Goal: Task Accomplishment & Management: Manage account settings

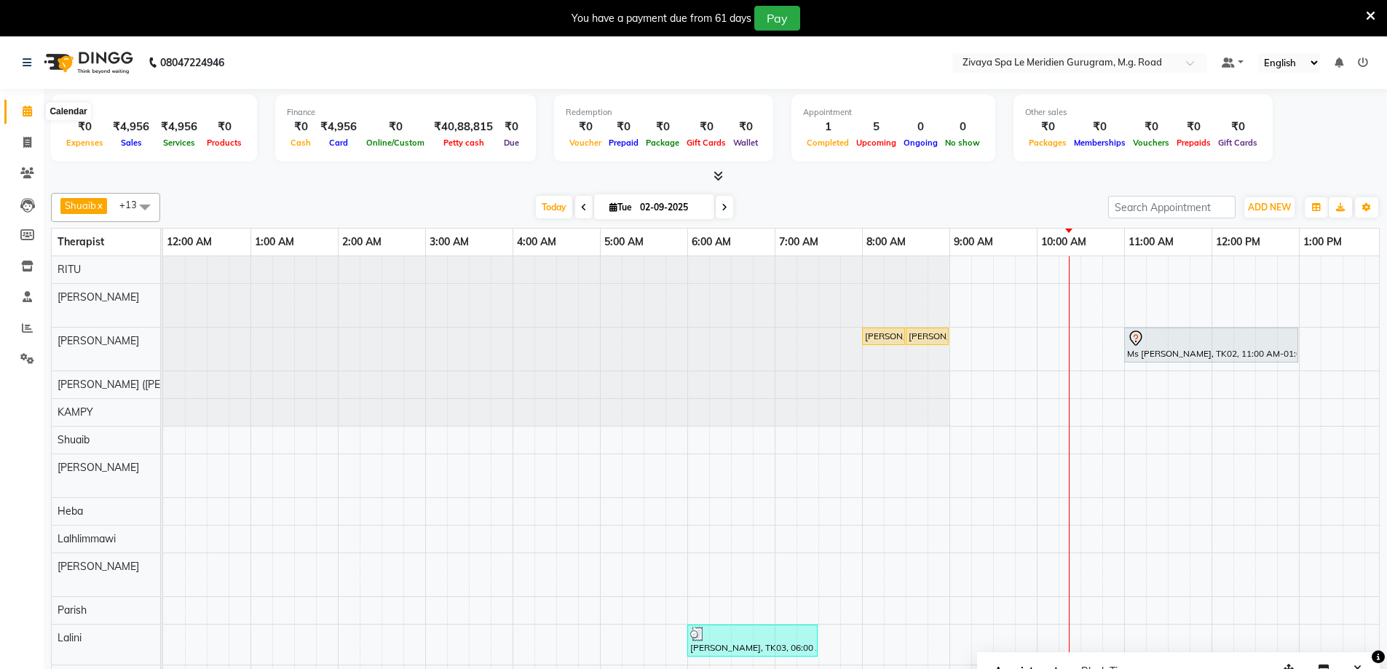
scroll to position [25, 870]
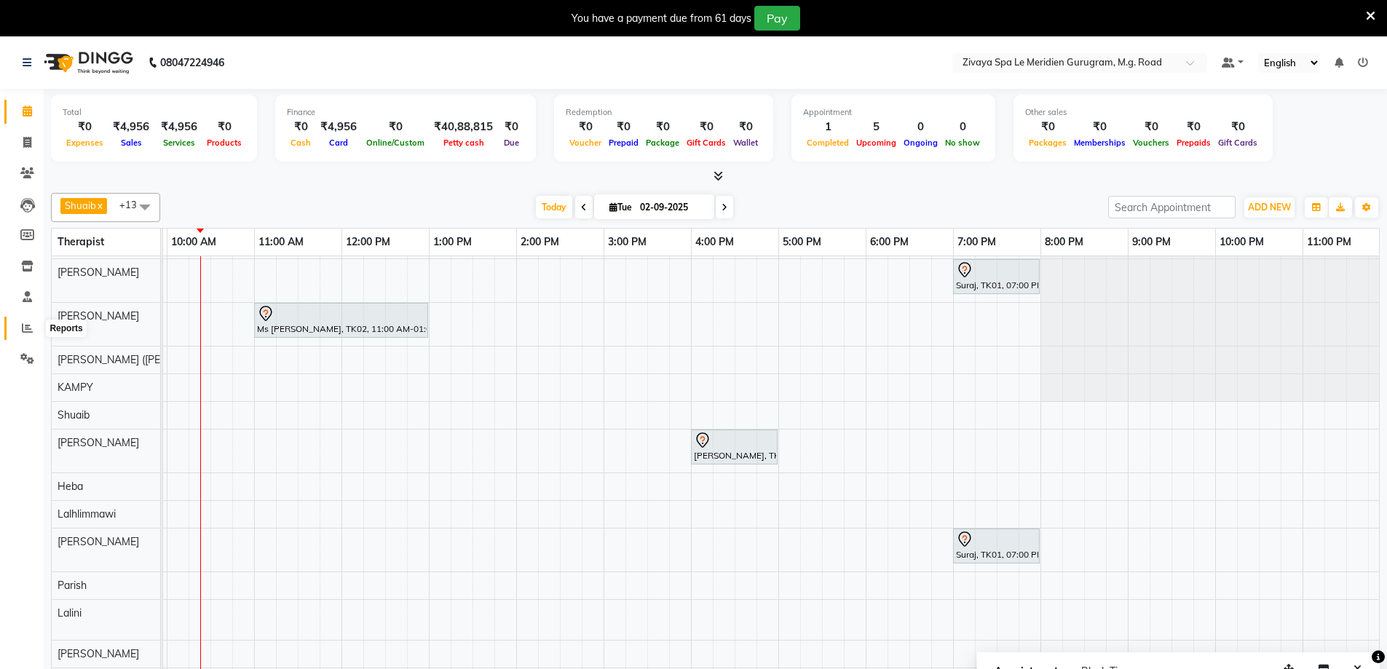
click at [20, 323] on span at bounding box center [27, 328] width 25 height 17
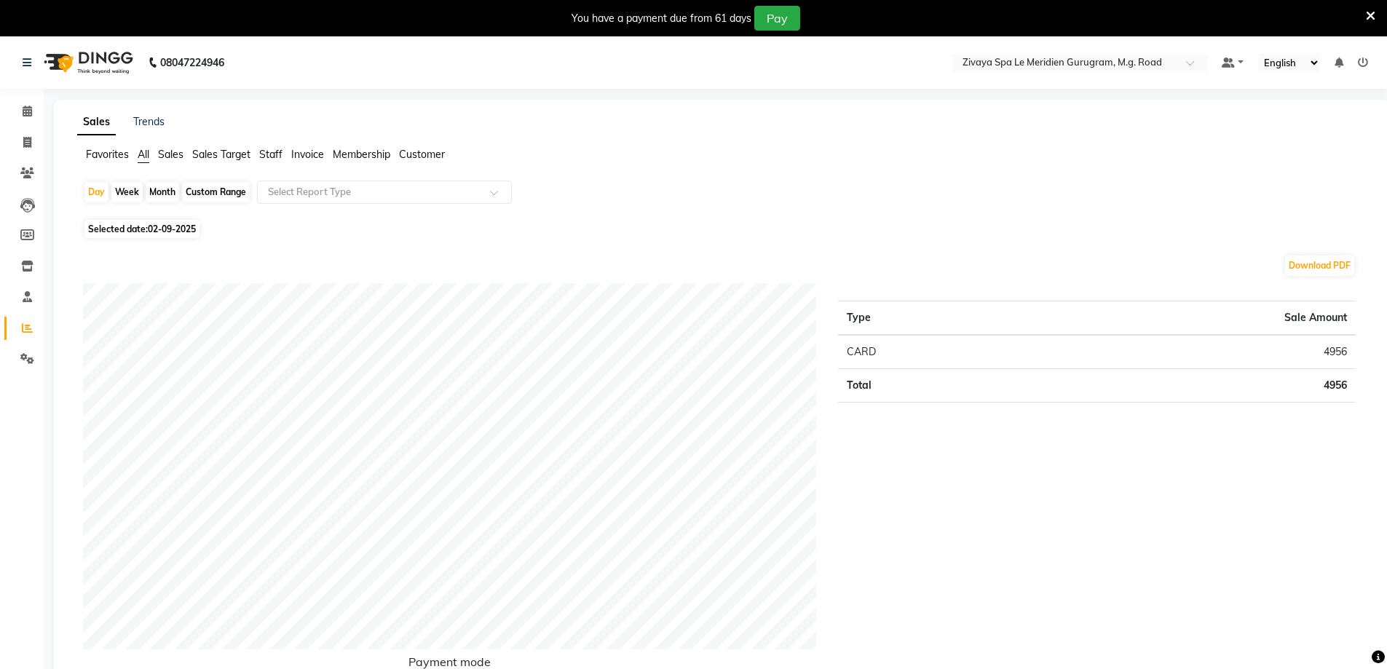
click at [157, 231] on span "02-09-2025" at bounding box center [172, 228] width 48 height 11
select select "9"
select select "2025"
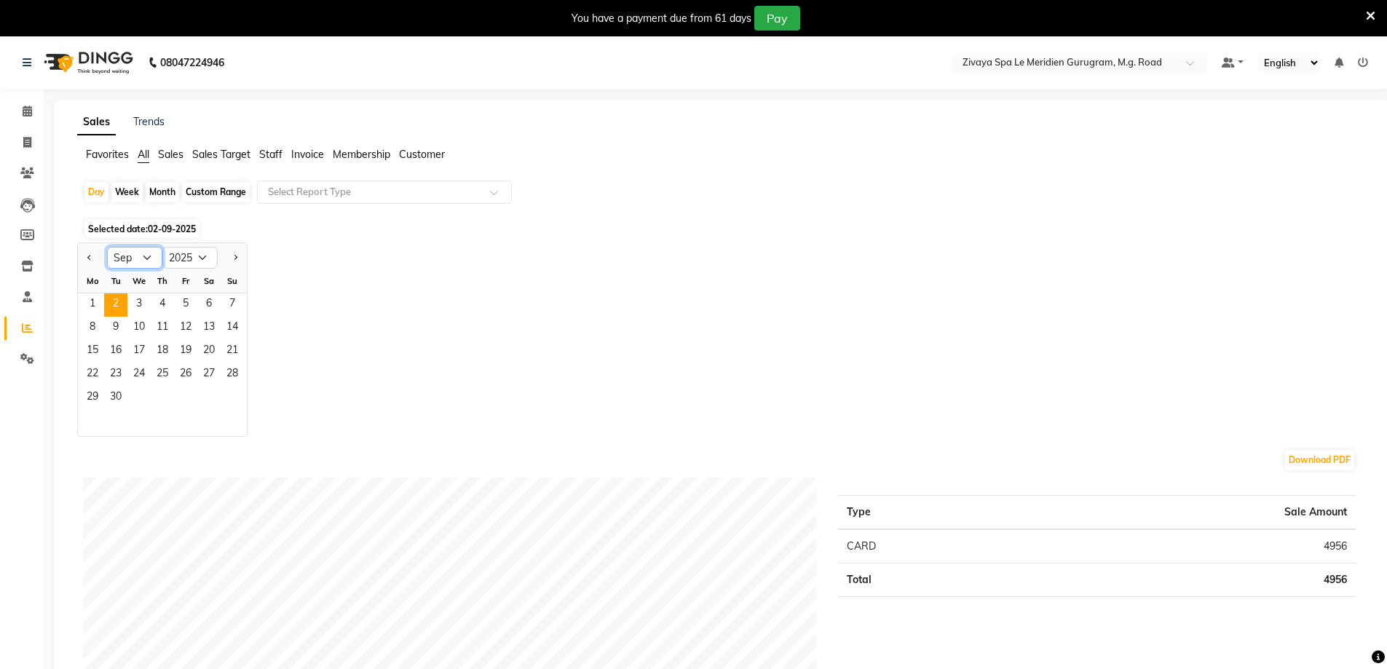
click at [140, 255] on select "Jan Feb Mar Apr May Jun Jul Aug Sep Oct Nov Dec" at bounding box center [134, 258] width 55 height 22
select select "8"
click at [107, 247] on select "Jan Feb Mar Apr May Jun Jul Aug Sep Oct Nov Dec" at bounding box center [134, 258] width 55 height 22
click at [162, 186] on div "Month" at bounding box center [162, 192] width 33 height 20
select select "9"
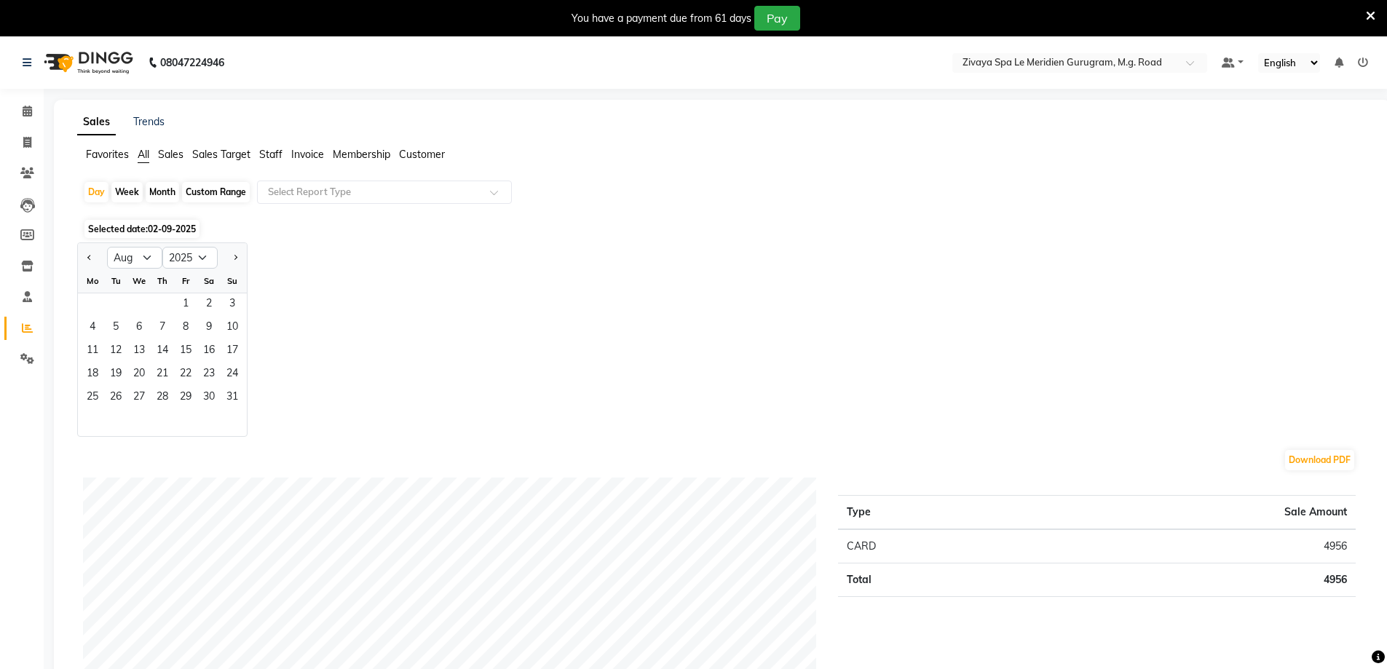
select select "2025"
click at [147, 261] on select "Jan Feb Mar Apr May Jun Jul Aug Sep Oct Nov Dec" at bounding box center [134, 258] width 55 height 22
select select "8"
click at [107, 247] on select "Jan Feb Mar Apr May Jun Jul Aug Sep Oct Nov Dec" at bounding box center [134, 258] width 55 height 22
click at [189, 309] on span "1" at bounding box center [185, 304] width 23 height 23
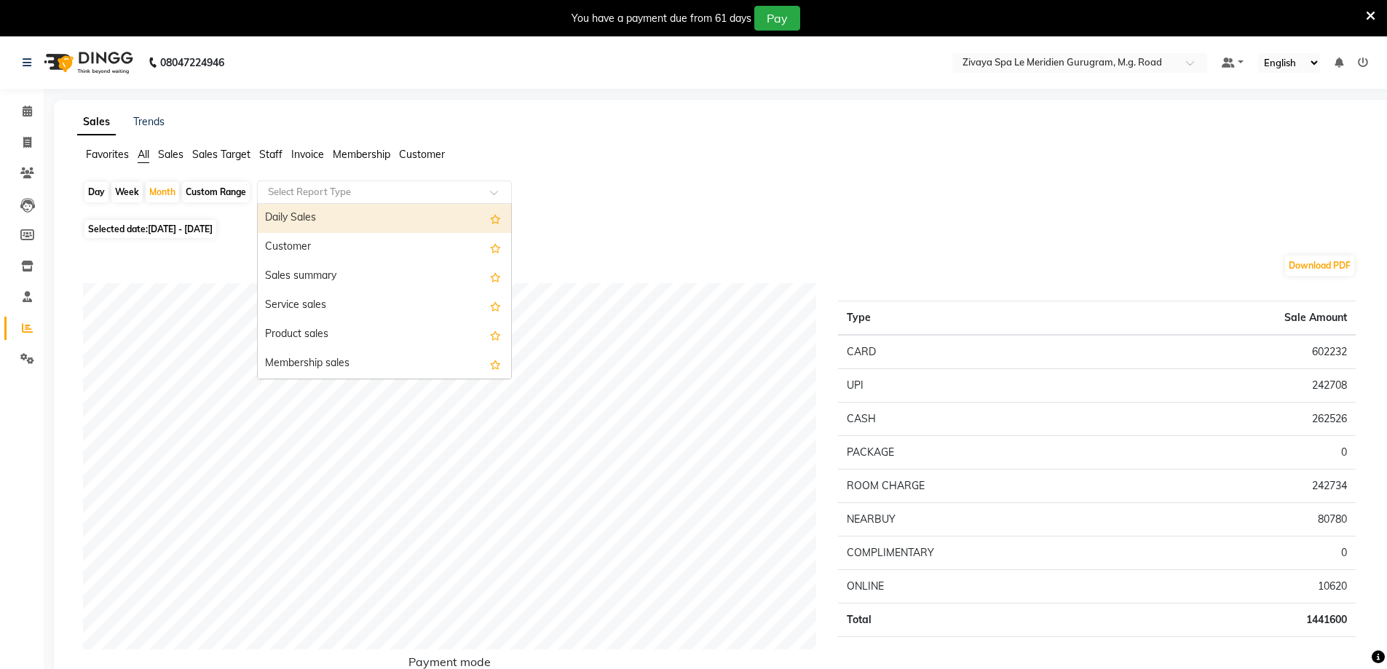
drag, startPoint x: 399, startPoint y: 194, endPoint x: 393, endPoint y: 199, distance: 8.2
click at [397, 194] on input "text" at bounding box center [370, 192] width 210 height 15
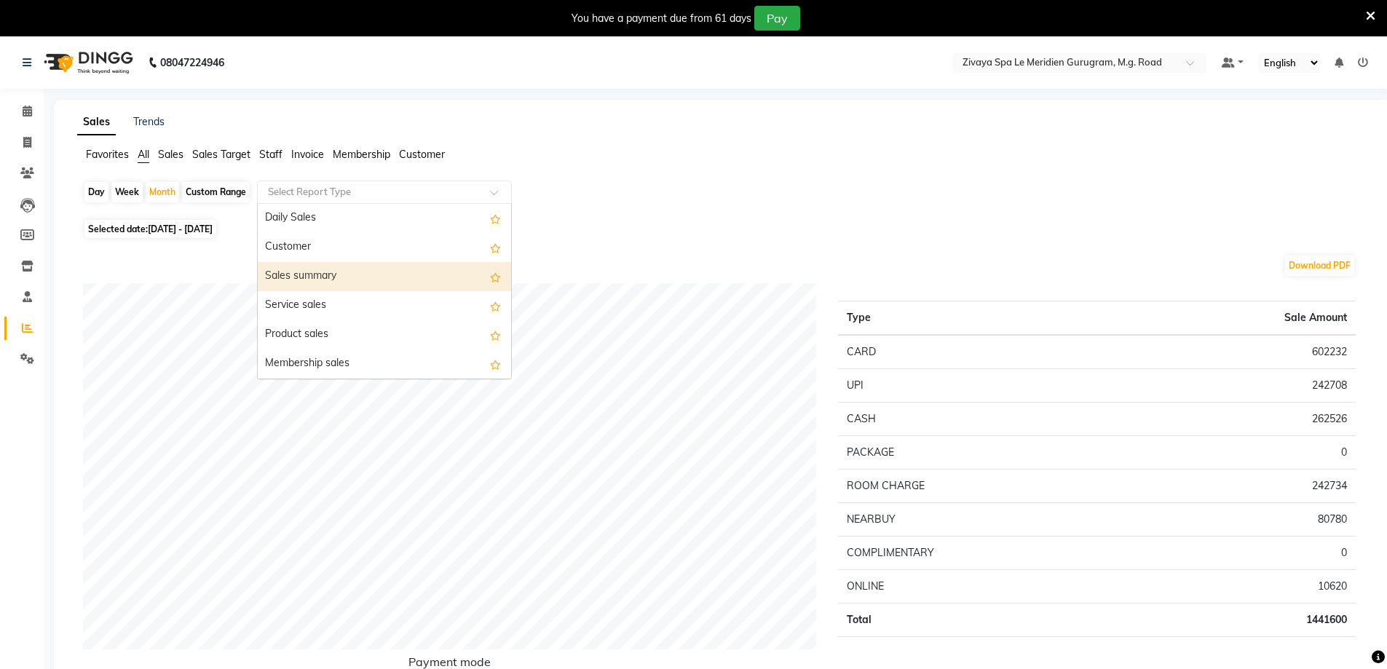
click at [317, 282] on div "Sales summary" at bounding box center [384, 276] width 253 height 29
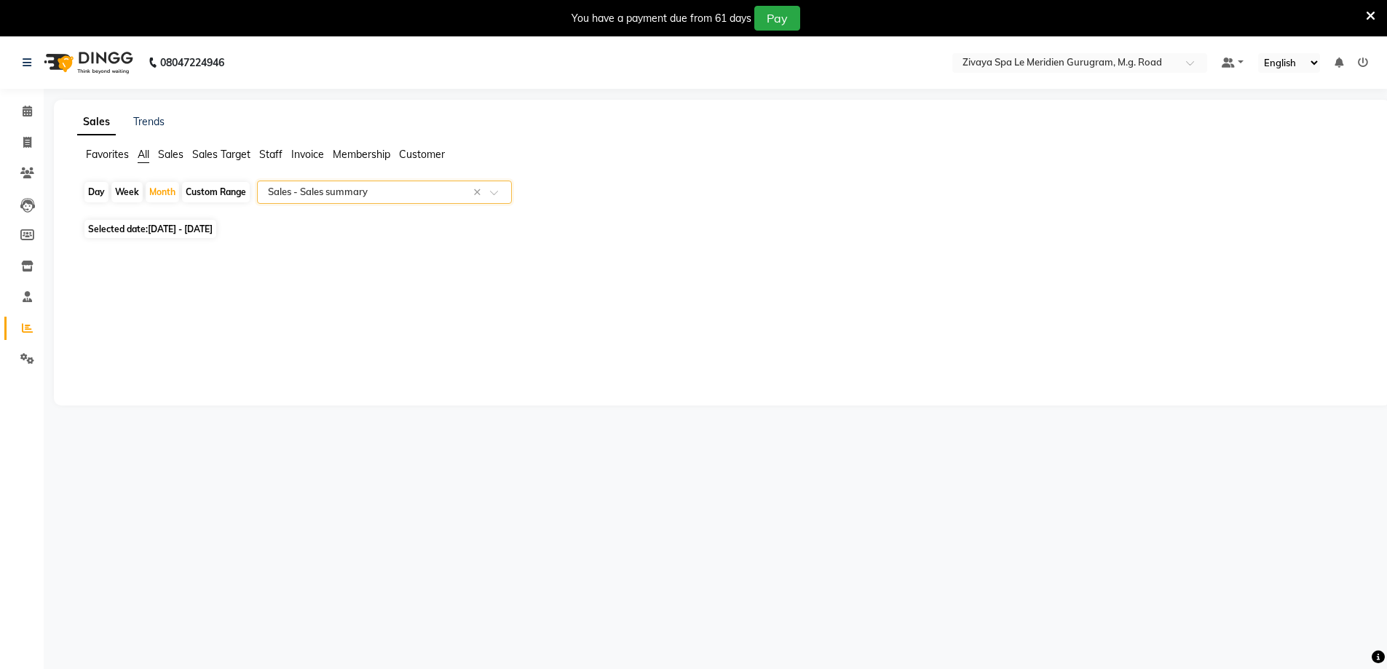
select select "full_report"
select select "csv"
click at [25, 328] on icon at bounding box center [27, 327] width 11 height 11
click at [344, 207] on div "Day Week Month Custom Range Select Report Type × Sales - Sales summary ×" at bounding box center [722, 198] width 1278 height 35
click at [339, 191] on input "text" at bounding box center [370, 192] width 210 height 15
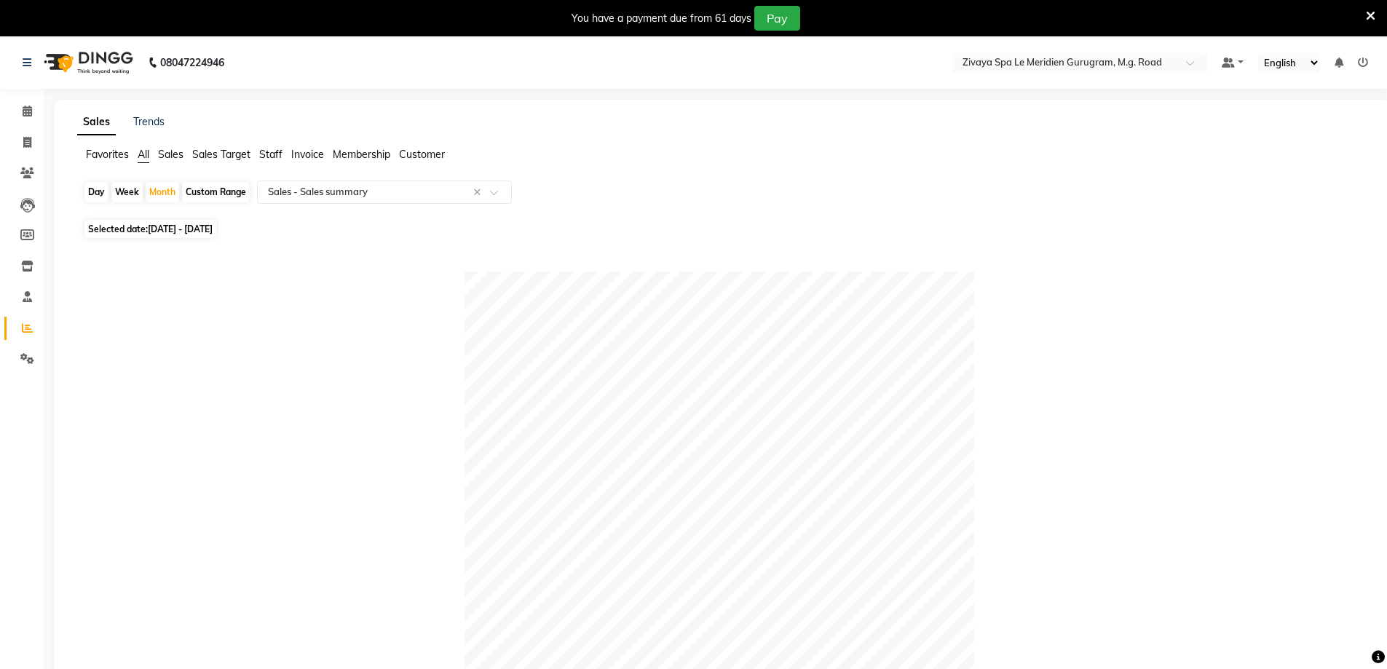
click at [260, 155] on span "Staff" at bounding box center [270, 154] width 23 height 13
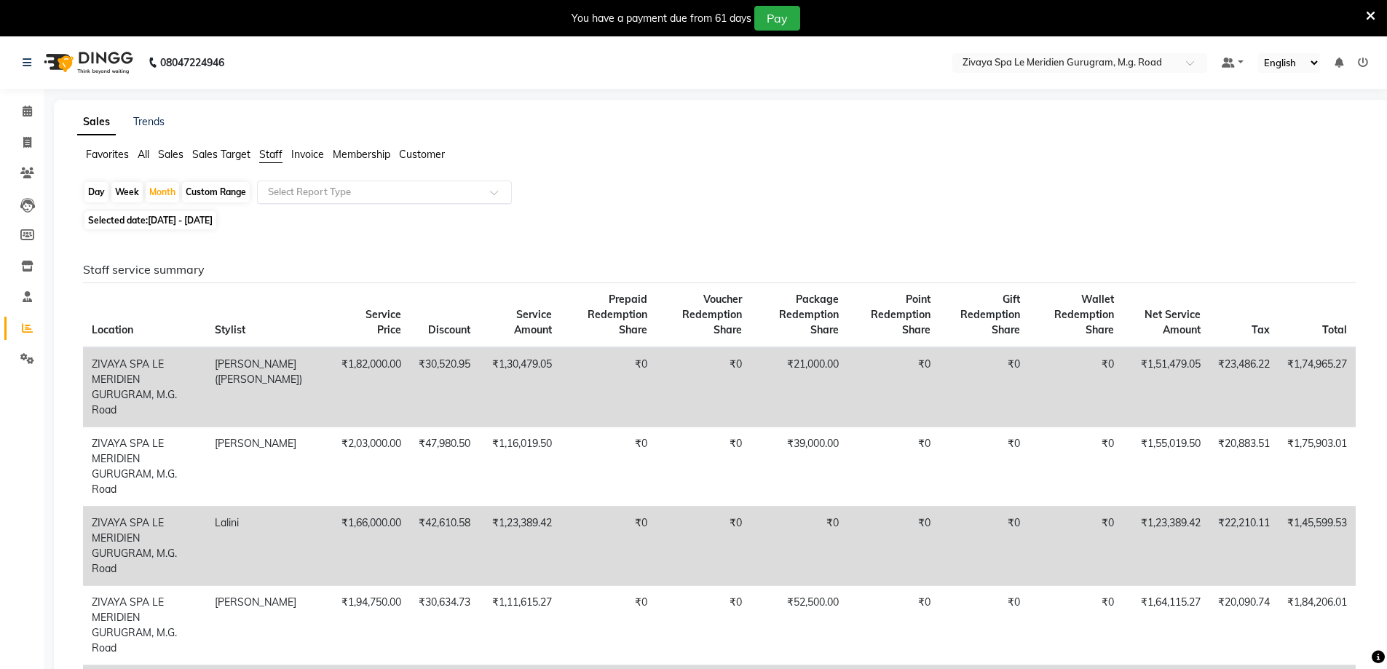
click at [306, 194] on input "text" at bounding box center [370, 192] width 210 height 15
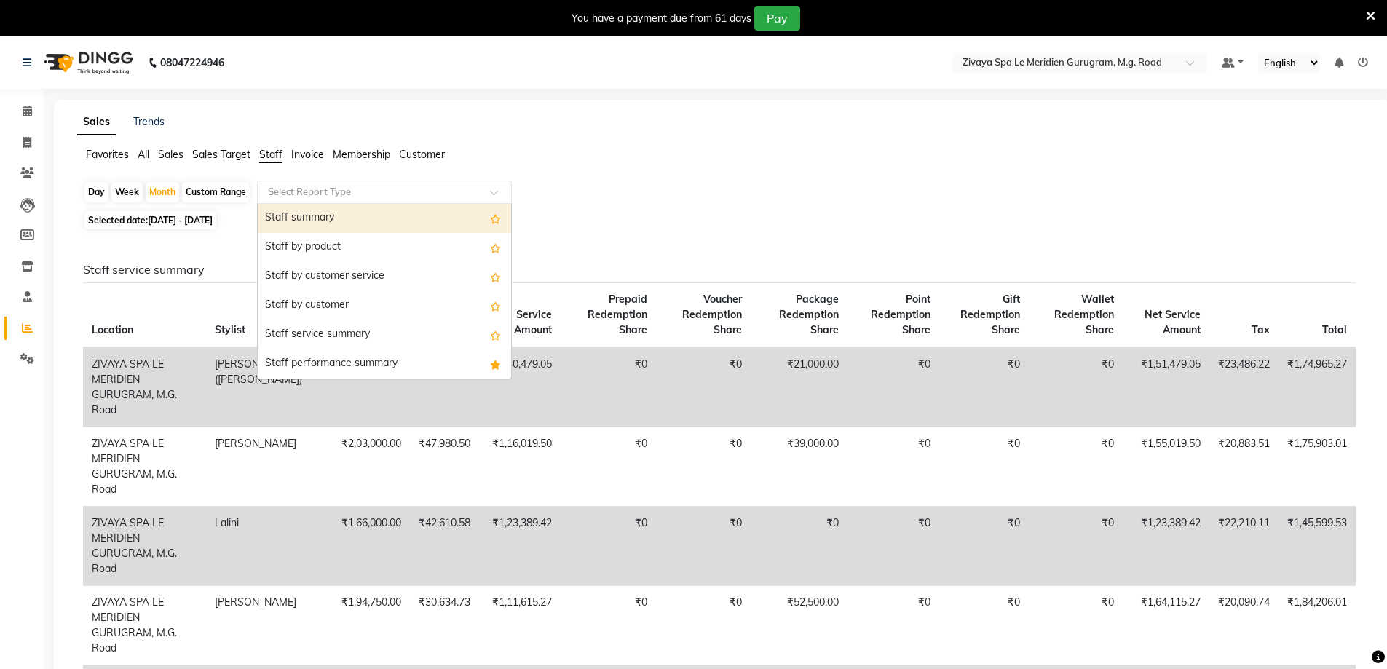
click at [312, 222] on div "Staff summary" at bounding box center [384, 218] width 253 height 29
select select "full_report"
select select "csv"
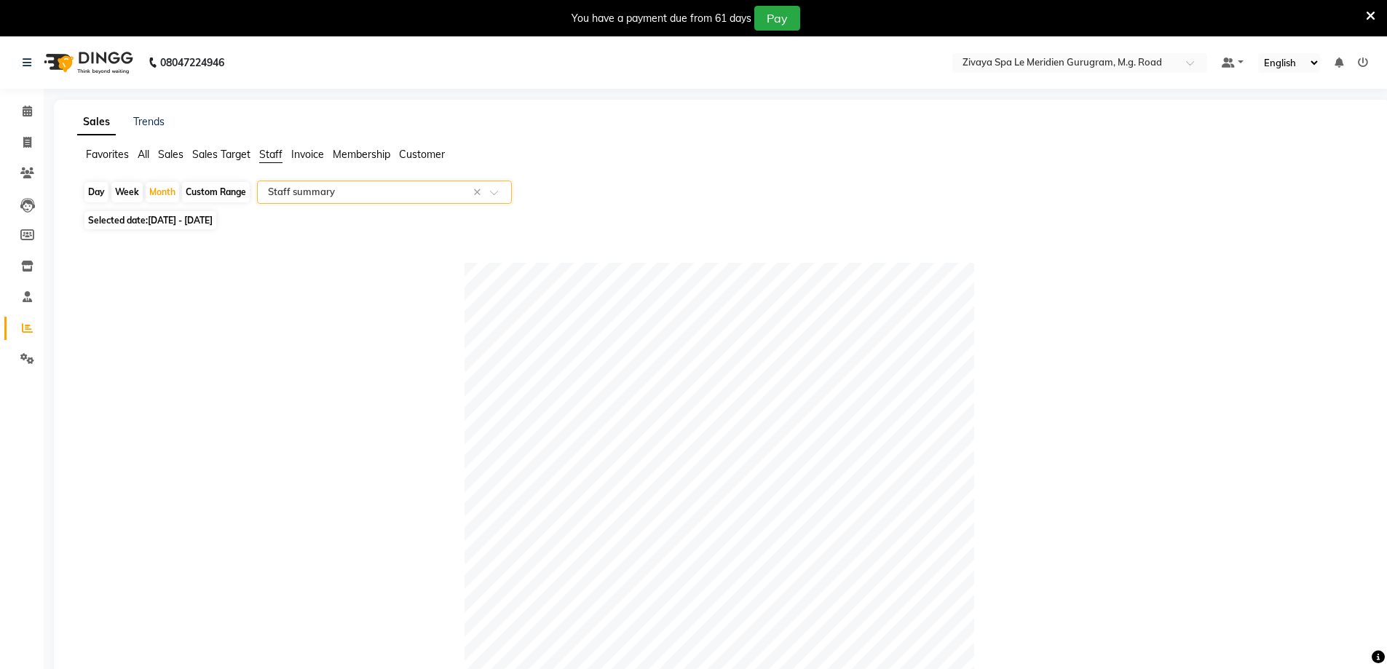
scroll to position [585, 0]
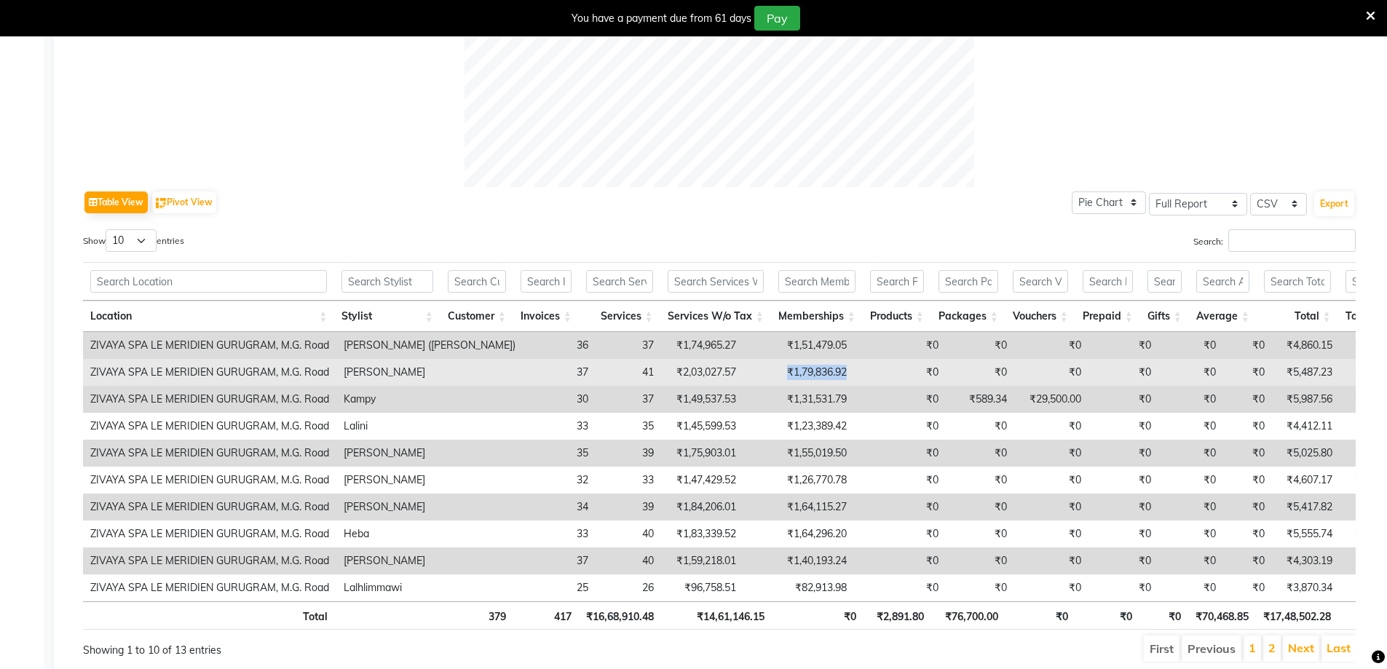
drag, startPoint x: 769, startPoint y: 377, endPoint x: 700, endPoint y: 380, distance: 69.2
click at [743, 380] on td "₹1,79,836.92" at bounding box center [798, 372] width 111 height 27
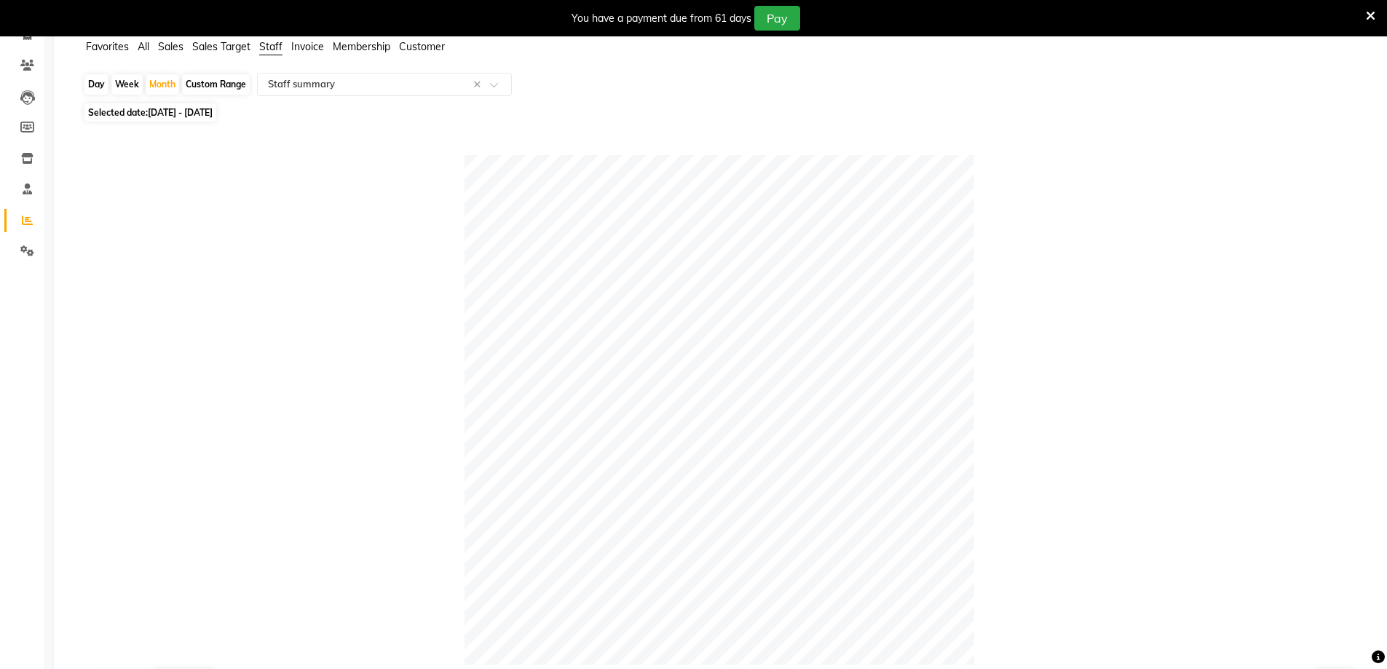
scroll to position [0, 0]
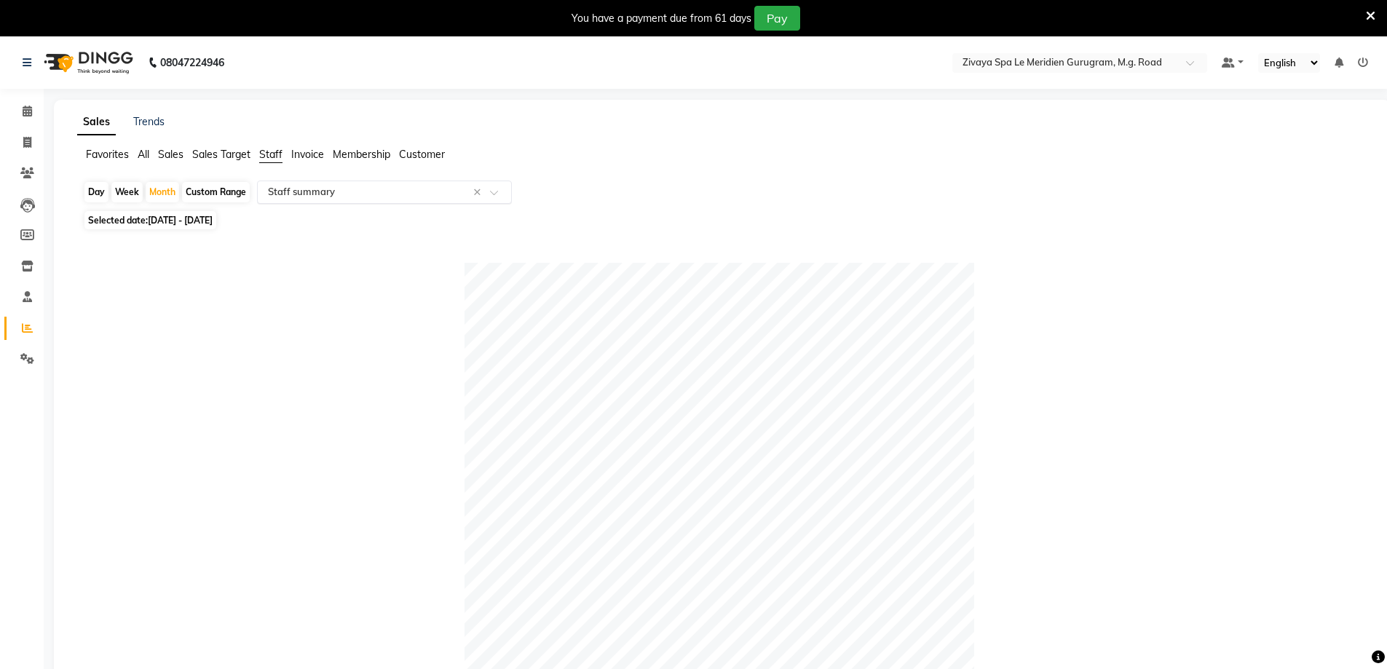
click at [313, 190] on input "text" at bounding box center [370, 192] width 210 height 15
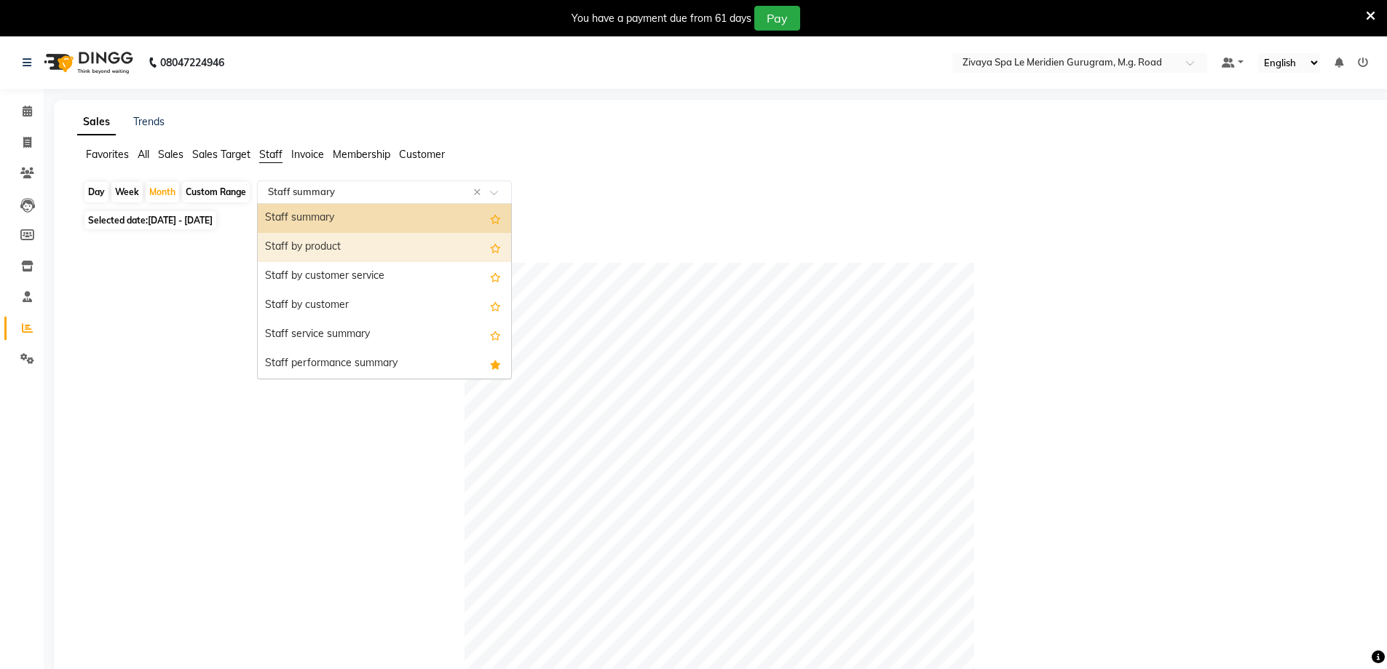
click at [313, 246] on div "Staff by product" at bounding box center [384, 247] width 253 height 29
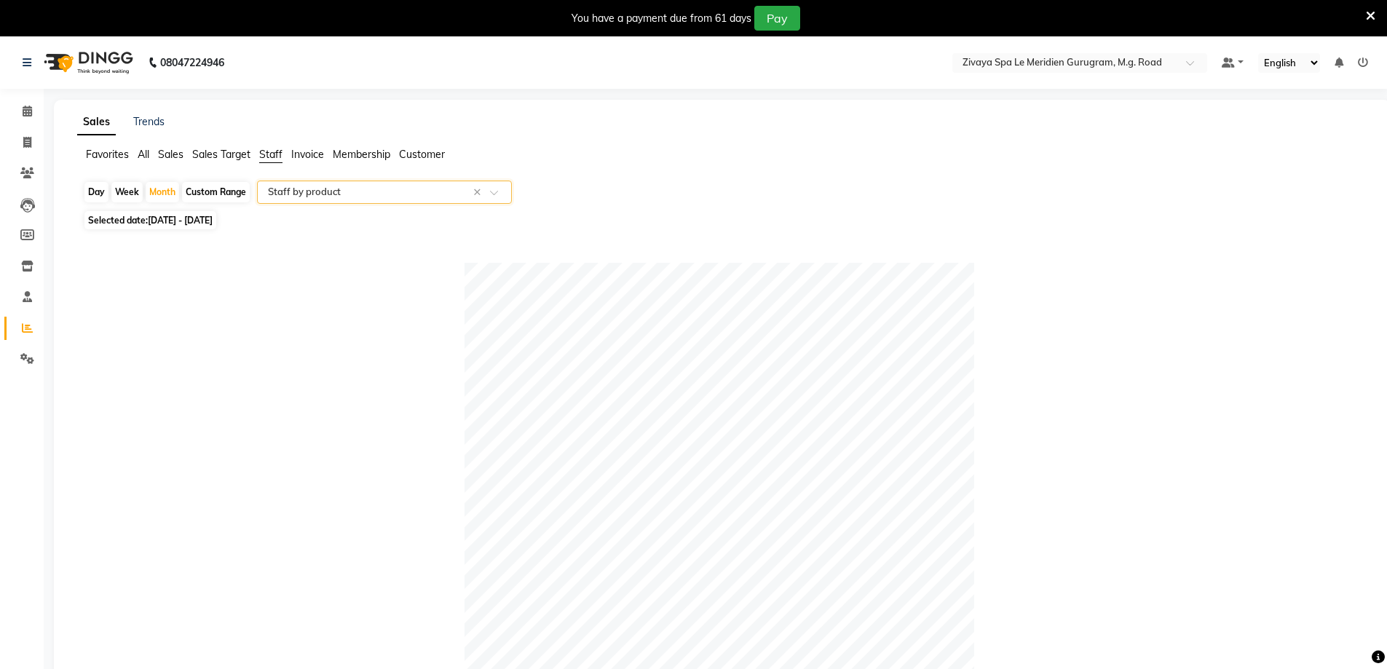
click at [330, 199] on div "Select Report Type × Staff by product ×" at bounding box center [384, 192] width 255 height 23
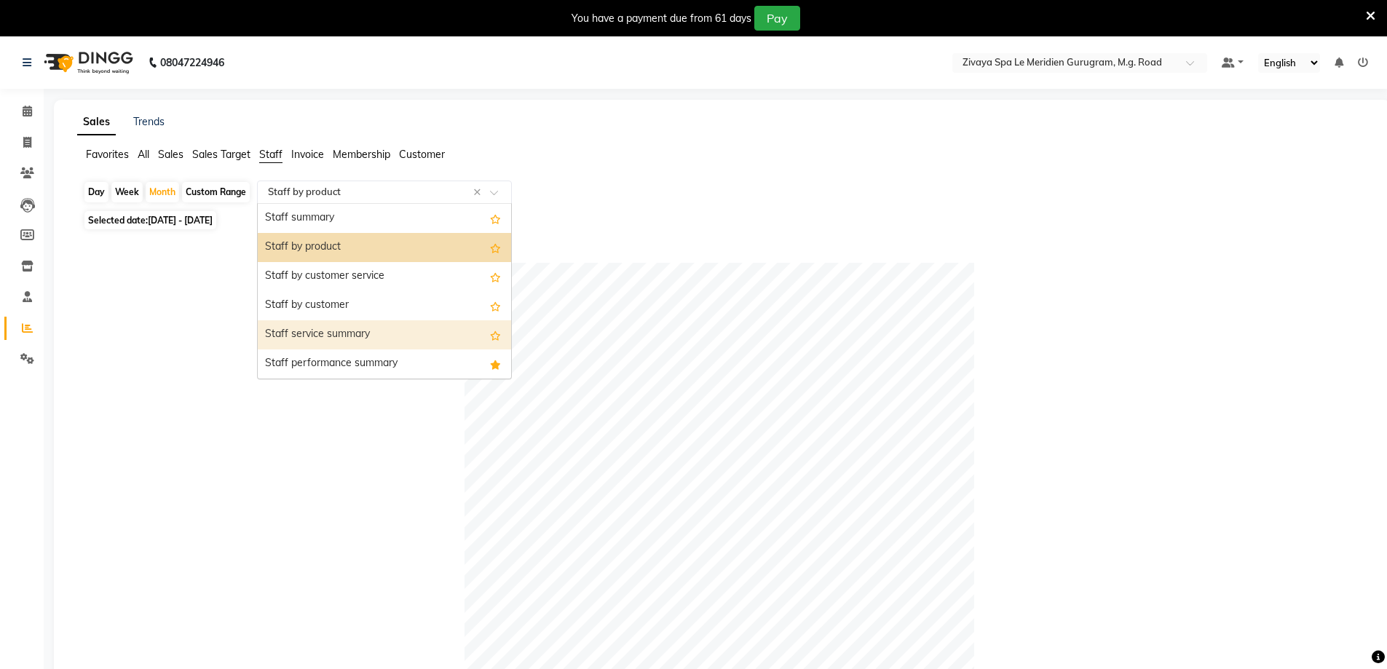
click at [322, 335] on div "Staff service summary" at bounding box center [384, 334] width 253 height 29
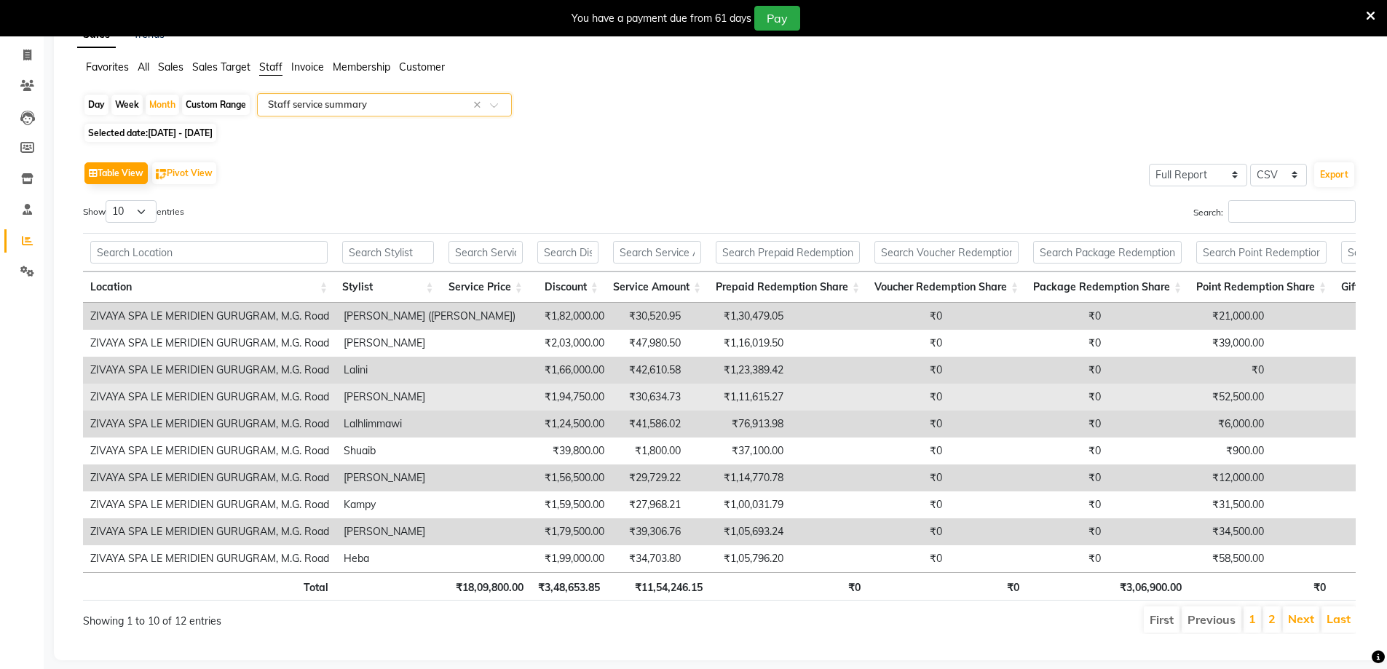
scroll to position [122, 0]
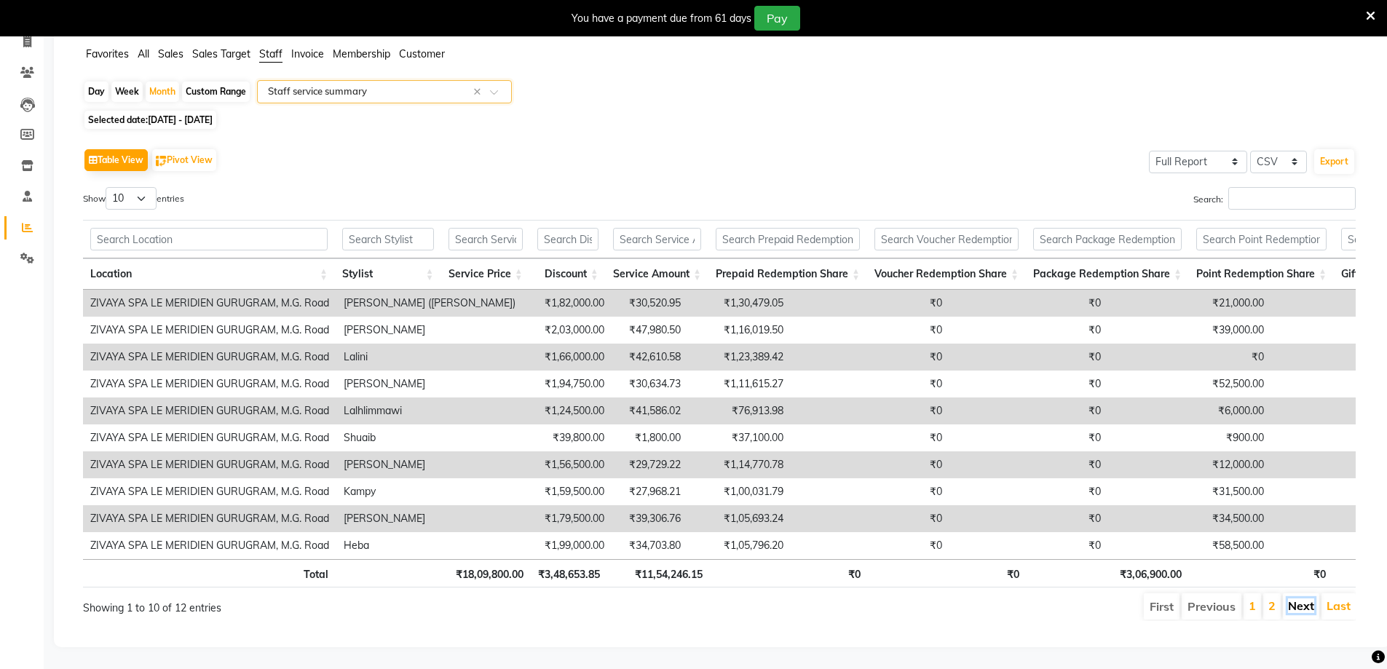
click at [1296, 598] on link "Next" at bounding box center [1301, 605] width 26 height 15
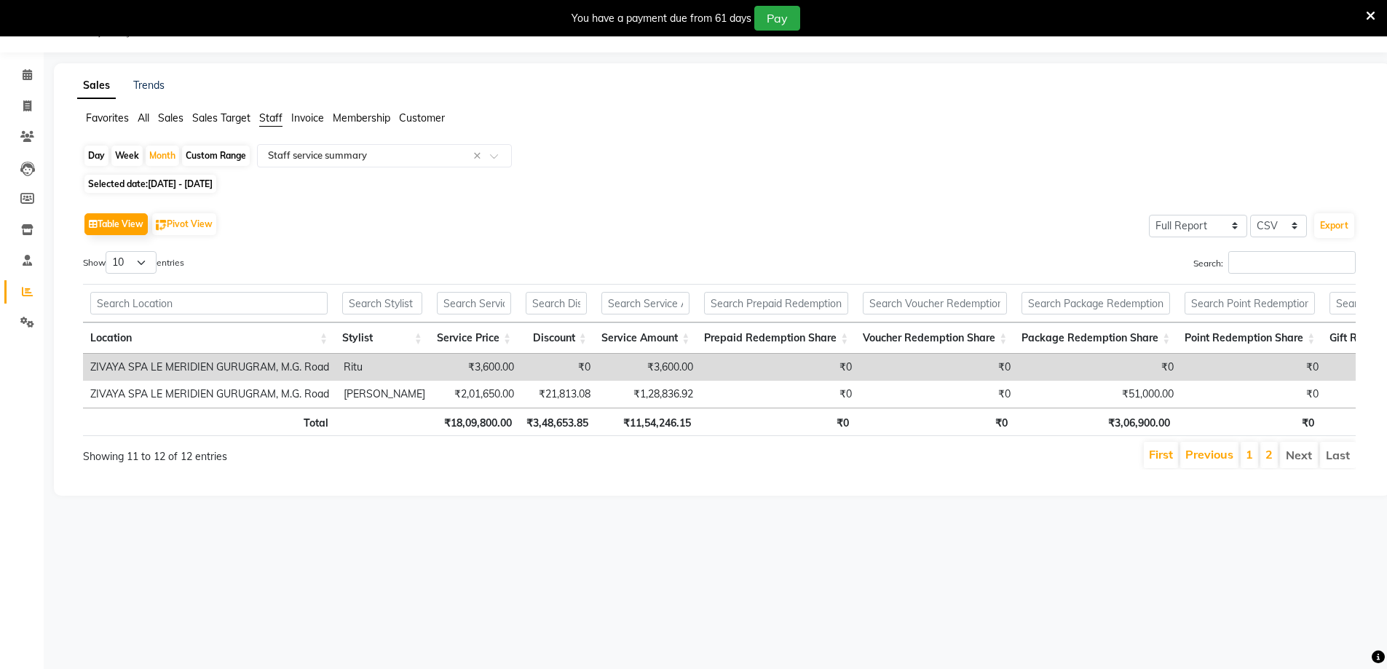
scroll to position [36, 0]
click at [1202, 462] on link "Previous" at bounding box center [1209, 454] width 48 height 15
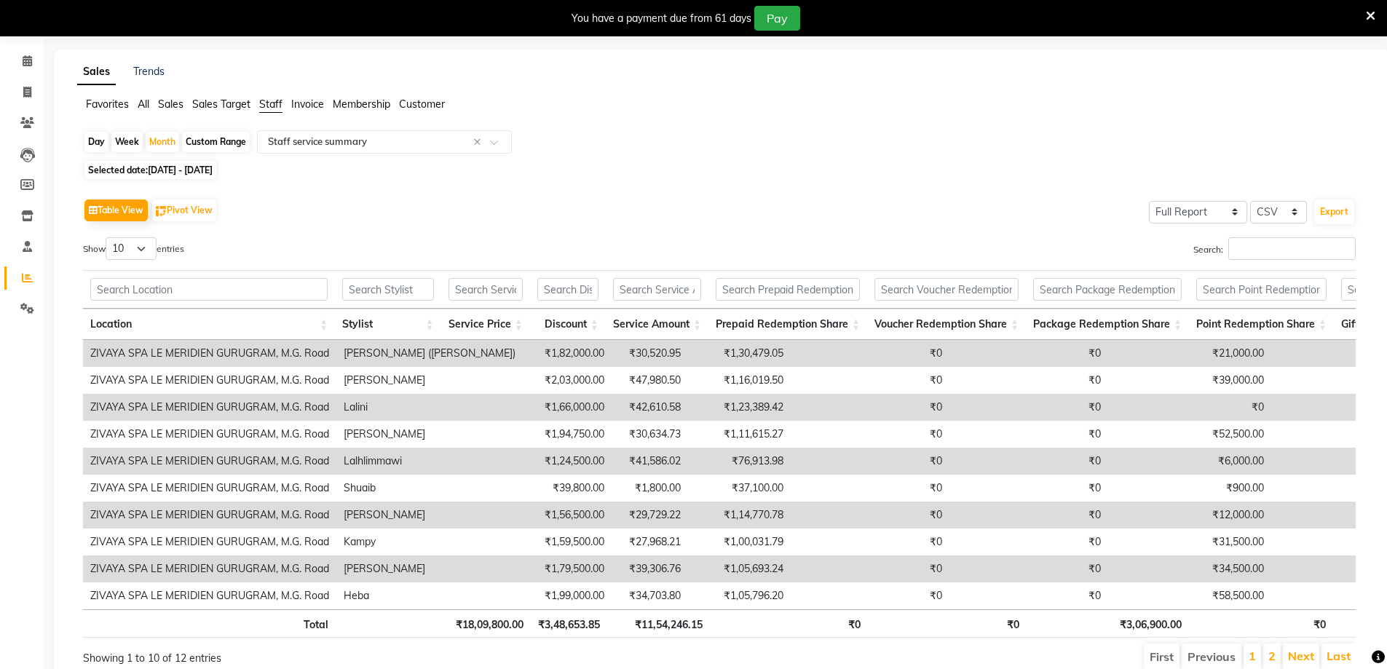
scroll to position [0, 0]
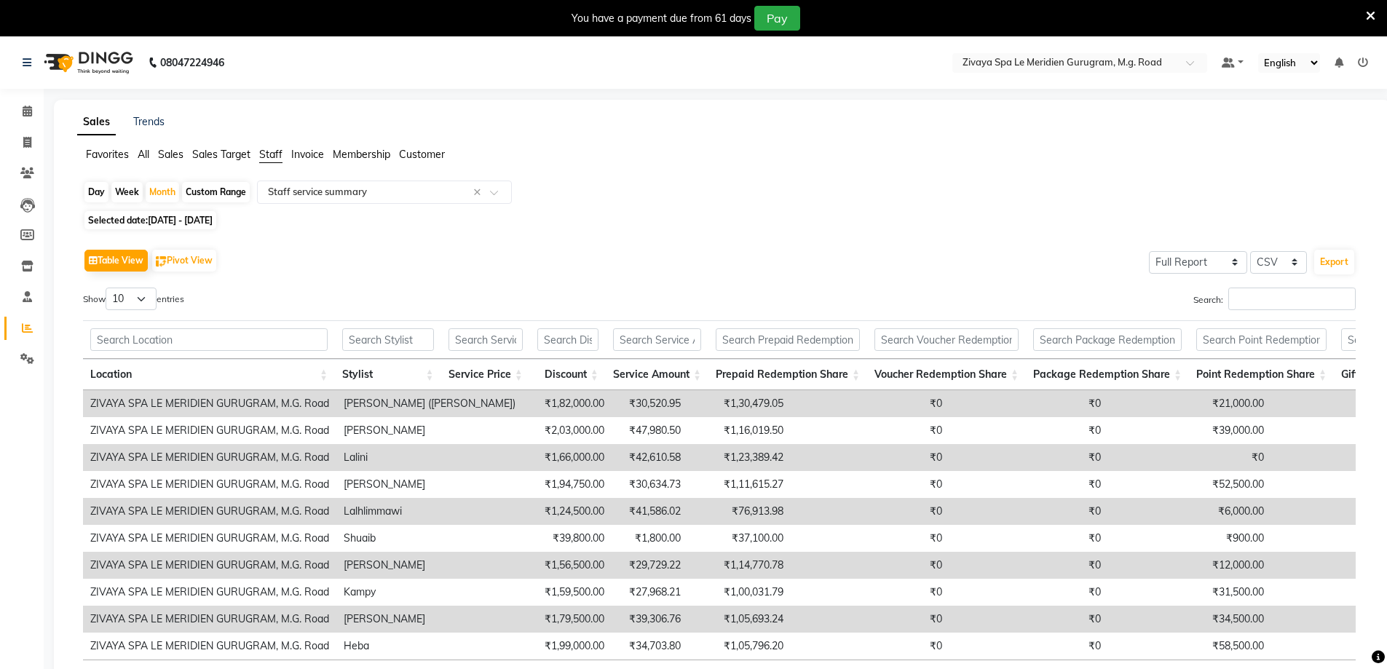
click at [142, 154] on span "All" at bounding box center [144, 154] width 12 height 13
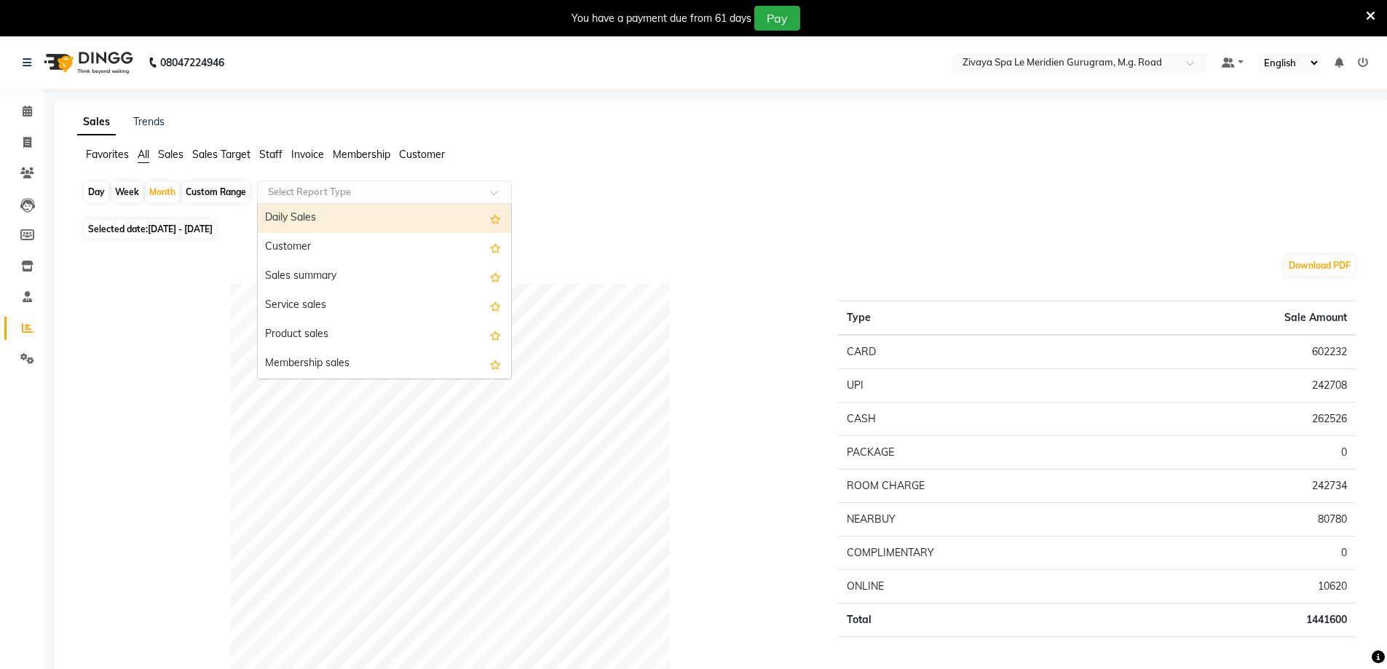
click at [307, 191] on input "text" at bounding box center [370, 192] width 210 height 15
click at [159, 151] on span "Sales" at bounding box center [170, 154] width 25 height 13
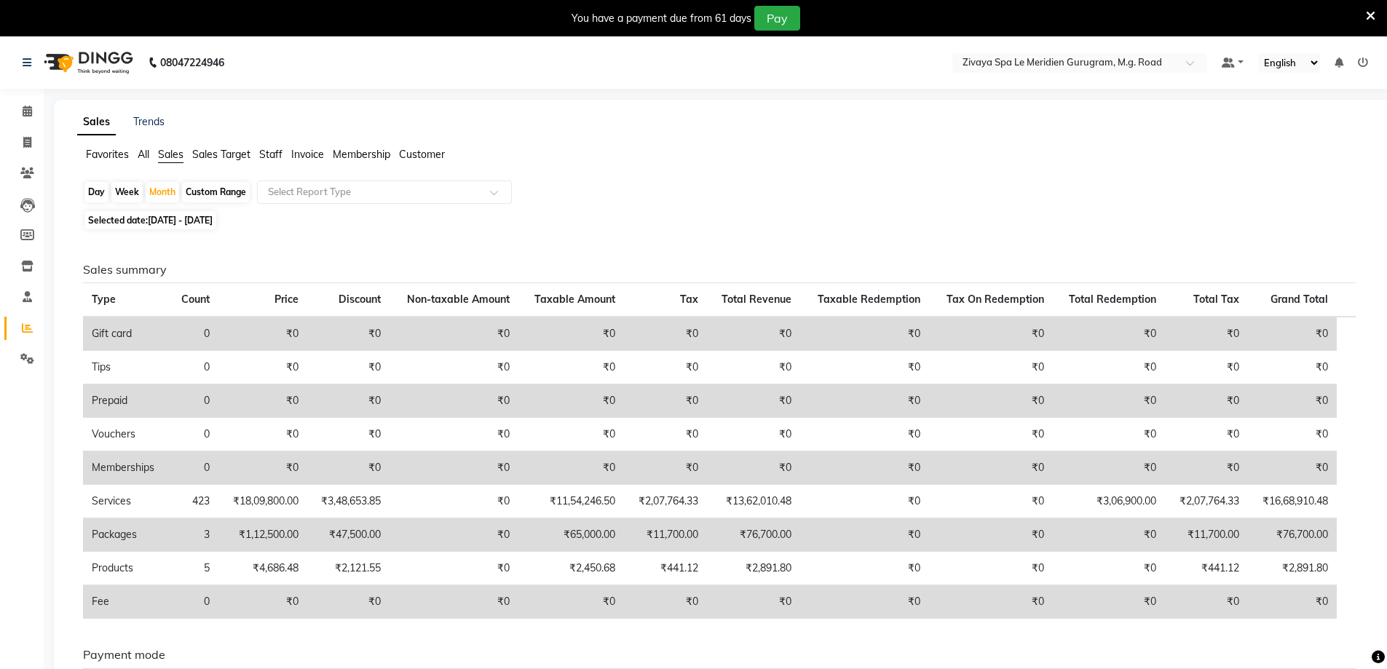
click at [227, 153] on span "Sales Target" at bounding box center [221, 154] width 58 height 13
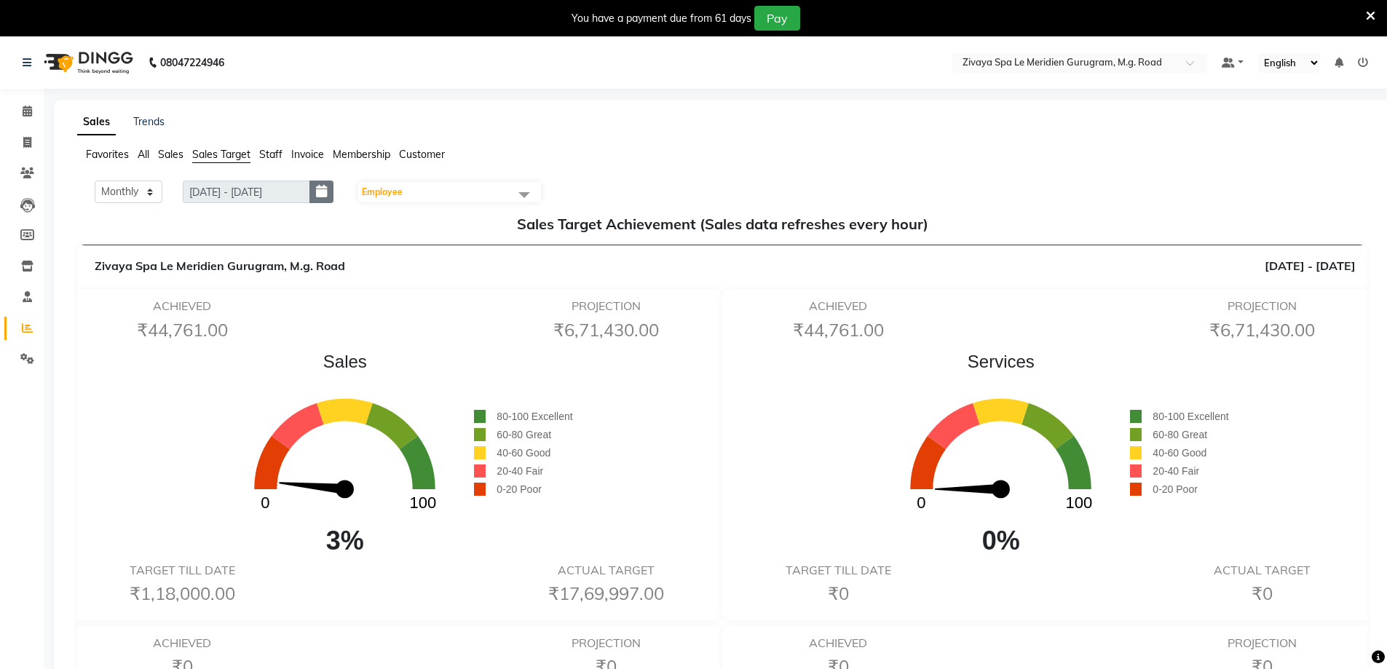
click at [327, 191] on icon "button" at bounding box center [321, 191] width 11 height 1
select select "9"
select select "2025"
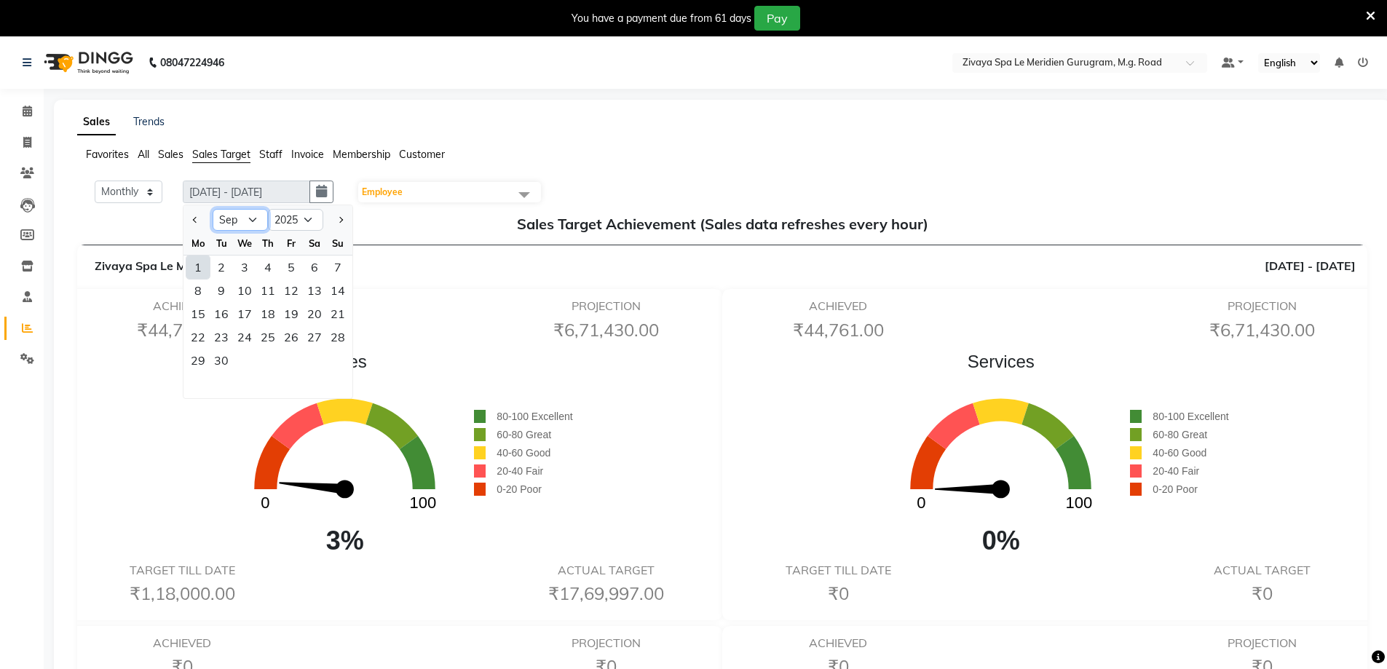
click at [256, 215] on select "Jan Feb Mar Apr May Jun Jul Aug Sep Oct Nov Dec" at bounding box center [240, 220] width 55 height 22
select select "8"
click at [213, 209] on select "Jan Feb Mar Apr May Jun Jul Aug Sep Oct Nov Dec" at bounding box center [240, 220] width 55 height 22
click at [298, 266] on div "1" at bounding box center [291, 267] width 23 height 23
type input "01-08-2025 - 31-08-2025"
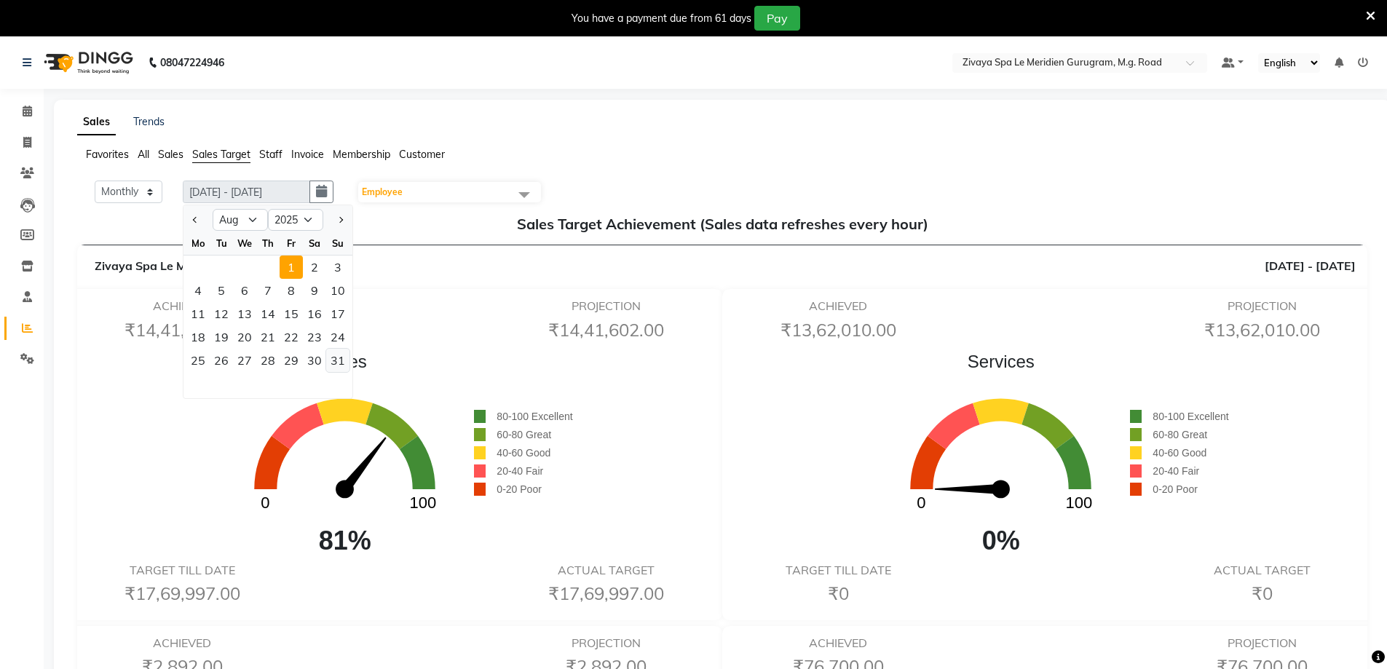
click at [340, 365] on div "31" at bounding box center [337, 360] width 23 height 23
click at [19, 107] on span at bounding box center [27, 111] width 25 height 17
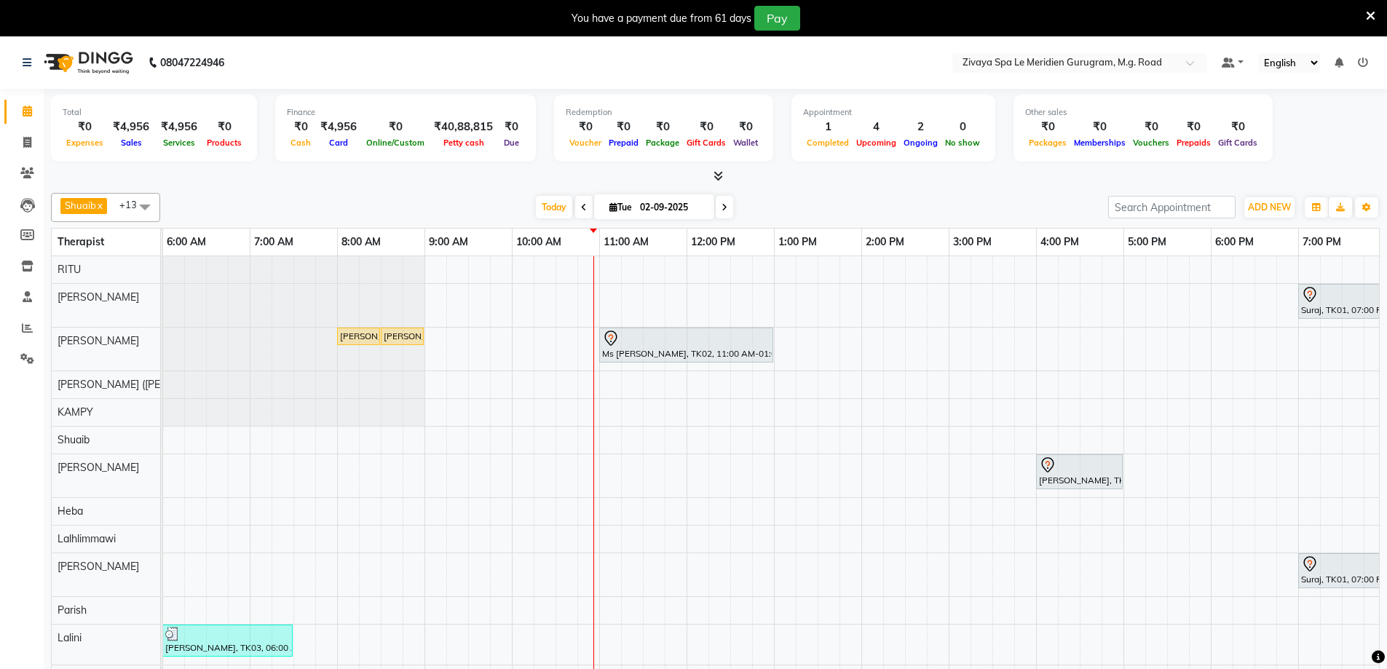
scroll to position [41, 0]
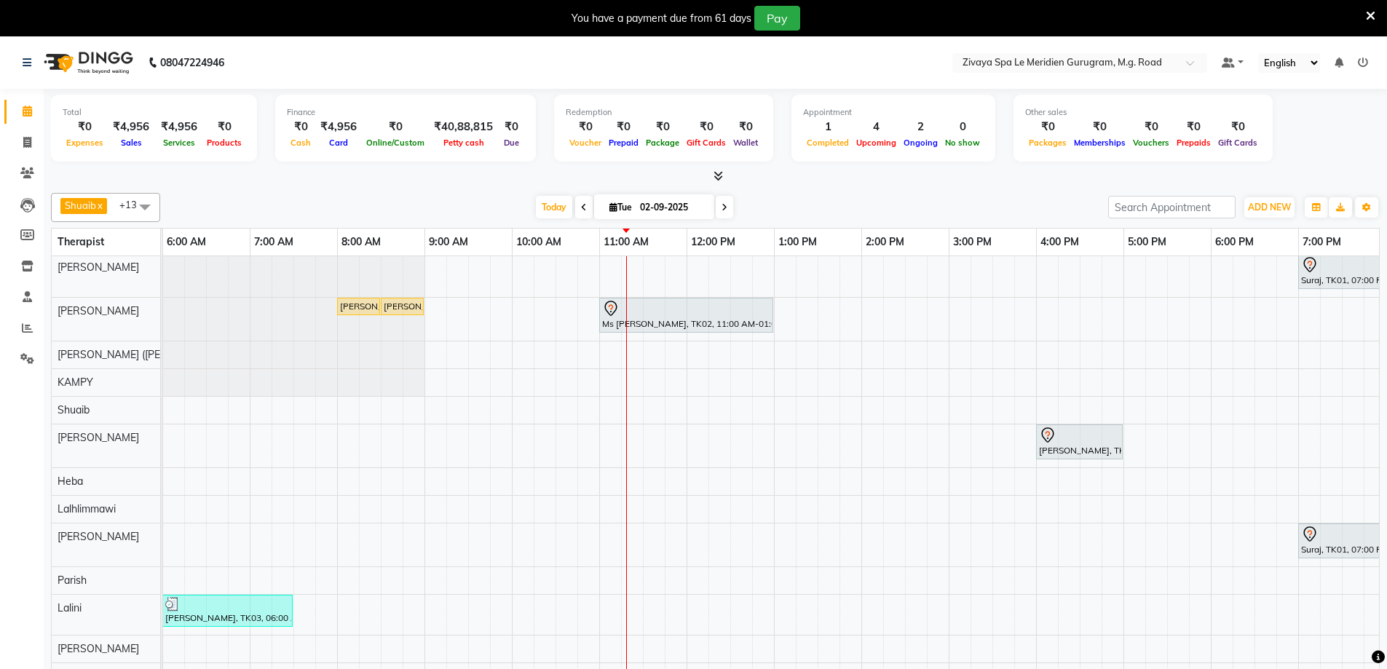
click at [623, 309] on div "Ms [PERSON_NAME], TK02, 11:00 AM-01:00 PM, The Healing Touch - 120 Mins" at bounding box center [686, 315] width 171 height 31
click at [678, 353] on span "Open Details" at bounding box center [679, 351] width 59 height 15
select select "7"
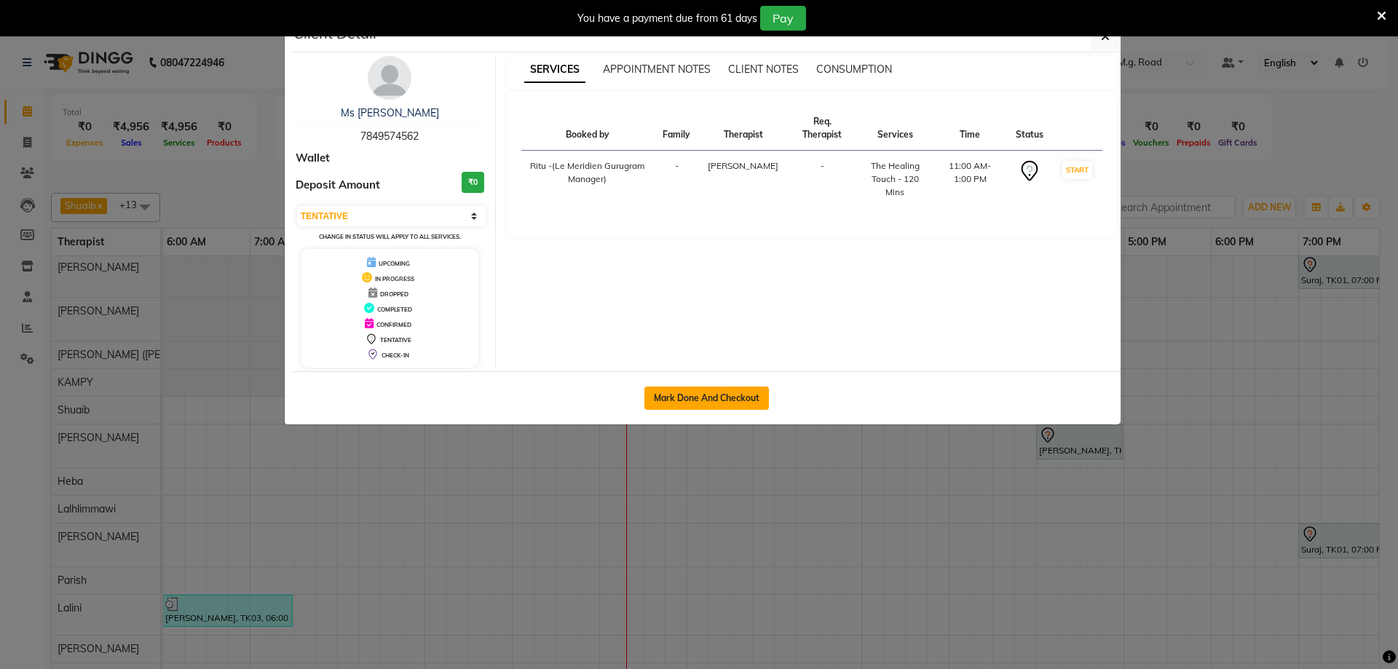
click at [725, 392] on button "Mark Done And Checkout" at bounding box center [706, 398] width 124 height 23
select select "service"
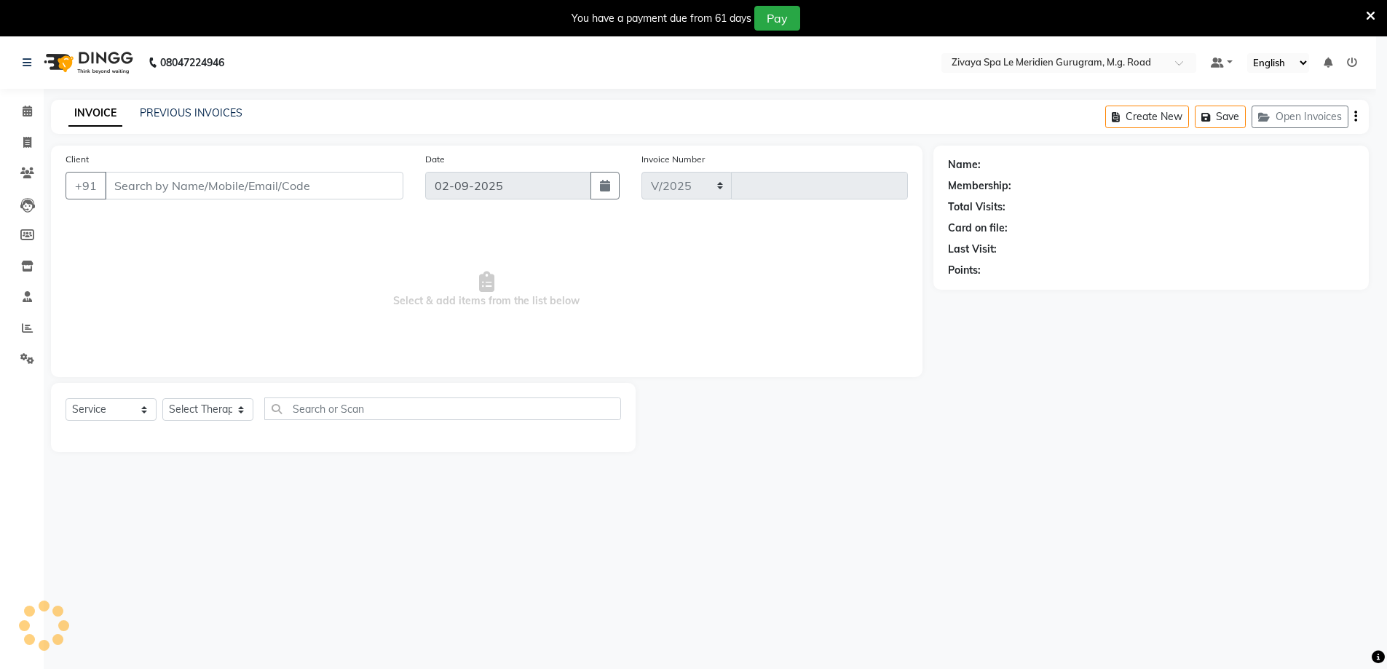
select select "6503"
type input "1783"
type input "7849574562"
select select "49508"
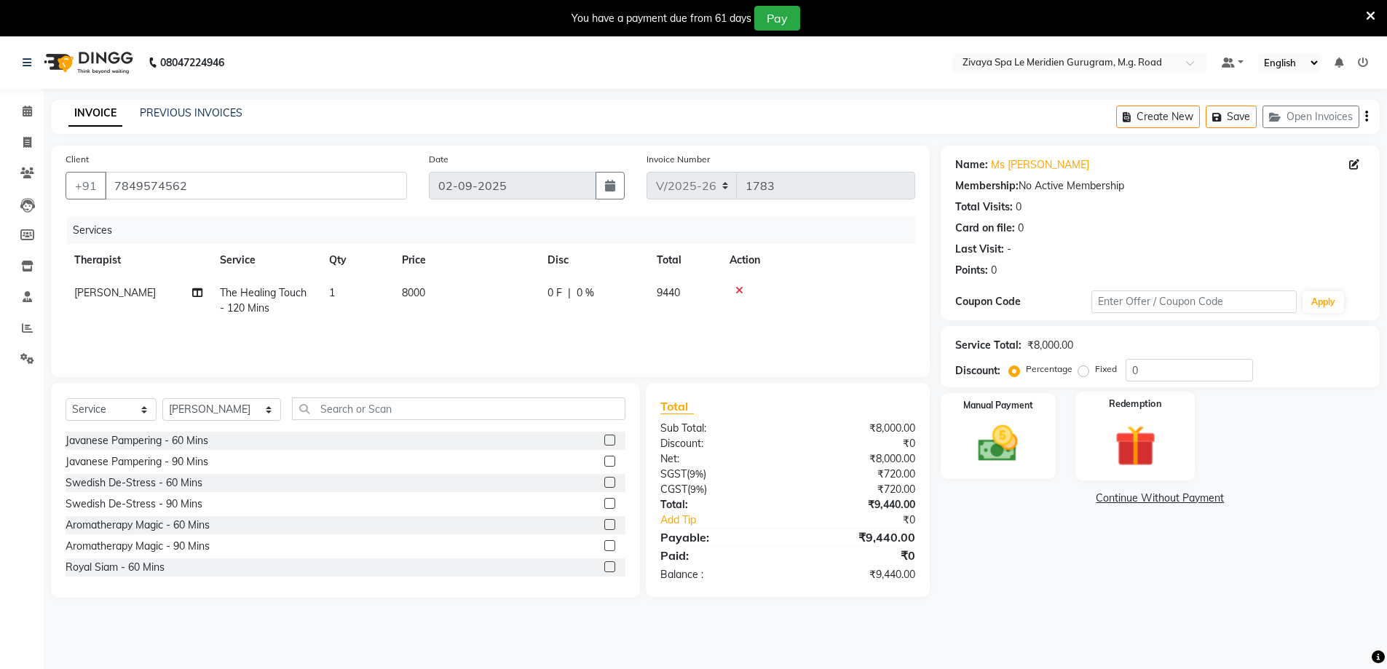
click at [1133, 417] on div "Redemption" at bounding box center [1135, 437] width 120 height 90
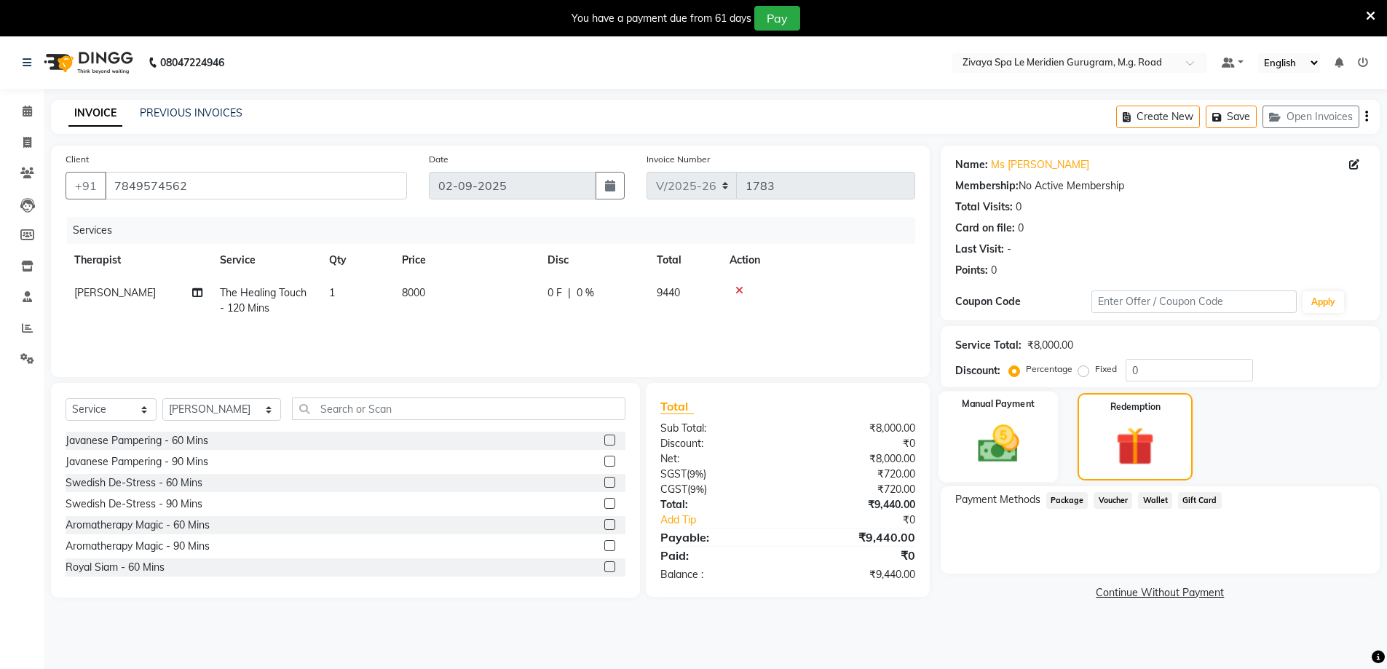
click at [1024, 419] on div "Manual Payment" at bounding box center [998, 437] width 120 height 90
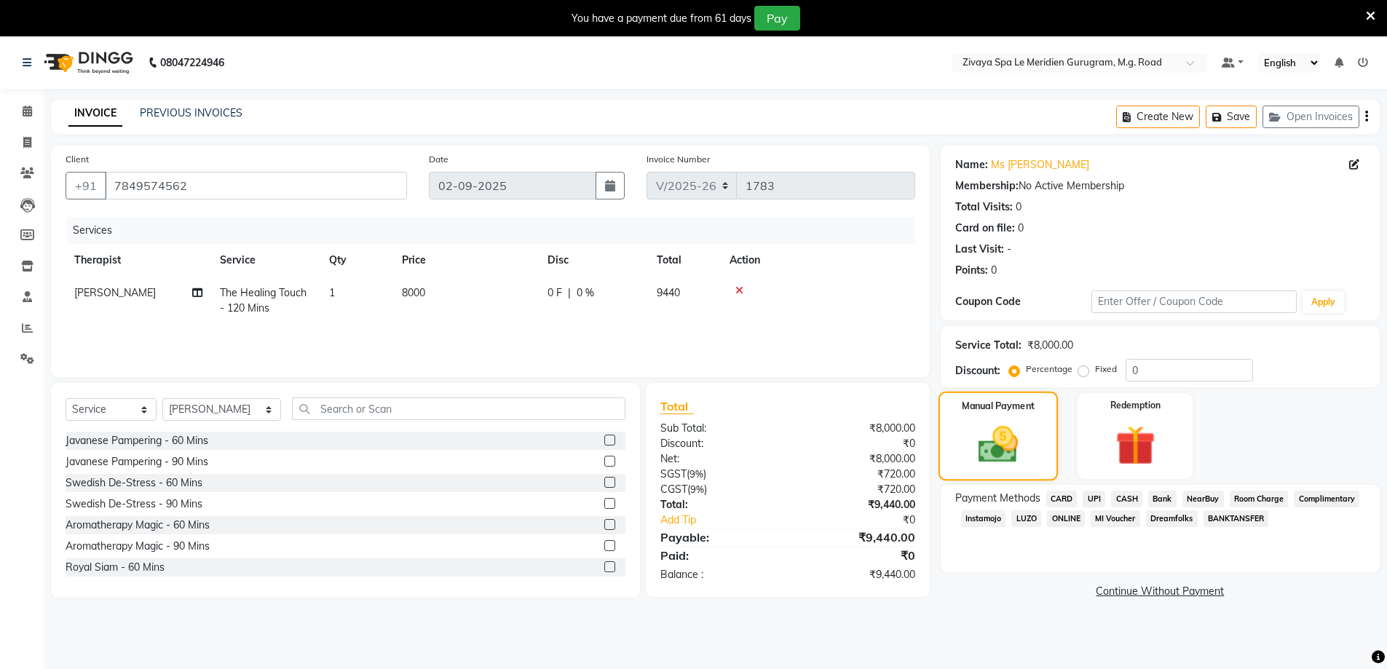
click at [1003, 419] on div "Manual Payment" at bounding box center [998, 437] width 120 height 90
click at [279, 178] on input "7849574562" at bounding box center [256, 186] width 302 height 28
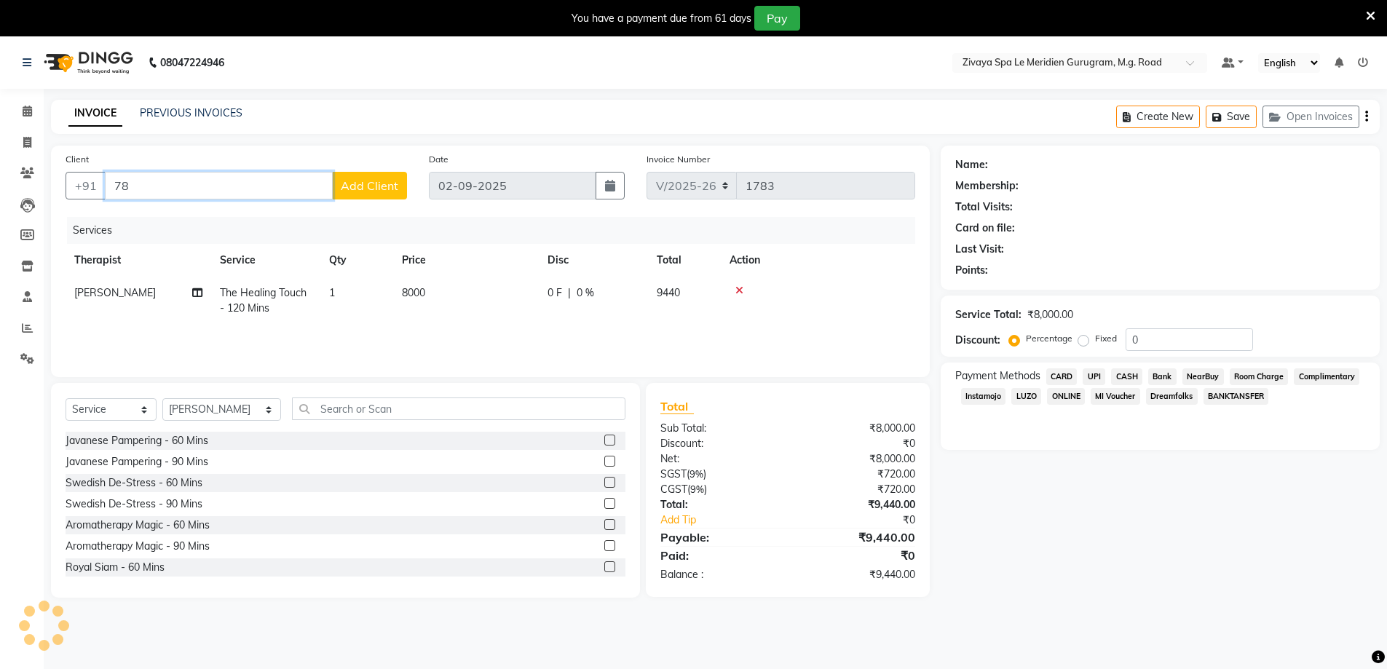
type input "7"
click at [23, 113] on icon at bounding box center [27, 111] width 9 height 11
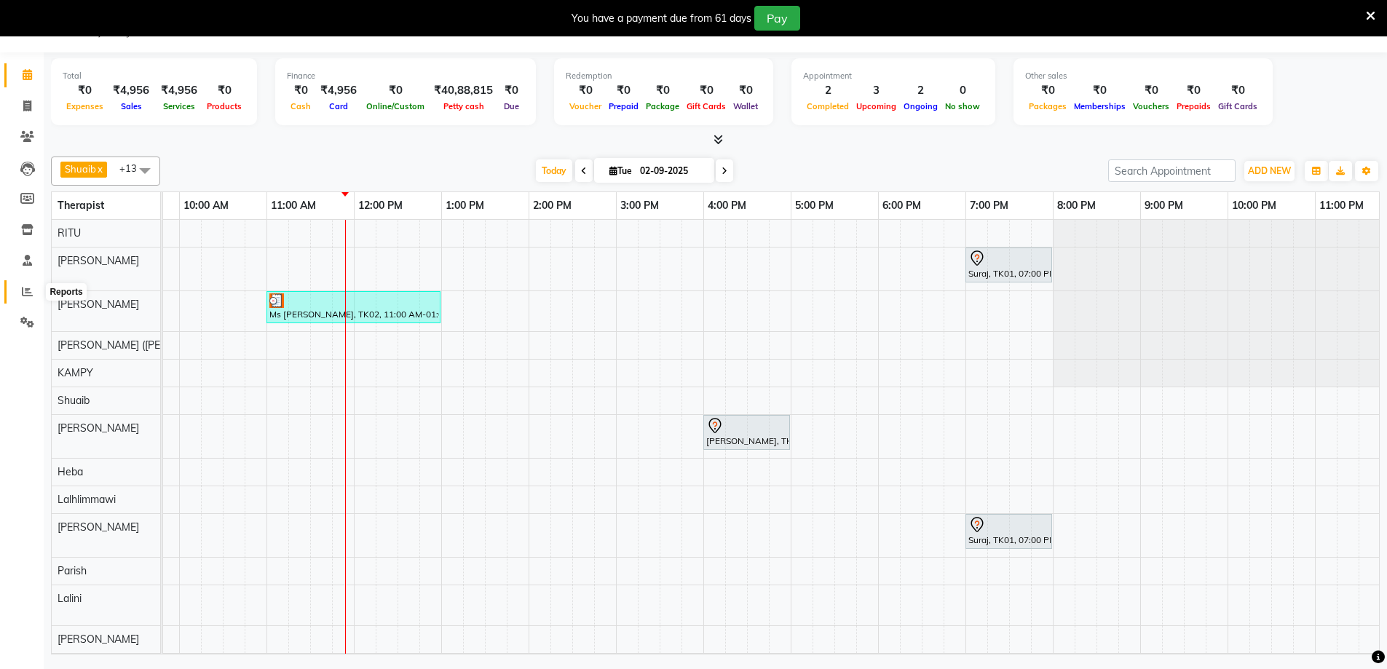
click at [32, 290] on icon at bounding box center [27, 291] width 11 height 11
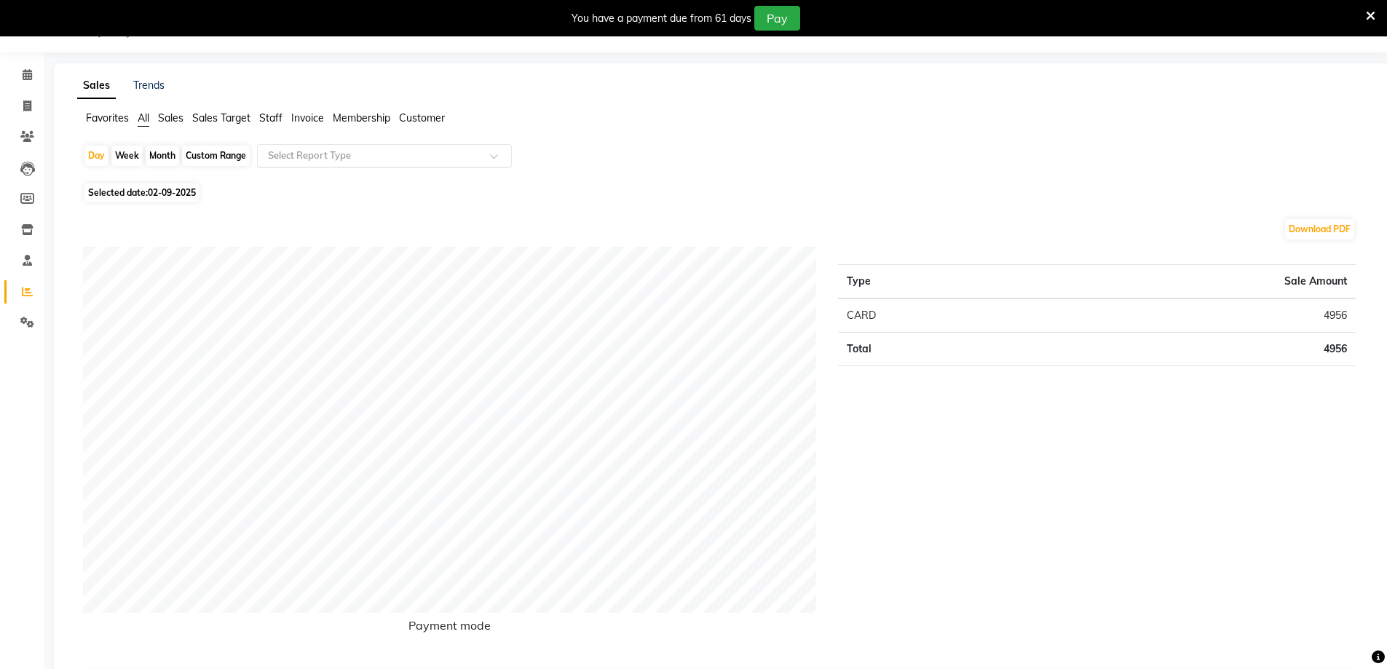
click at [383, 157] on input "text" at bounding box center [370, 155] width 210 height 15
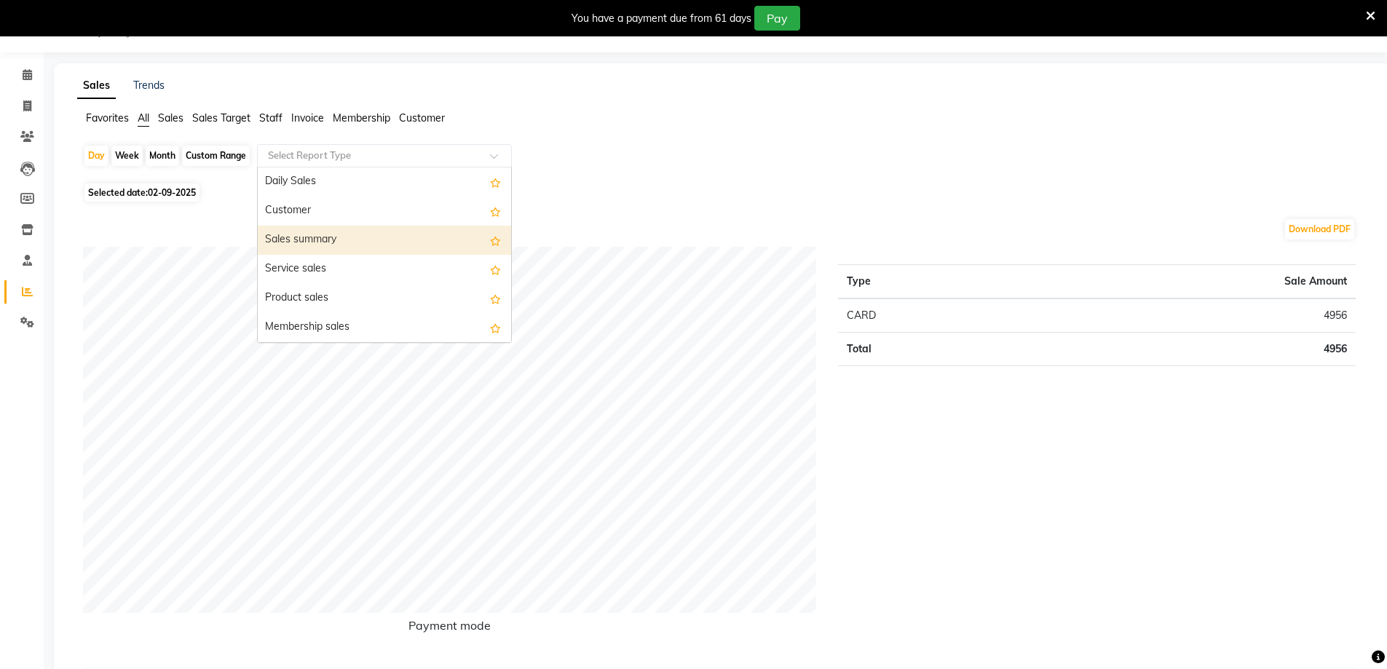
click at [311, 238] on div "Sales summary" at bounding box center [384, 240] width 253 height 29
select select "full_report"
select select "csv"
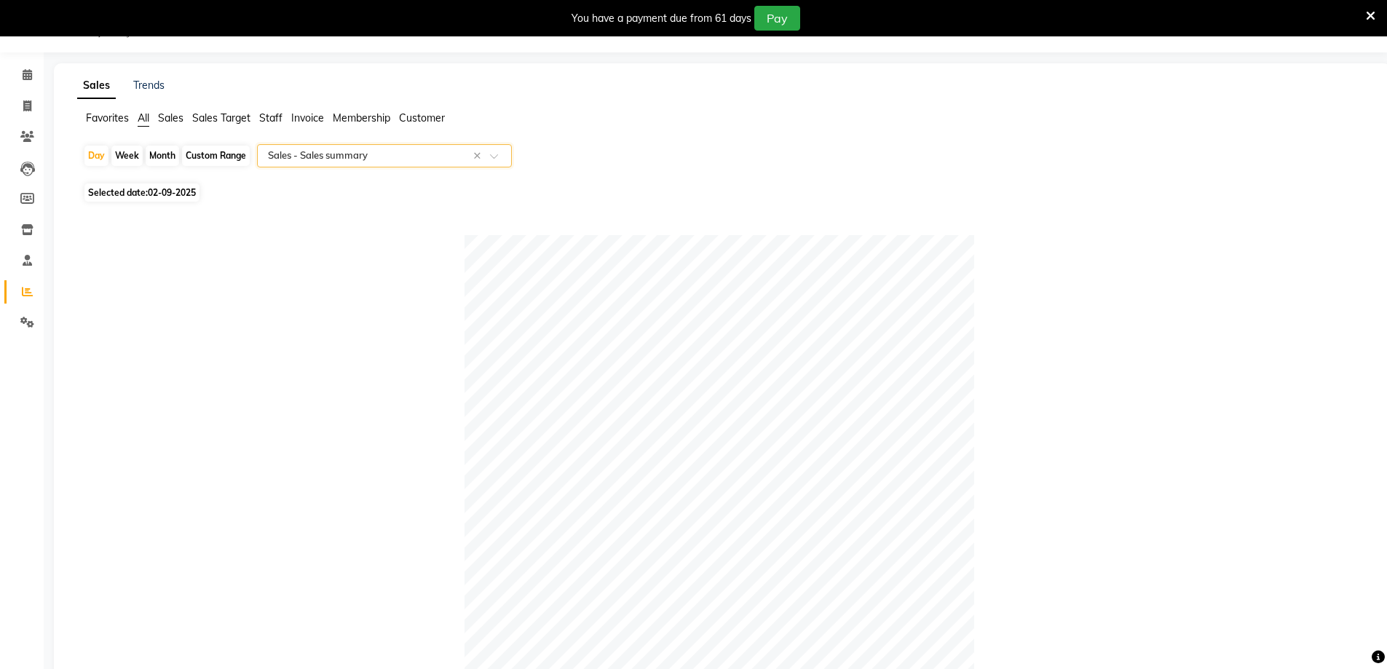
click at [186, 186] on span "Selected date: 02-09-2025" at bounding box center [141, 192] width 115 height 18
select select "9"
select select "2025"
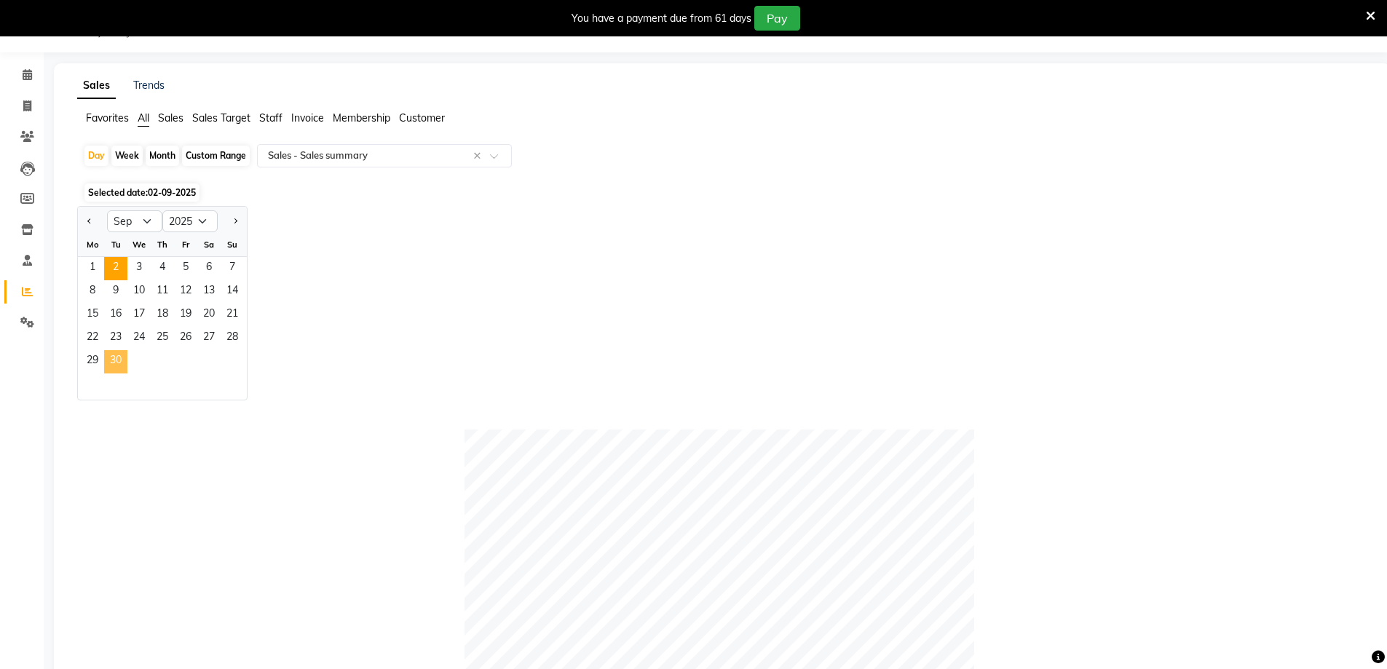
click at [116, 360] on span "30" at bounding box center [115, 361] width 23 height 23
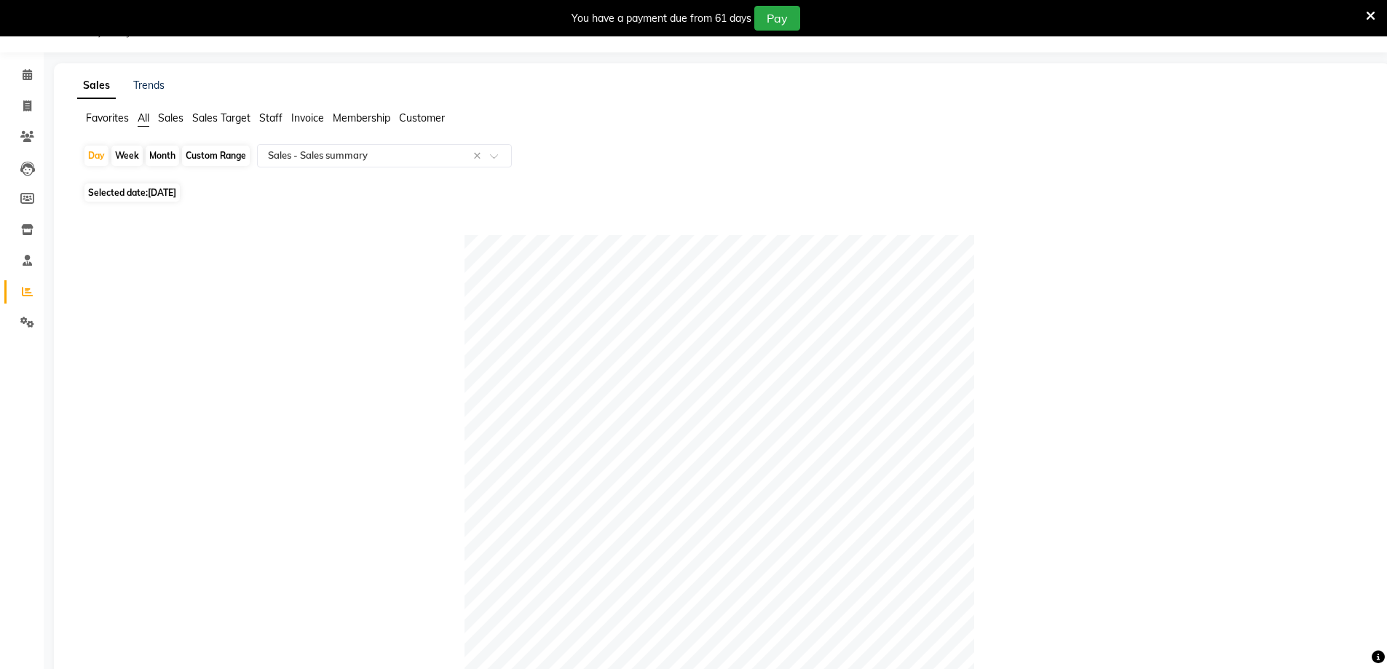
click at [223, 154] on div "Custom Range" at bounding box center [216, 156] width 68 height 20
select select "9"
select select "2025"
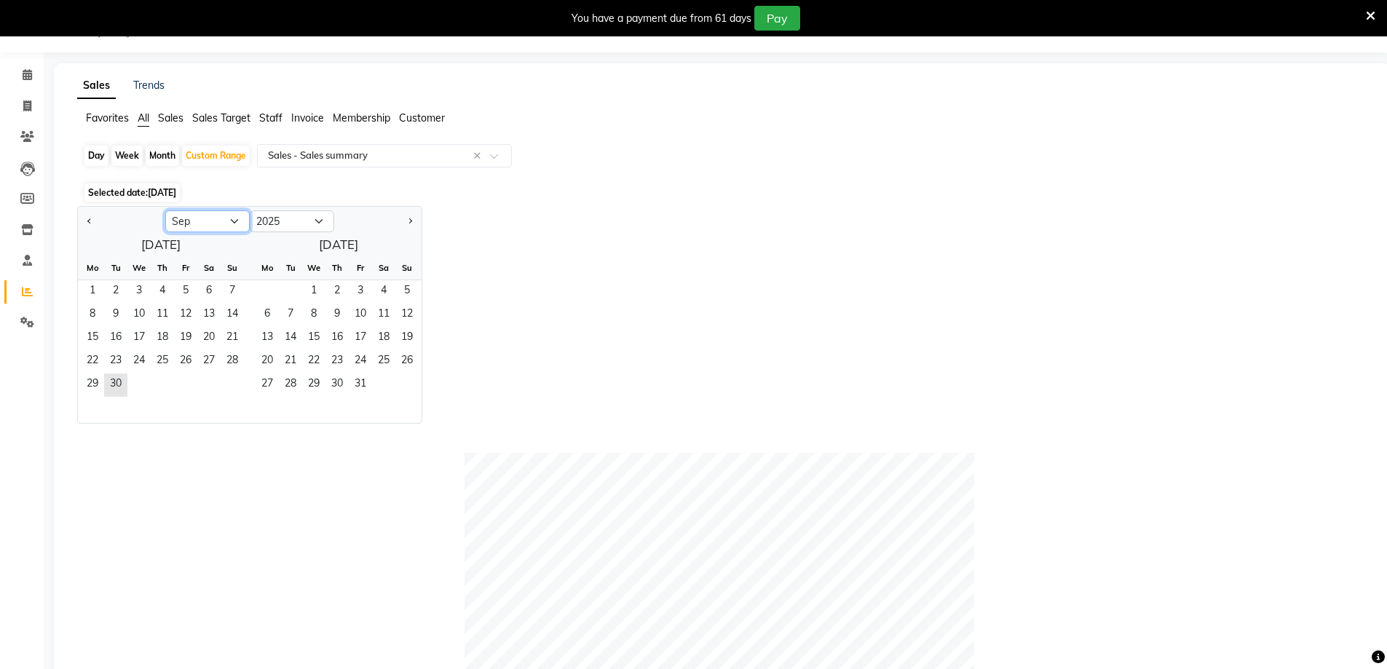
click at [235, 220] on select "Jan Feb Mar Apr May Jun Jul Aug Sep Oct Nov Dec" at bounding box center [207, 221] width 84 height 22
select select "8"
click at [165, 210] on select "Jan Feb Mar Apr May Jun Jul Aug Sep Oct Nov Dec" at bounding box center [207, 221] width 84 height 22
click at [229, 380] on span "31" at bounding box center [232, 384] width 23 height 23
click at [207, 388] on span "30" at bounding box center [208, 384] width 23 height 23
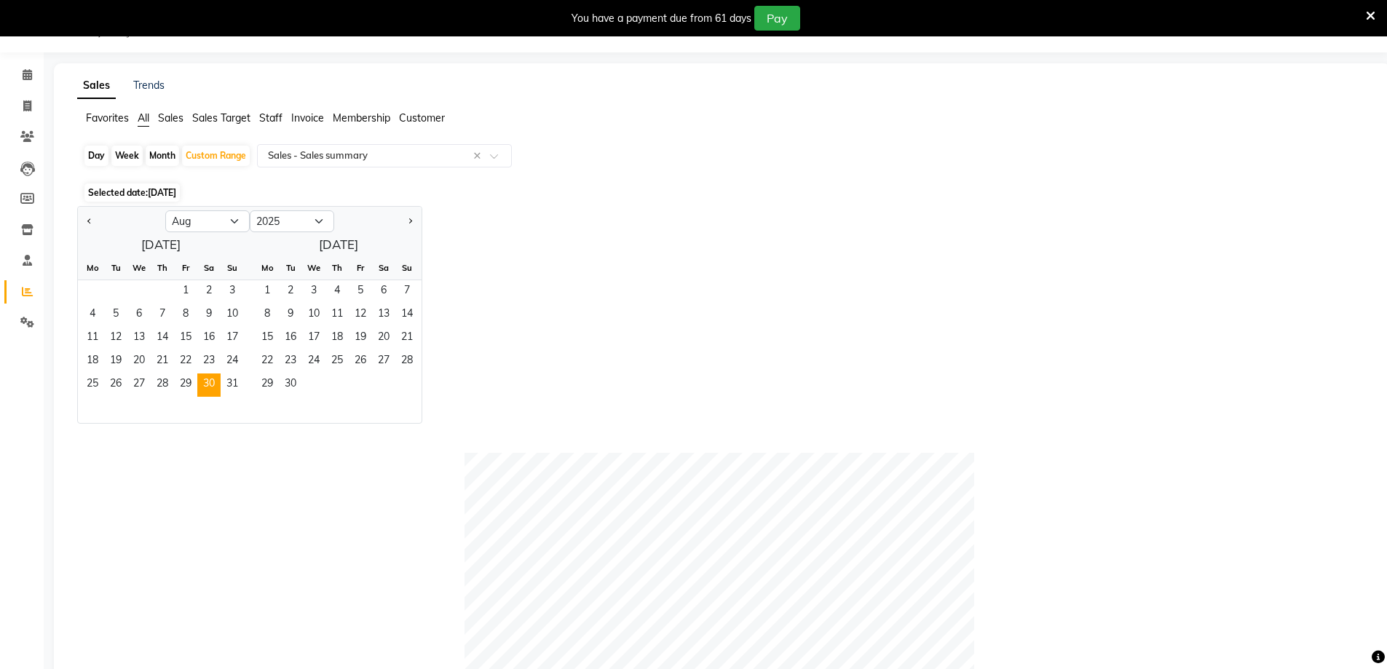
click at [138, 122] on span "All" at bounding box center [144, 117] width 12 height 13
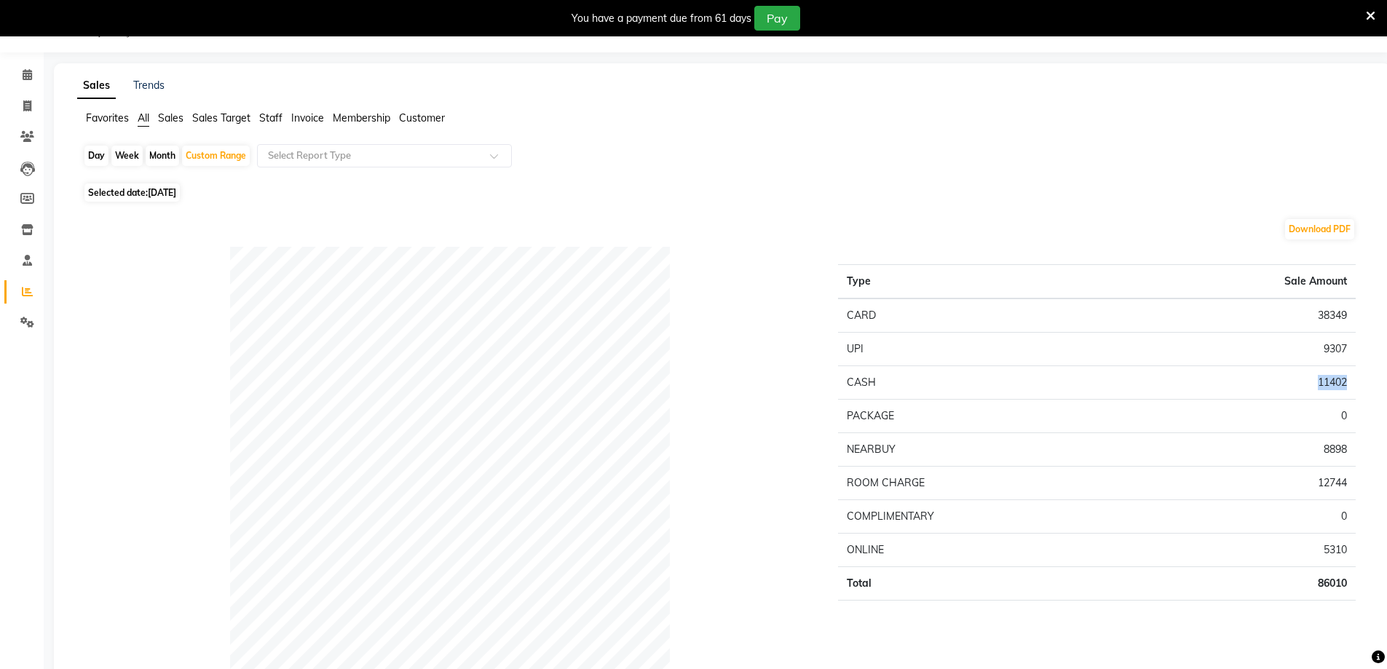
drag, startPoint x: 1349, startPoint y: 384, endPoint x: 1317, endPoint y: 384, distance: 32.0
click at [1317, 384] on td "11402" at bounding box center [1243, 382] width 224 height 33
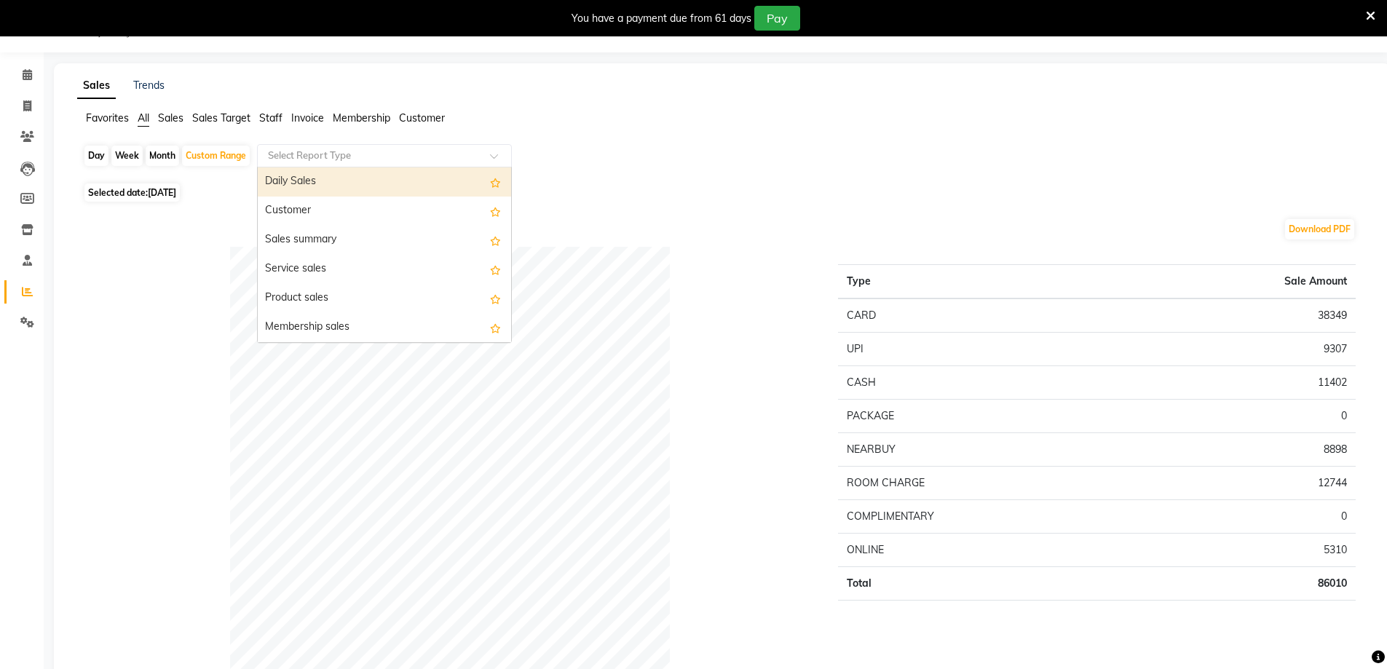
click at [355, 148] on div "Select Report Type" at bounding box center [384, 155] width 255 height 23
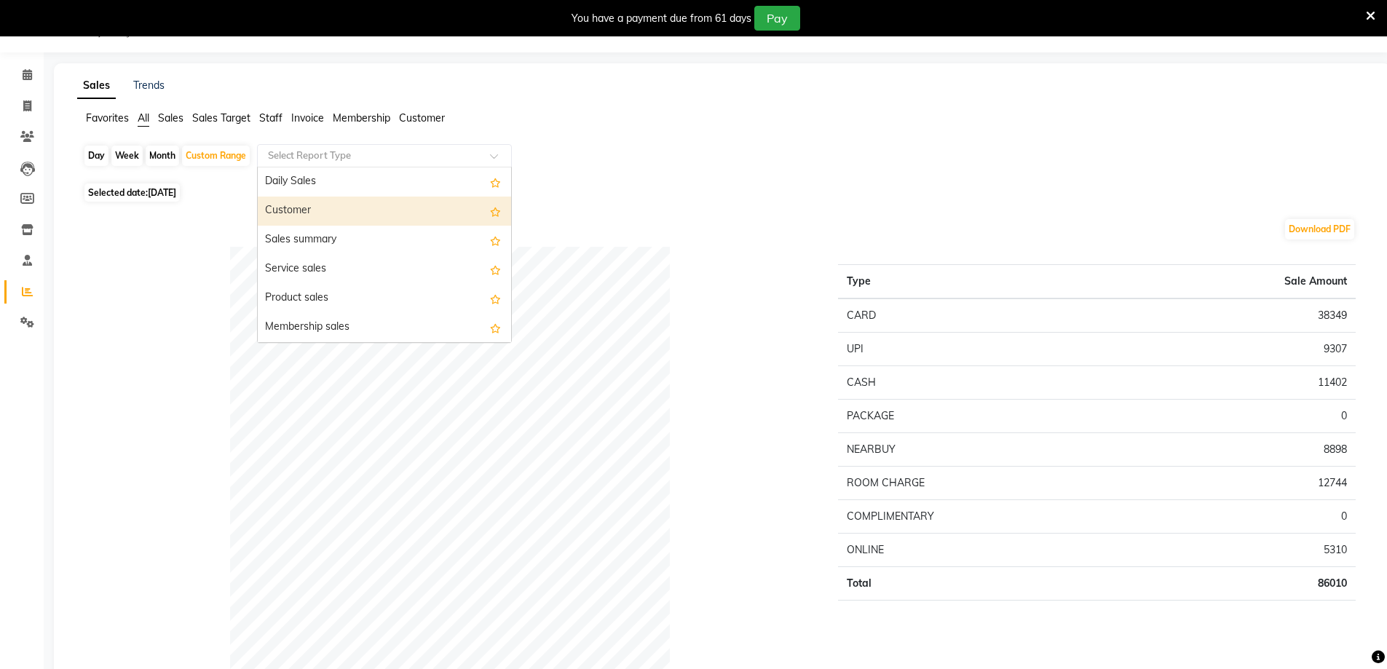
click at [301, 207] on div "Customer" at bounding box center [384, 211] width 253 height 29
select select "full_report"
select select "csv"
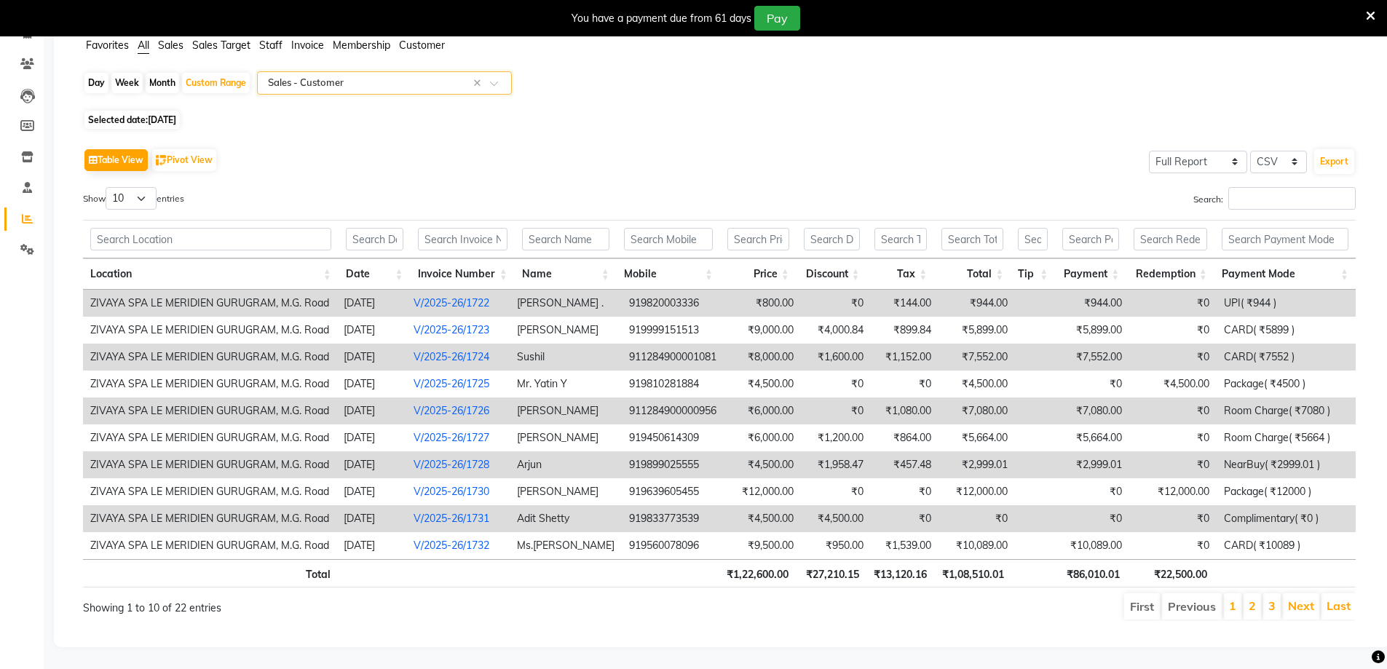
scroll to position [0, 11]
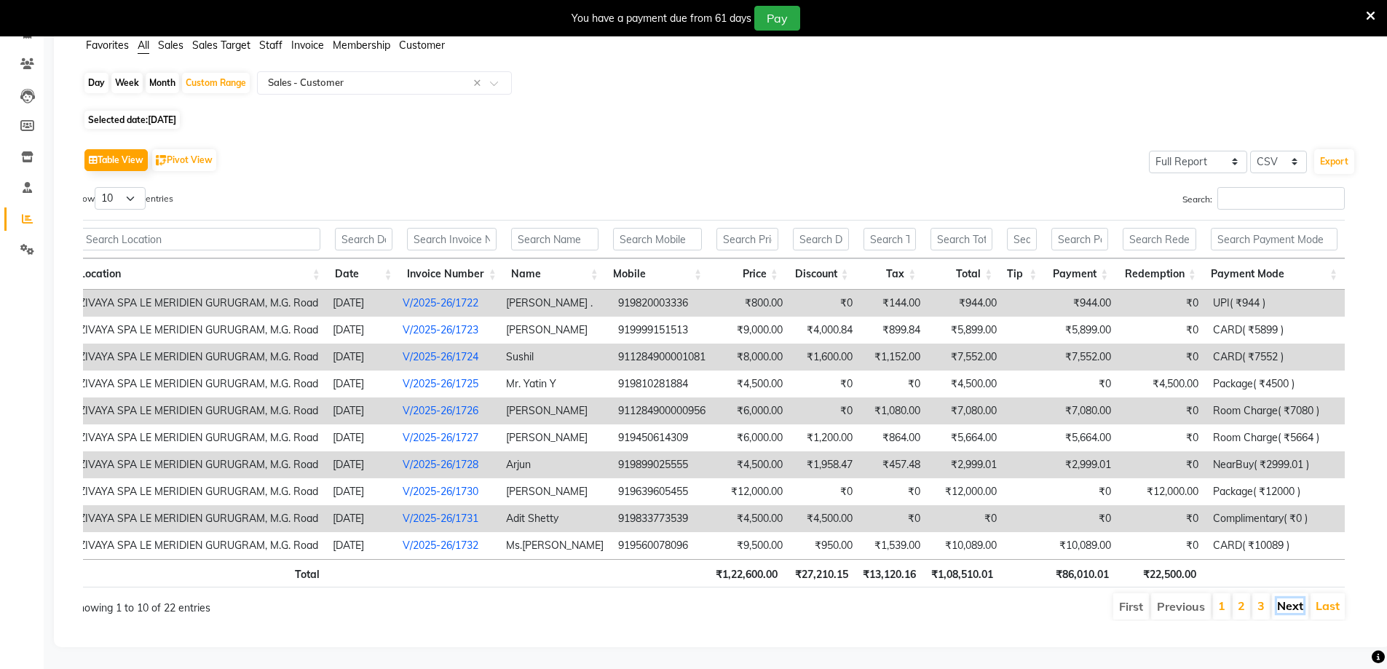
click at [1278, 598] on link "Next" at bounding box center [1290, 605] width 26 height 15
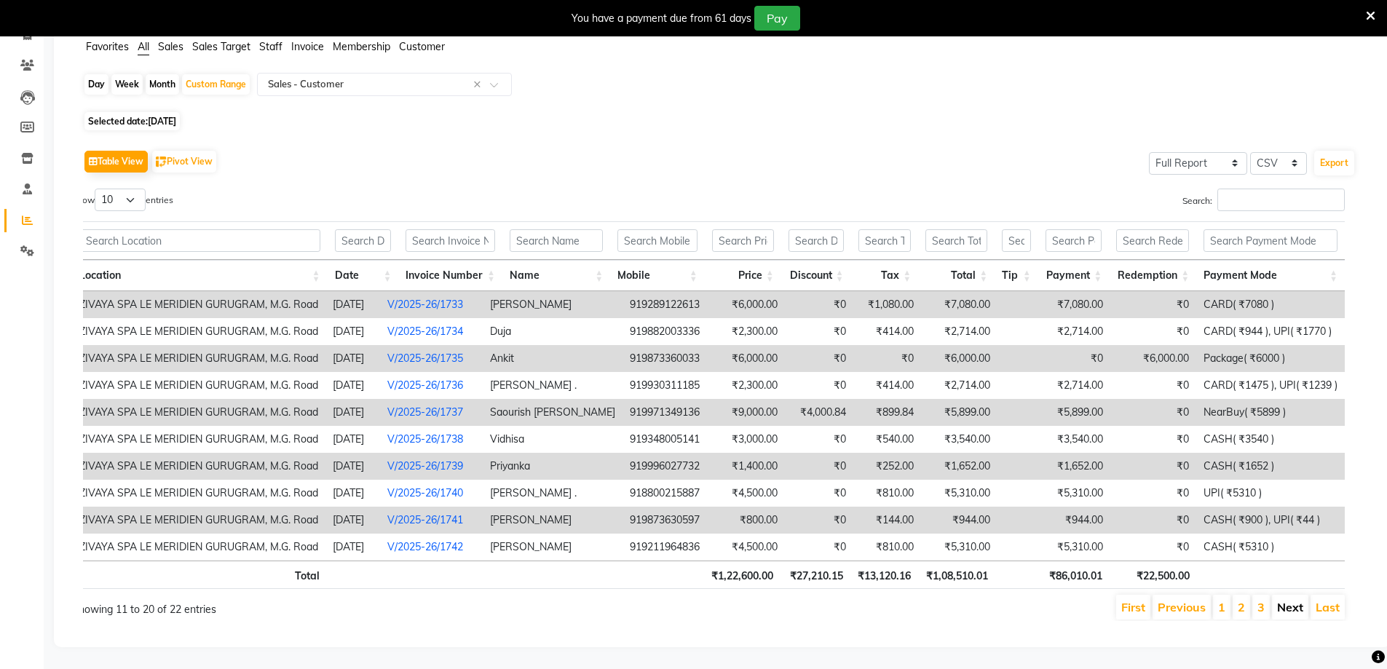
click at [1280, 600] on link "Next" at bounding box center [1290, 607] width 26 height 15
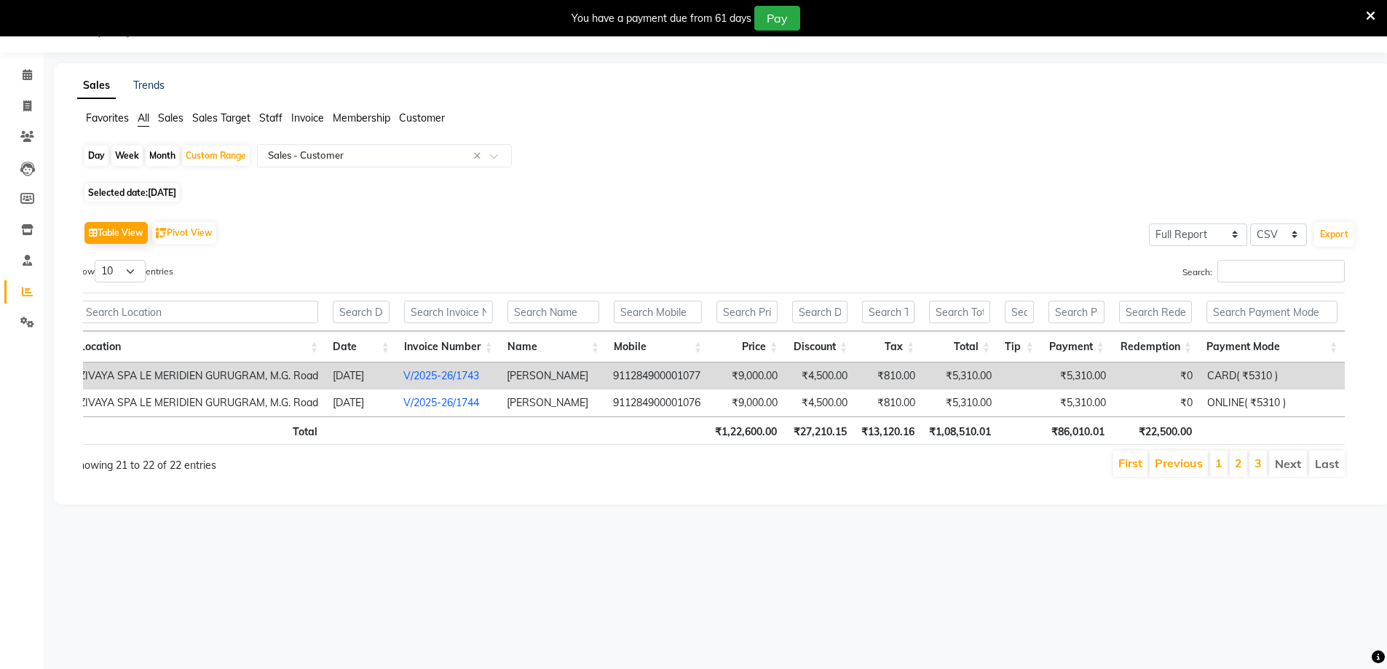
scroll to position [36, 0]
click at [1181, 461] on link "Previous" at bounding box center [1178, 463] width 48 height 15
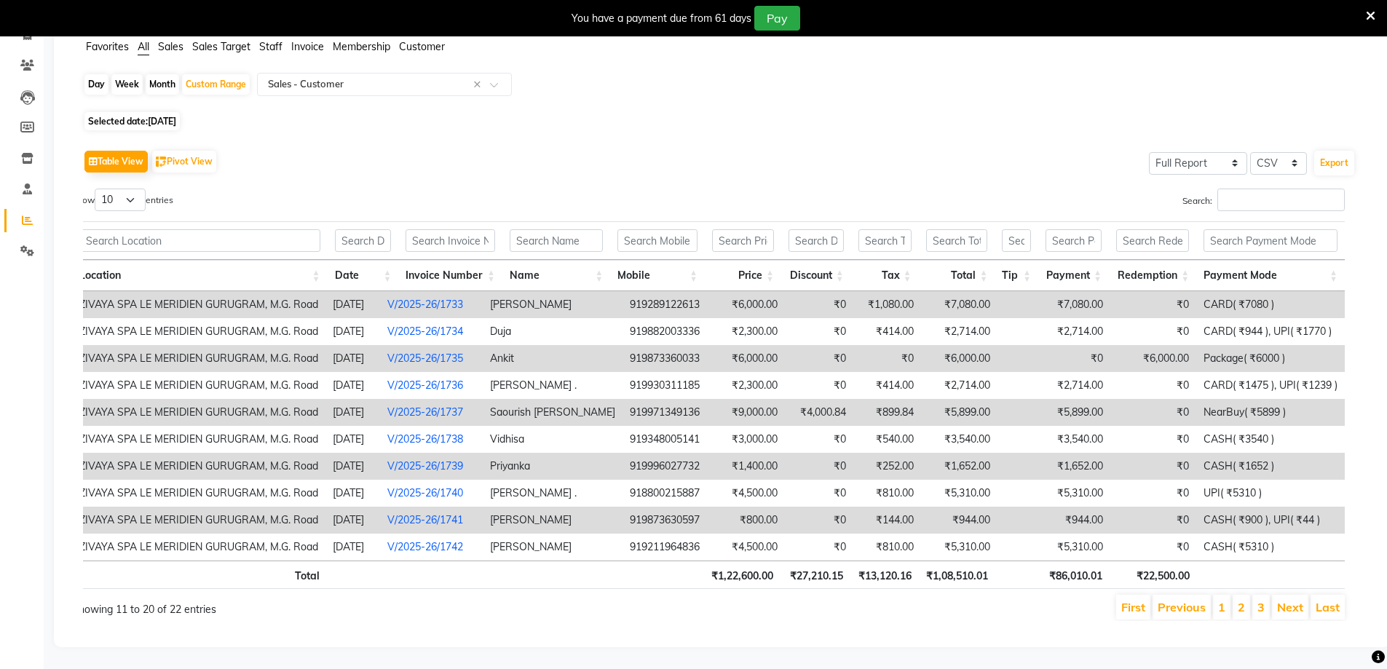
scroll to position [119, 0]
click at [1168, 600] on link "Previous" at bounding box center [1181, 607] width 48 height 15
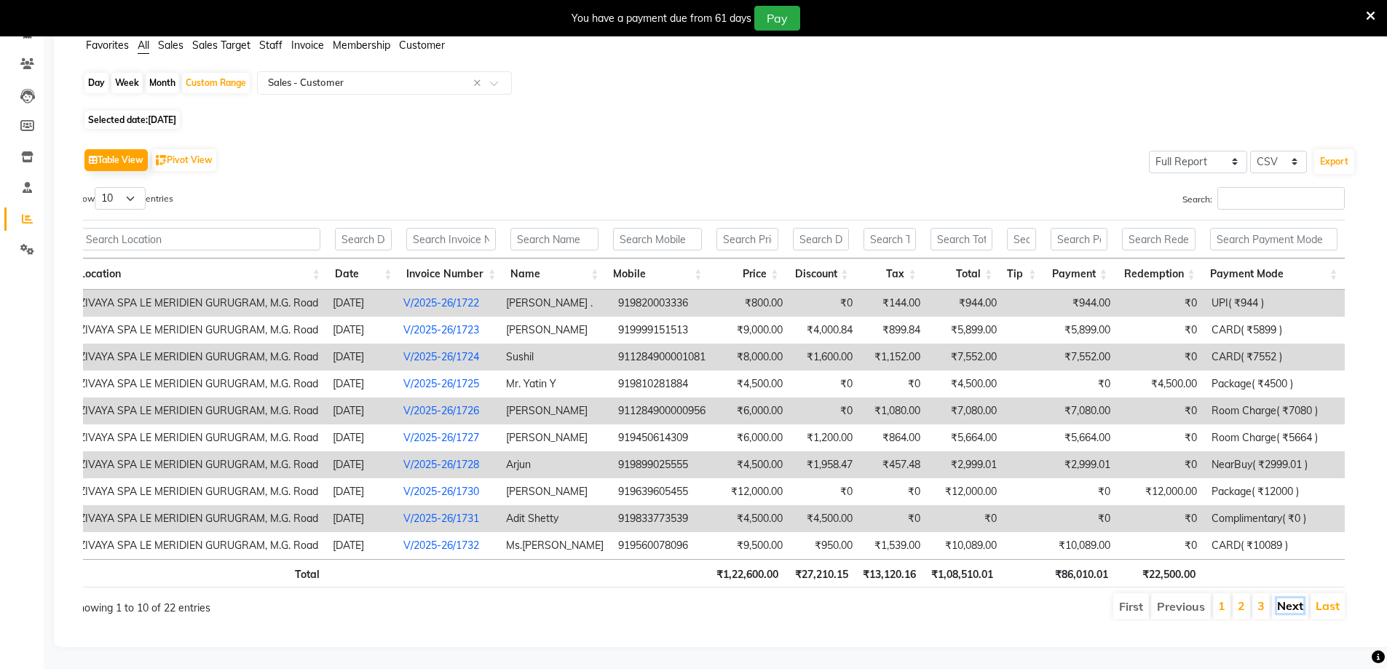
click at [1295, 598] on link "Next" at bounding box center [1290, 605] width 26 height 15
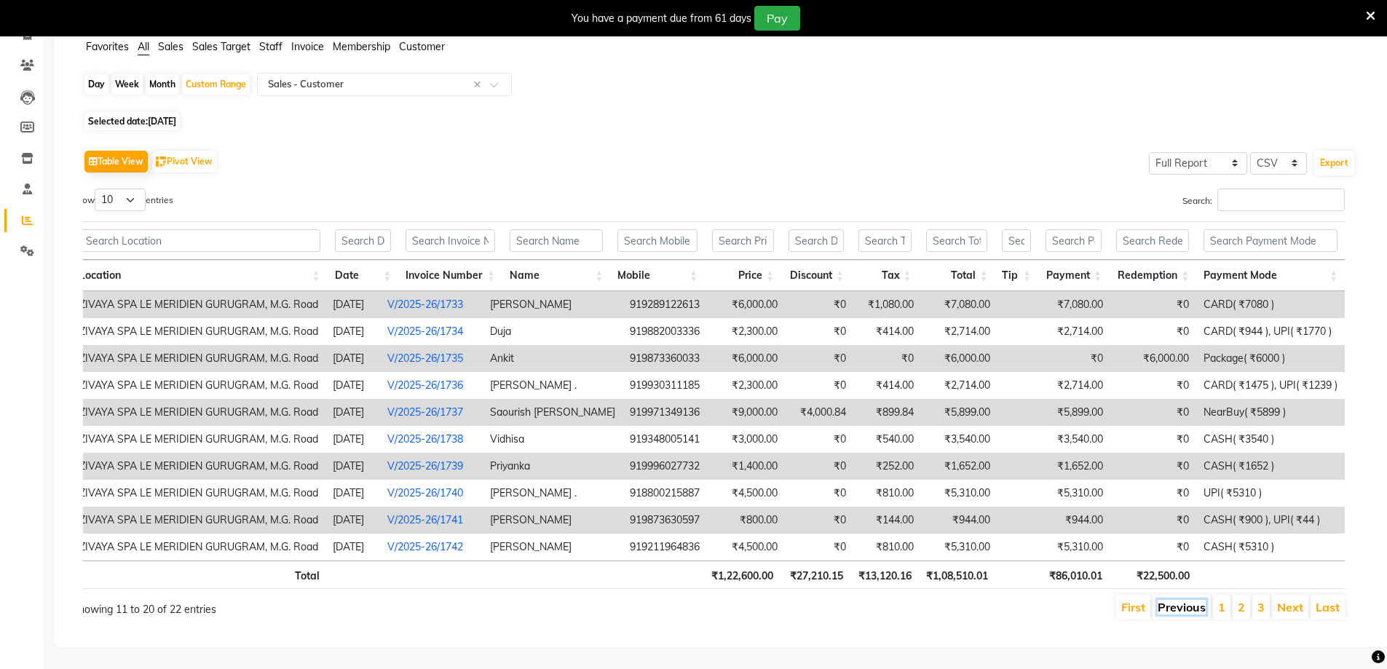
click at [1168, 600] on link "Previous" at bounding box center [1181, 607] width 48 height 15
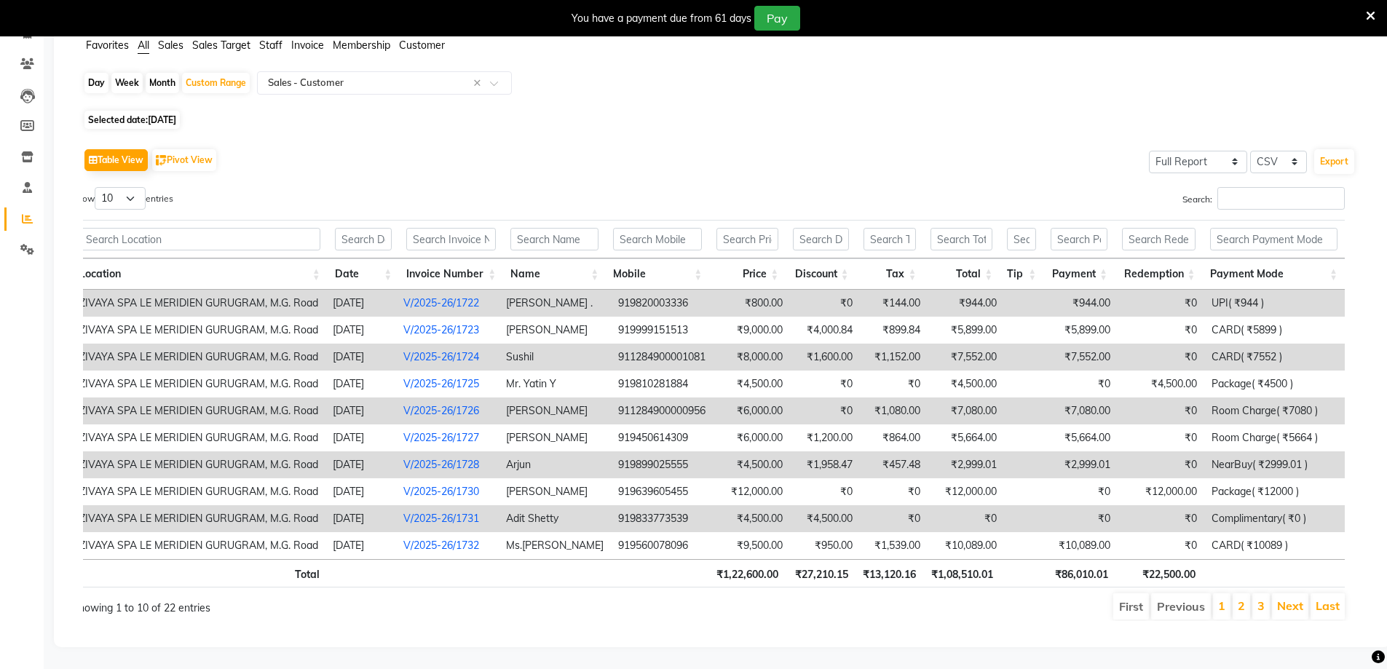
click at [1164, 597] on li "Previous" at bounding box center [1181, 606] width 60 height 26
click at [1280, 598] on link "Next" at bounding box center [1290, 605] width 26 height 15
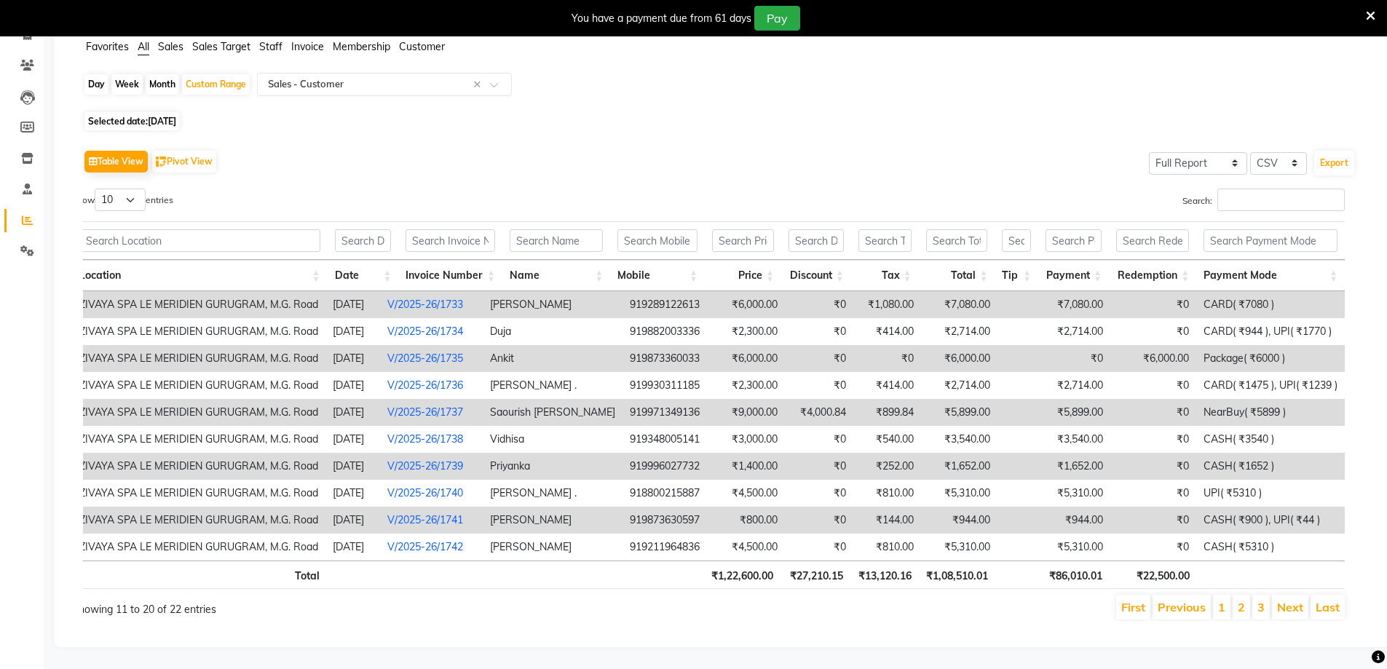
click at [176, 116] on span "30-09-2025" at bounding box center [162, 121] width 28 height 11
select select "8"
select select "2025"
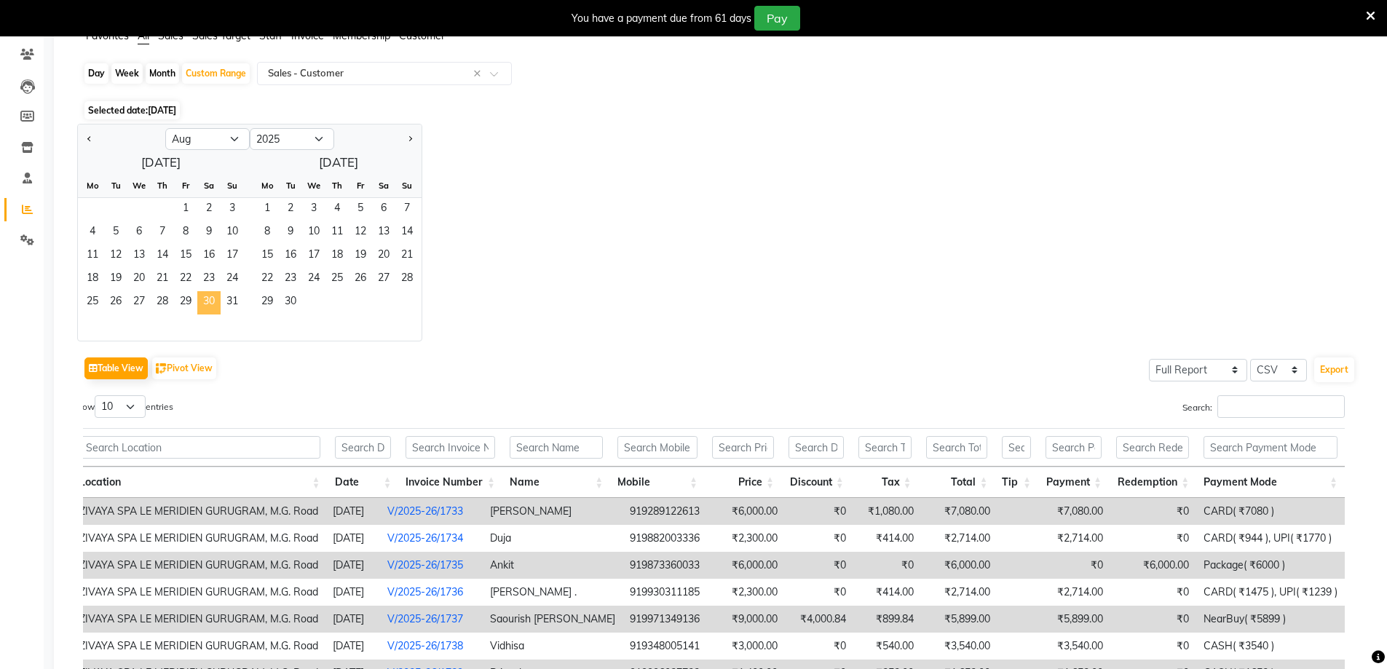
click at [205, 299] on span "30" at bounding box center [208, 302] width 23 height 23
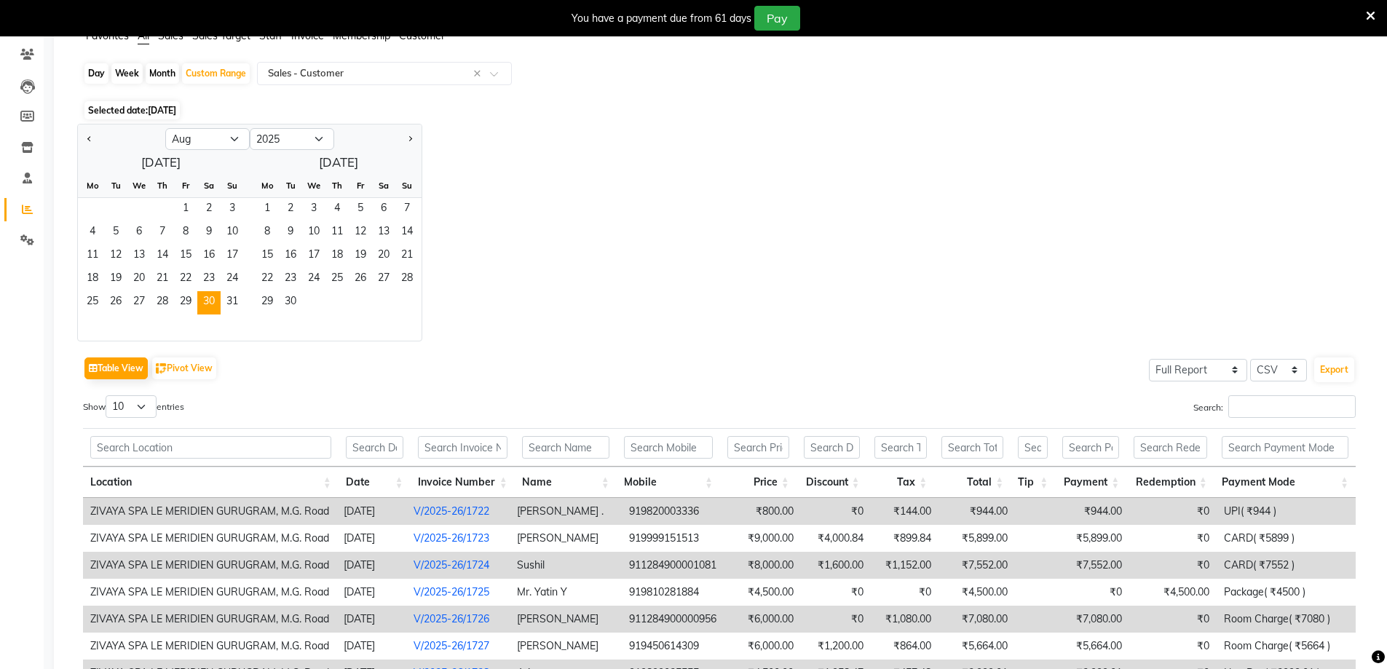
click at [92, 70] on div "Day" at bounding box center [96, 73] width 24 height 20
select select "8"
select select "2025"
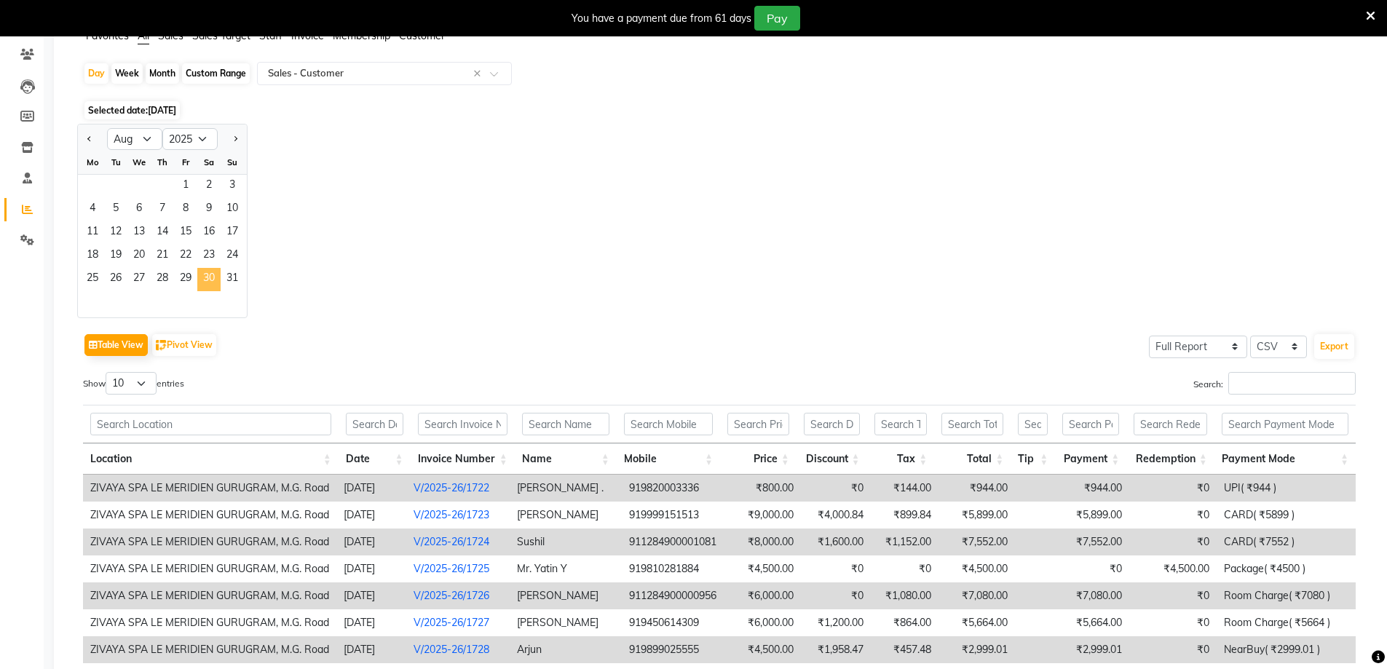
click at [210, 279] on span "30" at bounding box center [208, 279] width 23 height 23
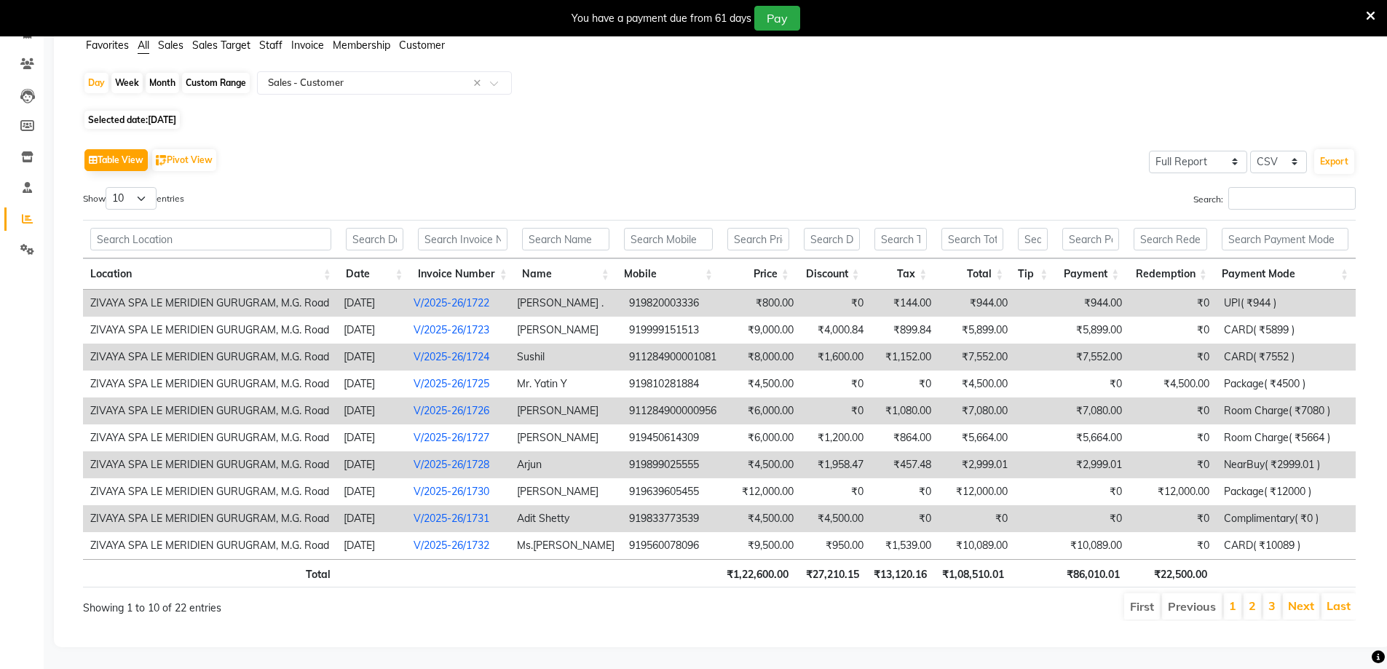
click at [1286, 593] on li "Next" at bounding box center [1301, 606] width 36 height 26
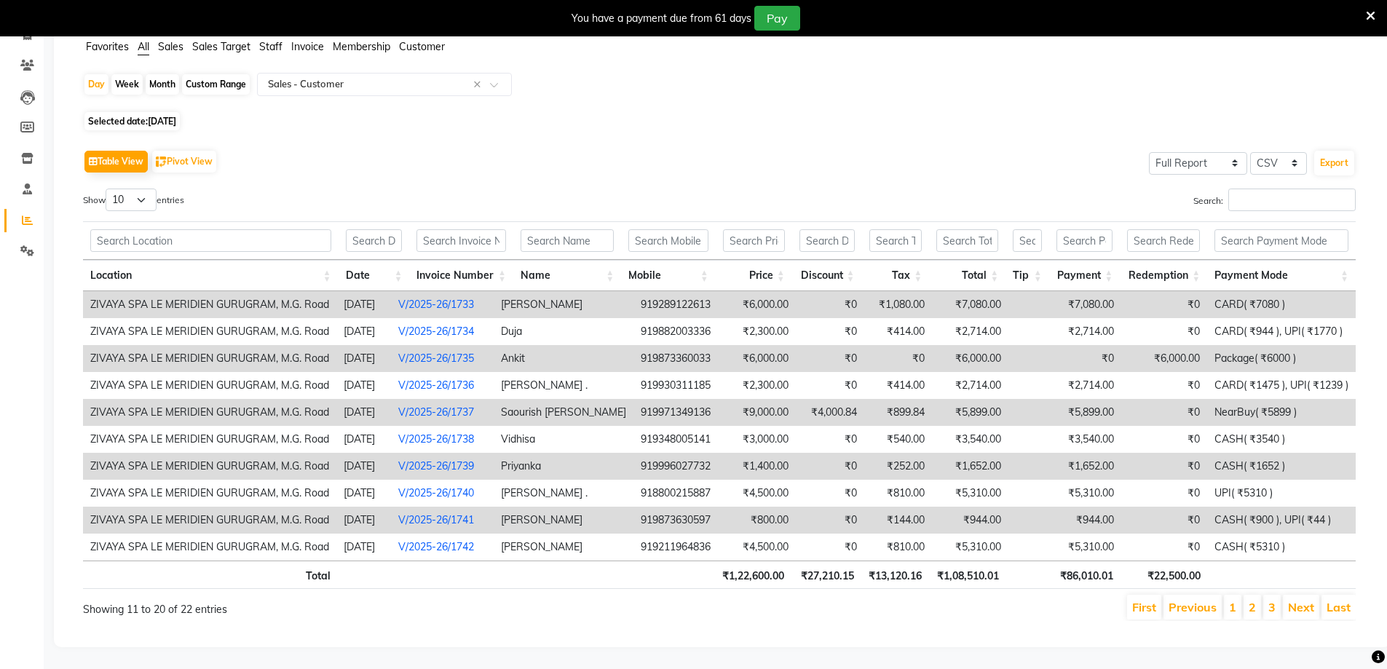
scroll to position [0, 0]
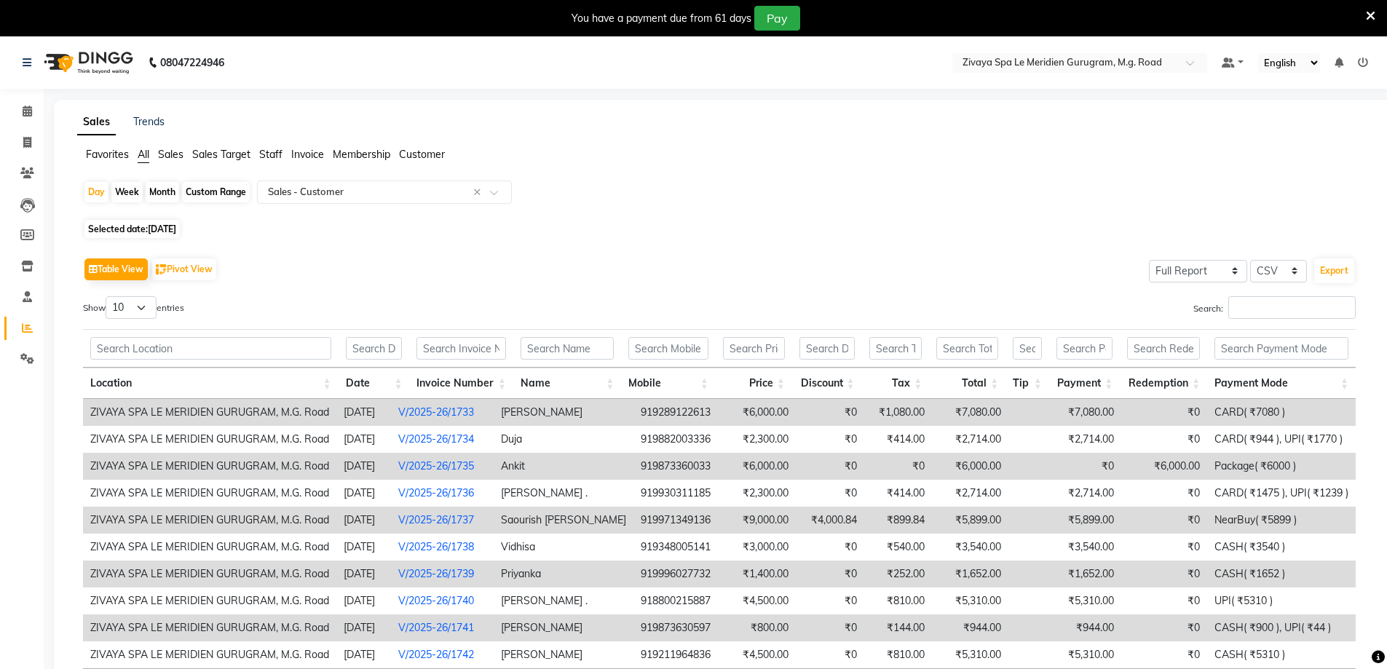
click at [136, 157] on ul "Favorites All Sales Sales Target Staff Invoice Membership Customer" at bounding box center [722, 155] width 1290 height 16
click at [141, 153] on span "All" at bounding box center [144, 154] width 12 height 13
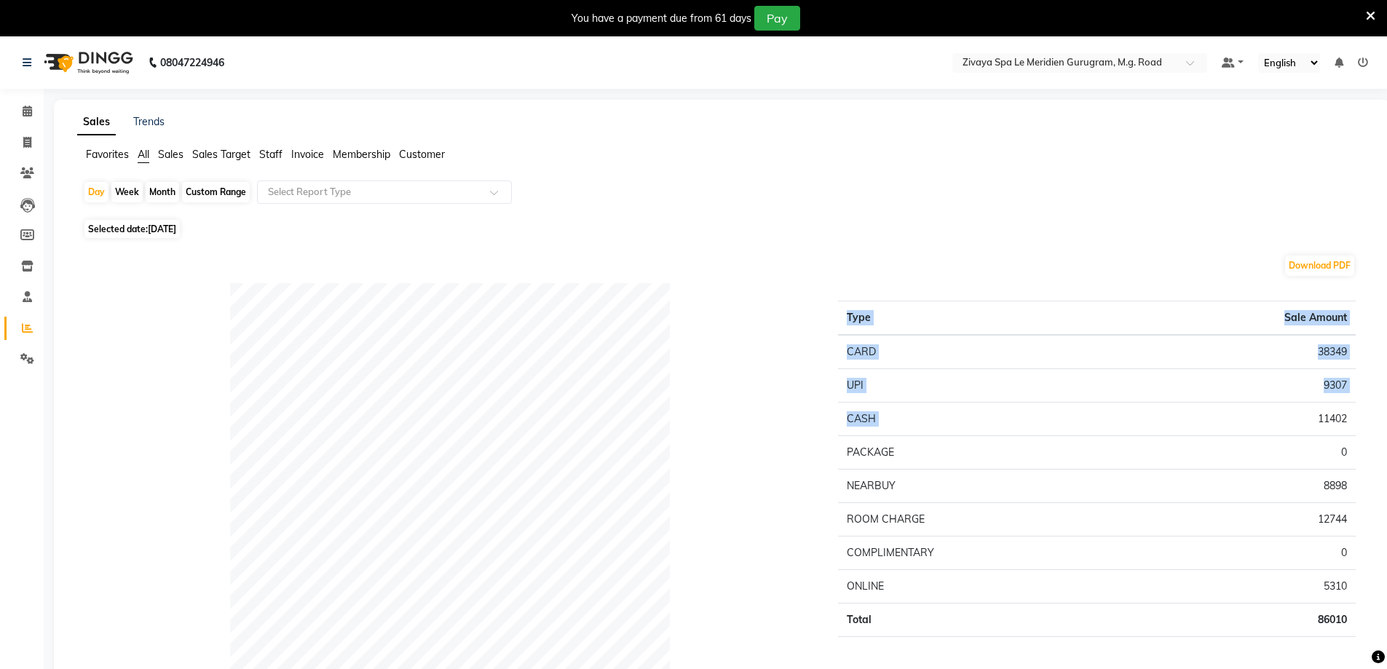
drag, startPoint x: 1355, startPoint y: 419, endPoint x: 1286, endPoint y: 421, distance: 68.5
click at [1286, 421] on div "Type Sale Amount CARD 38349 UPI 9307 CASH 11402 PACKAGE 0 NEARBUY 8898 ROOM CHA…" at bounding box center [1096, 524] width 539 height 483
click at [1307, 421] on td "11402" at bounding box center [1243, 419] width 224 height 33
drag, startPoint x: 1344, startPoint y: 421, endPoint x: 1314, endPoint y: 424, distance: 30.7
click at [1314, 424] on td "11402" at bounding box center [1243, 419] width 224 height 33
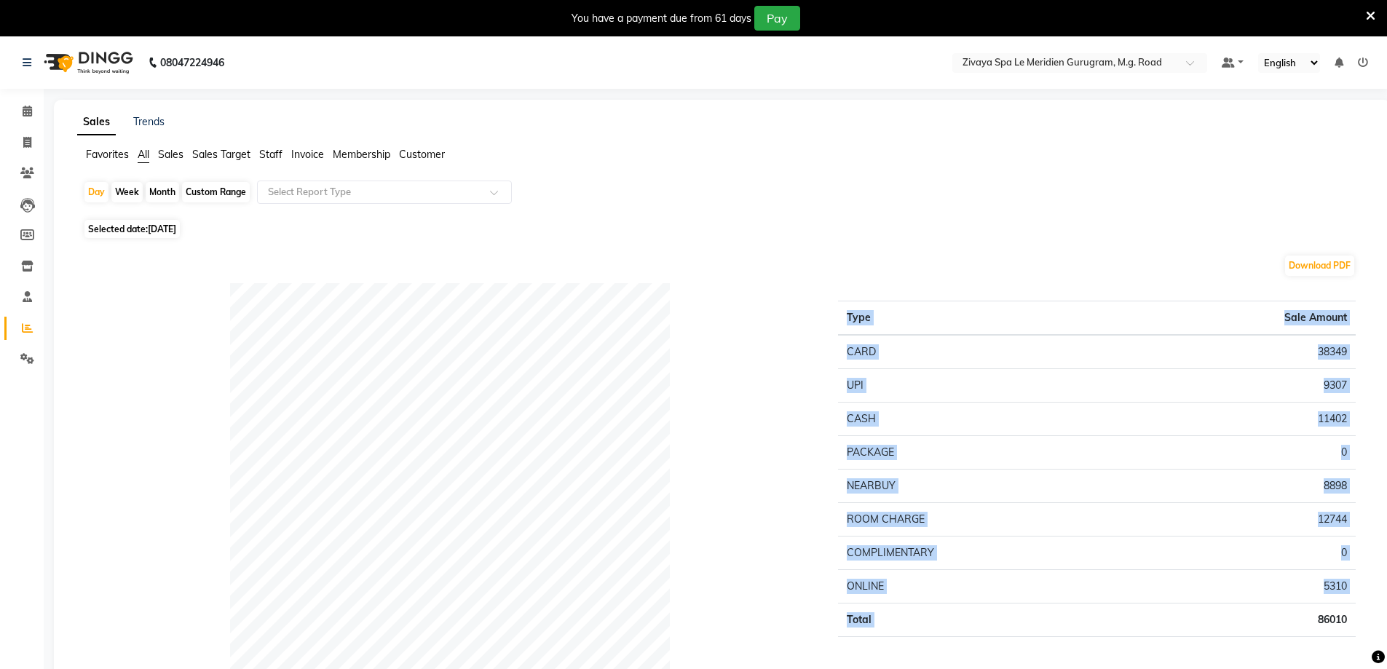
drag, startPoint x: 1361, startPoint y: 620, endPoint x: 1312, endPoint y: 624, distance: 48.2
click at [1312, 624] on div "Type Sale Amount CARD 38349 UPI 9307 CASH 11402 PACKAGE 0 NEARBUY 8898 ROOM CHA…" at bounding box center [1096, 524] width 539 height 483
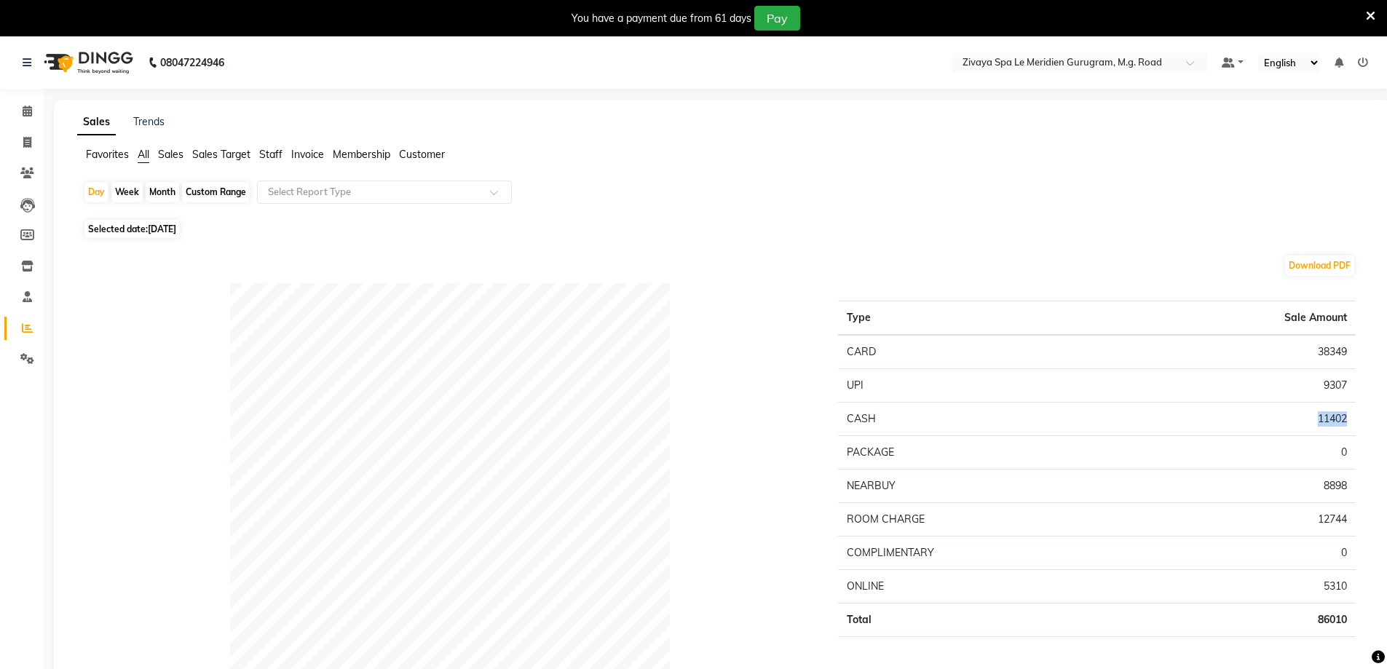
drag, startPoint x: 1344, startPoint y: 421, endPoint x: 1285, endPoint y: 424, distance: 59.8
click at [1285, 424] on td "11402" at bounding box center [1243, 419] width 224 height 33
click at [331, 192] on input "text" at bounding box center [370, 192] width 210 height 15
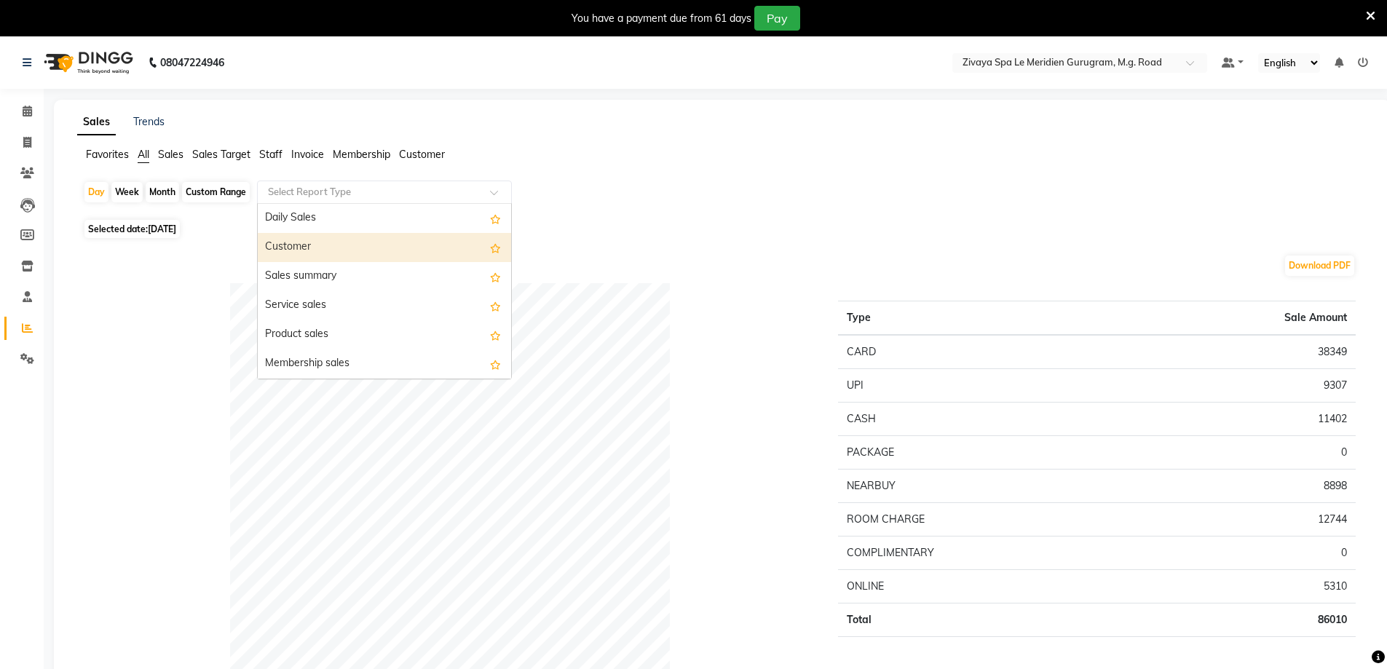
click at [346, 248] on div "Customer" at bounding box center [384, 247] width 253 height 29
select select "full_report"
select select "csv"
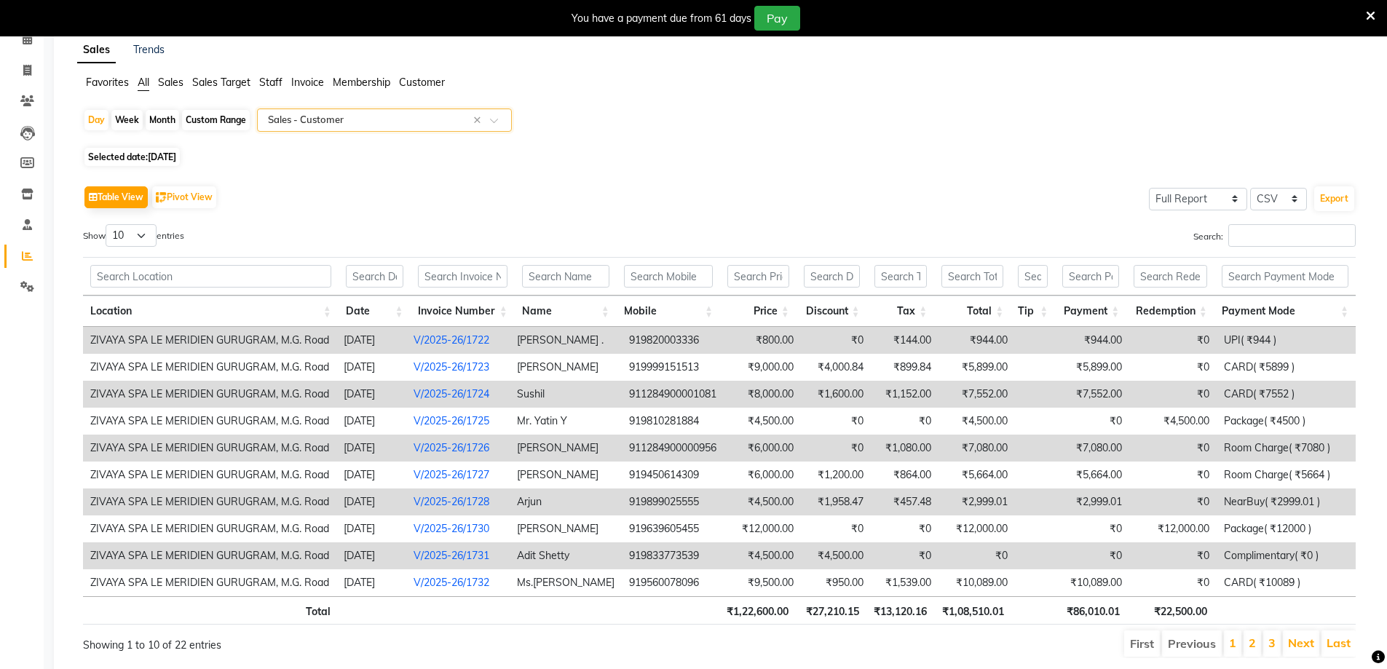
scroll to position [120, 0]
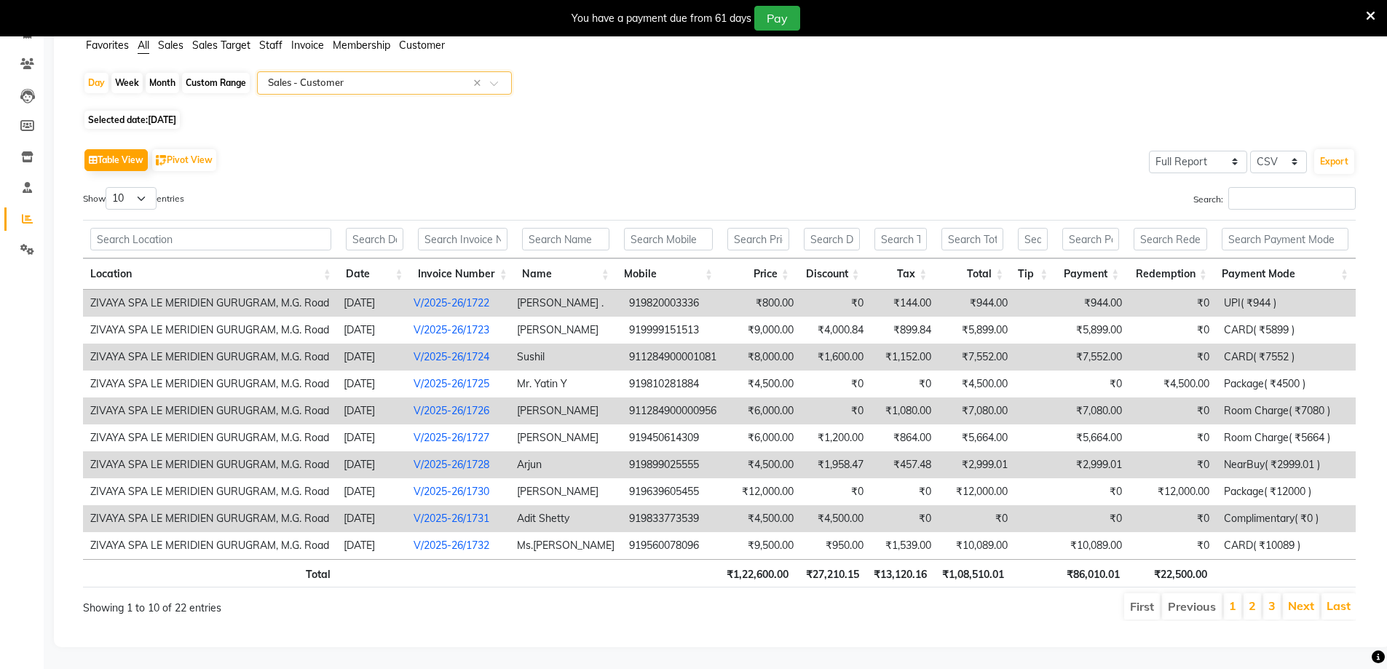
click at [1192, 593] on li "Previous" at bounding box center [1192, 606] width 60 height 26
click at [1303, 598] on link "Next" at bounding box center [1301, 605] width 26 height 15
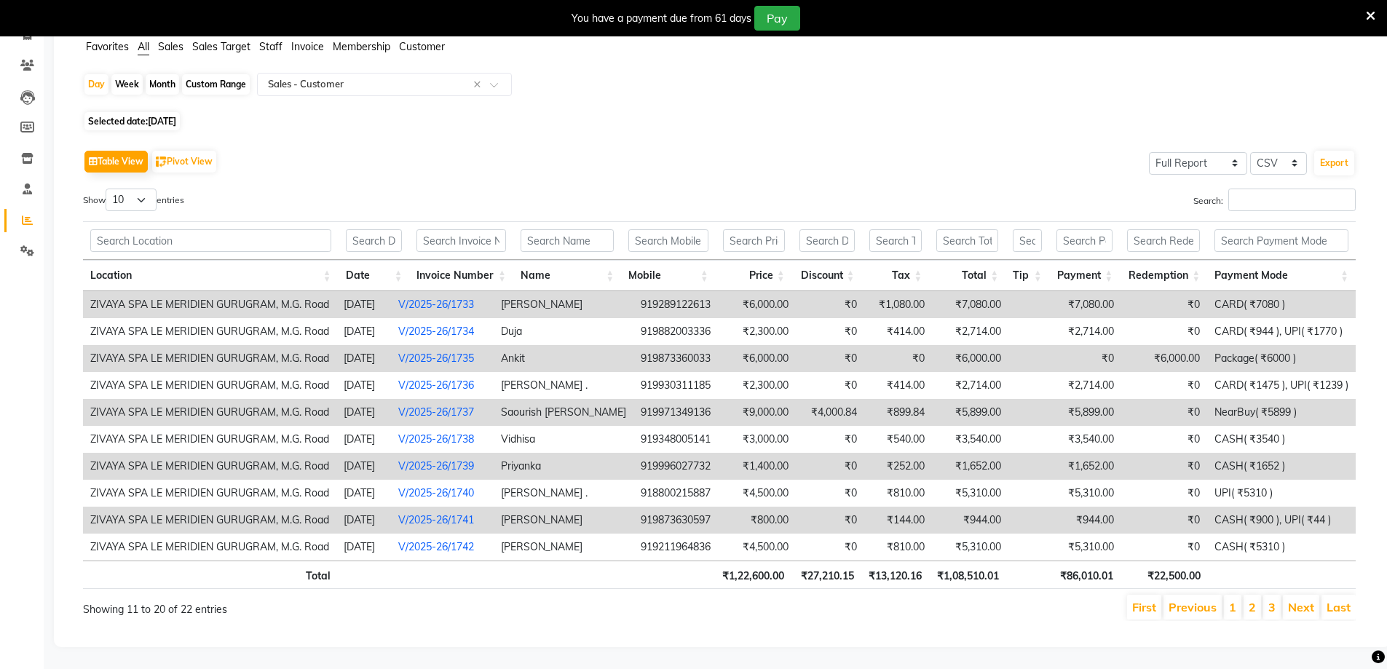
scroll to position [119, 0]
click at [1297, 600] on link "Next" at bounding box center [1301, 607] width 26 height 15
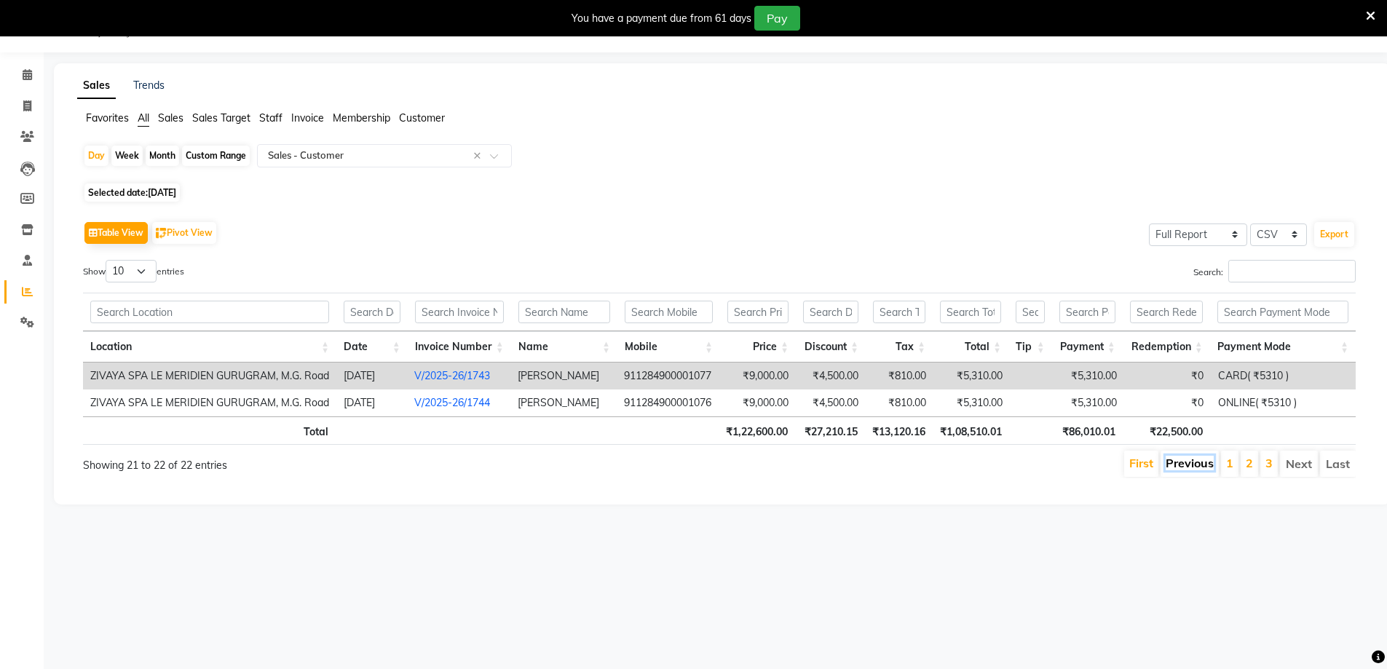
click at [1199, 464] on link "Previous" at bounding box center [1189, 463] width 48 height 15
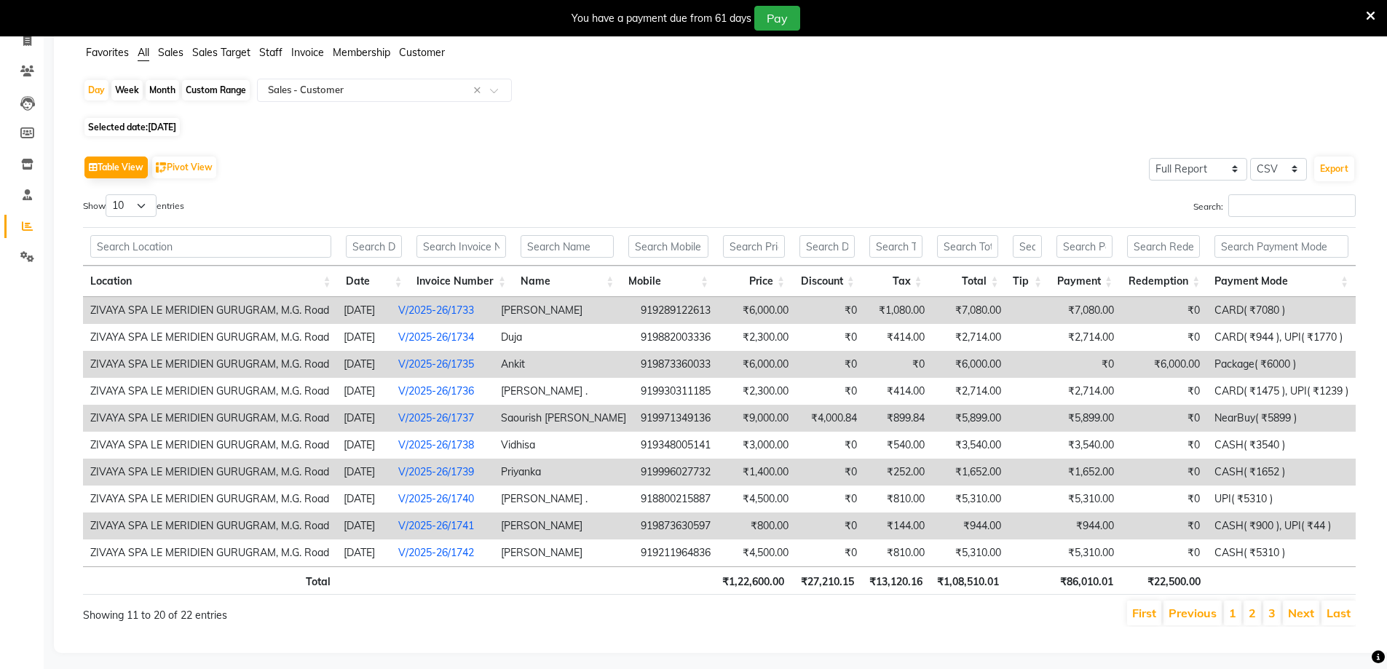
scroll to position [119, 0]
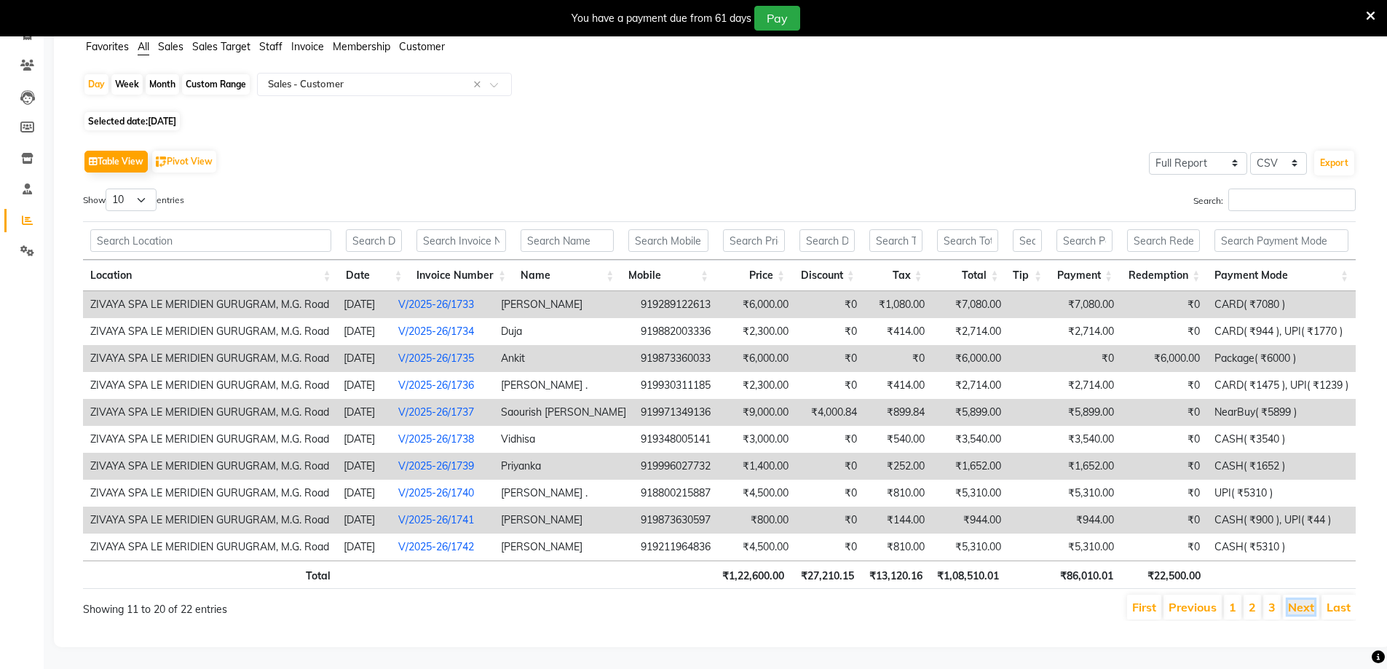
click at [1294, 602] on link "Next" at bounding box center [1301, 607] width 26 height 15
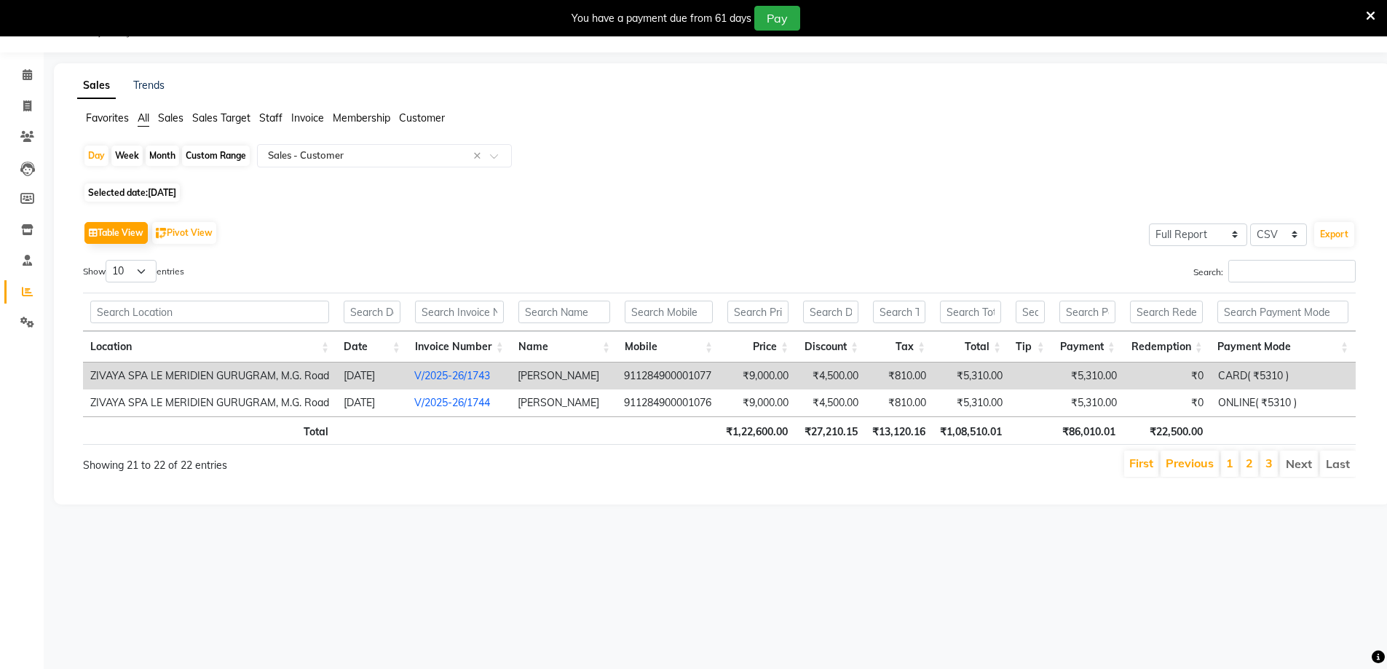
scroll to position [36, 0]
click at [1225, 467] on li "1" at bounding box center [1229, 464] width 17 height 26
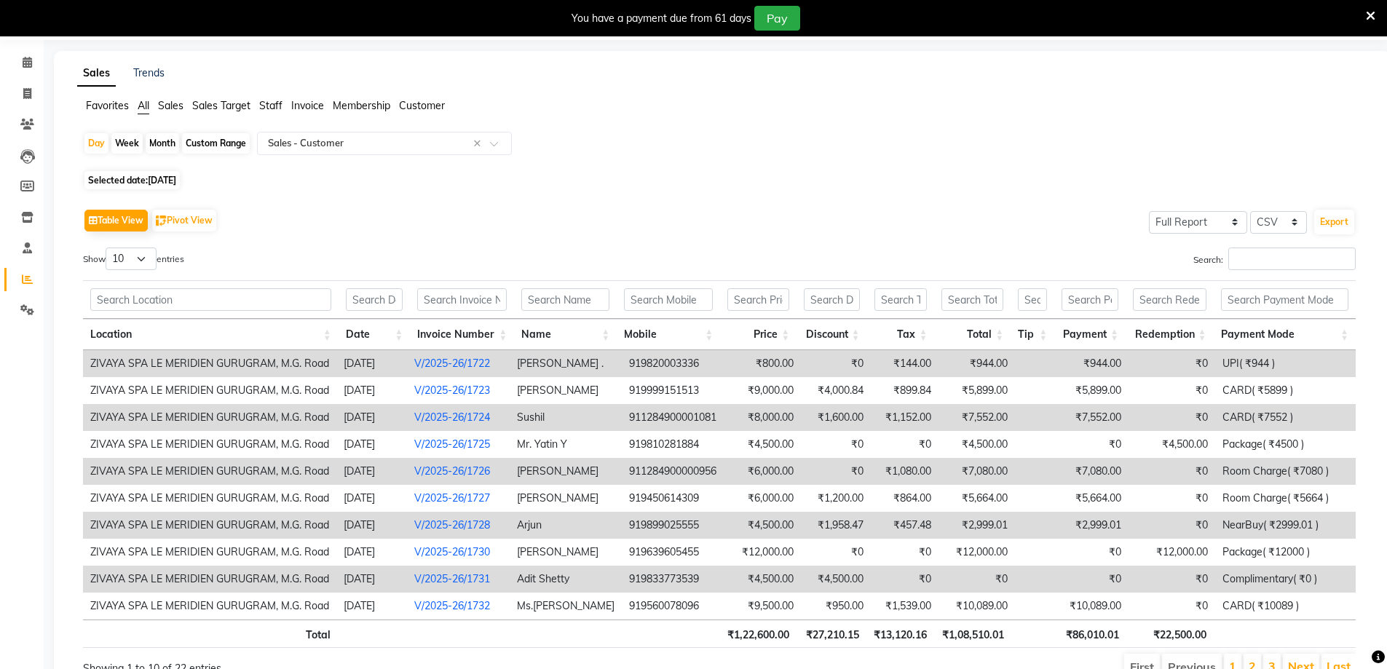
scroll to position [0, 0]
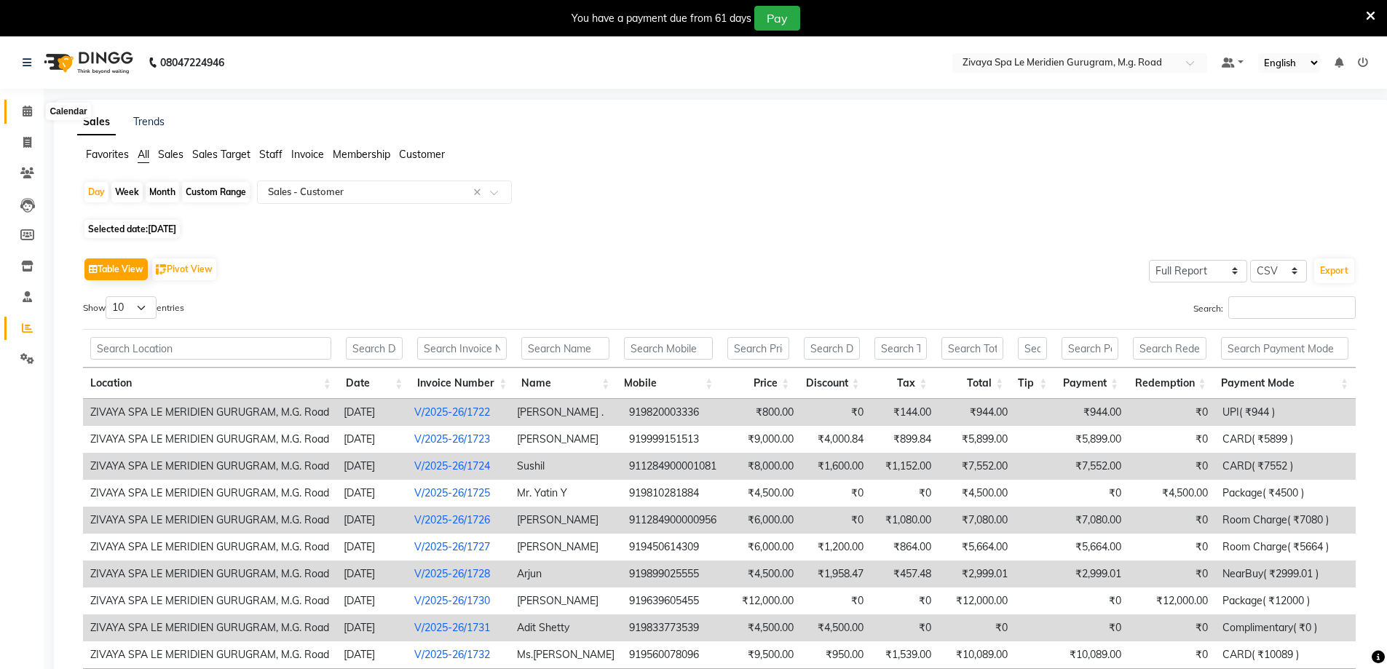
click at [19, 111] on span at bounding box center [27, 111] width 25 height 17
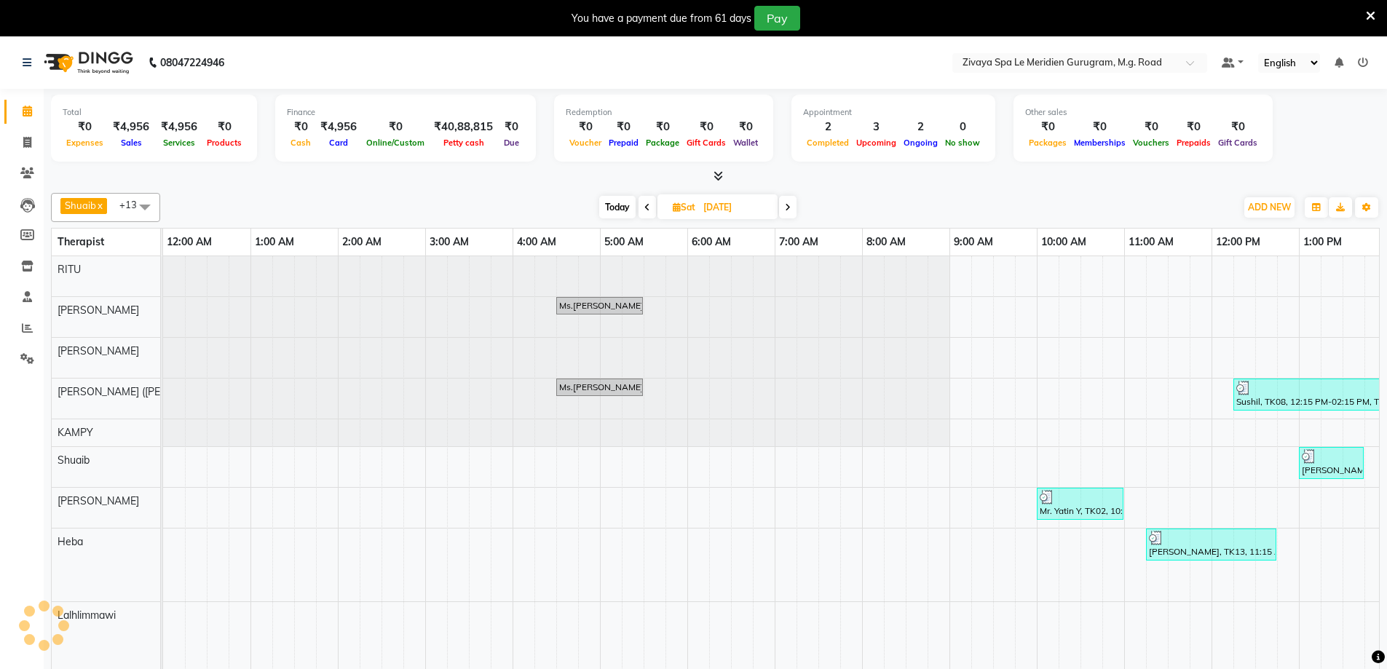
scroll to position [0, 525]
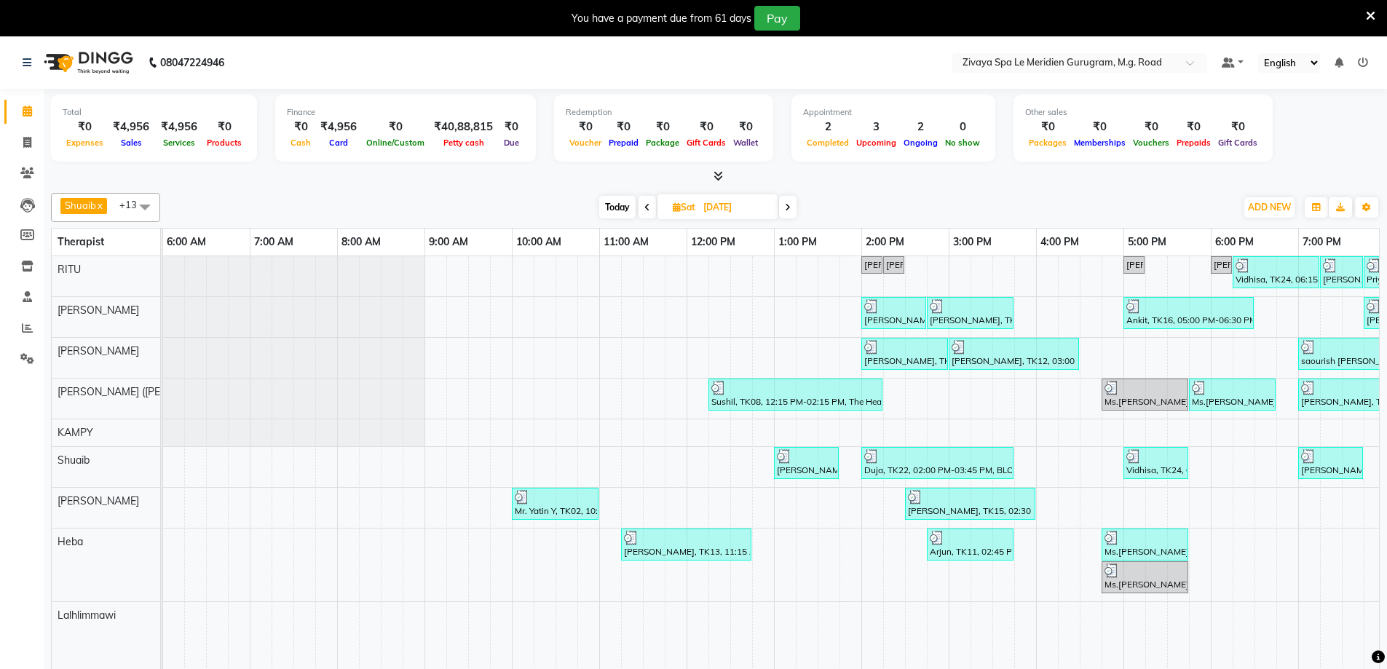
click at [725, 205] on input "[DATE]" at bounding box center [735, 208] width 73 height 22
select select "8"
select select "2025"
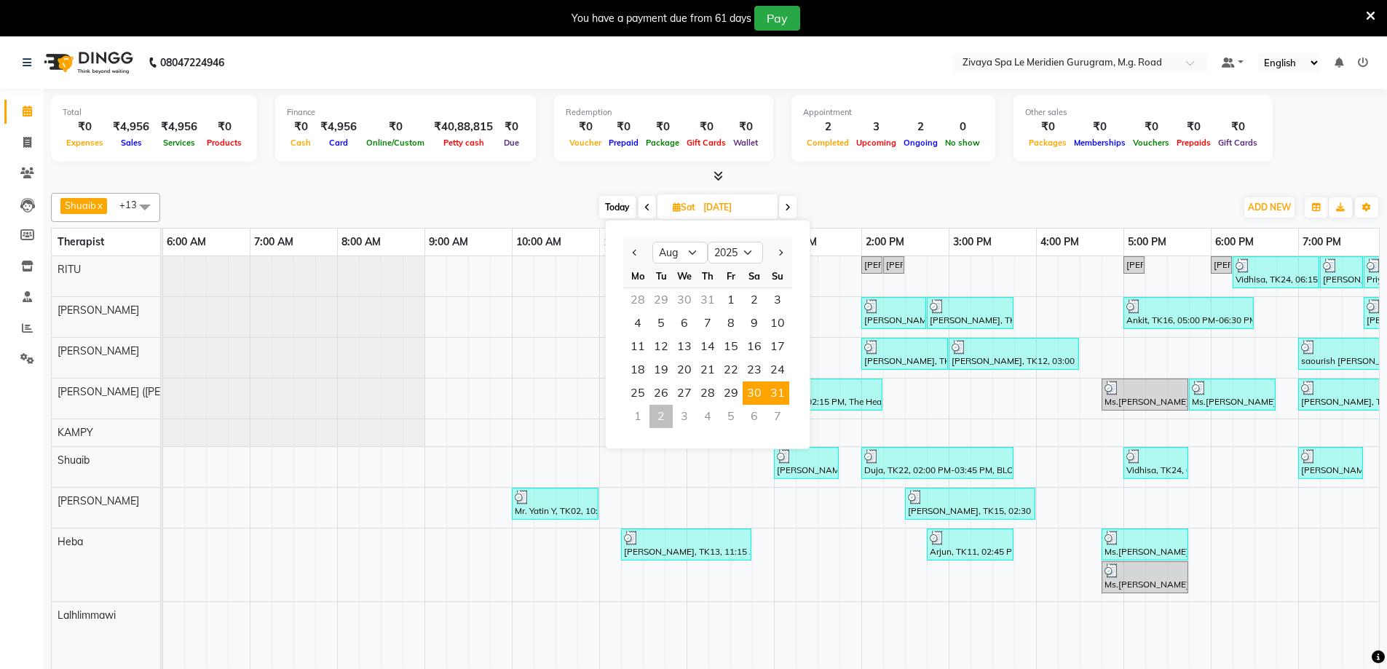
click at [777, 396] on span "31" at bounding box center [777, 392] width 23 height 23
type input "31-08-2025"
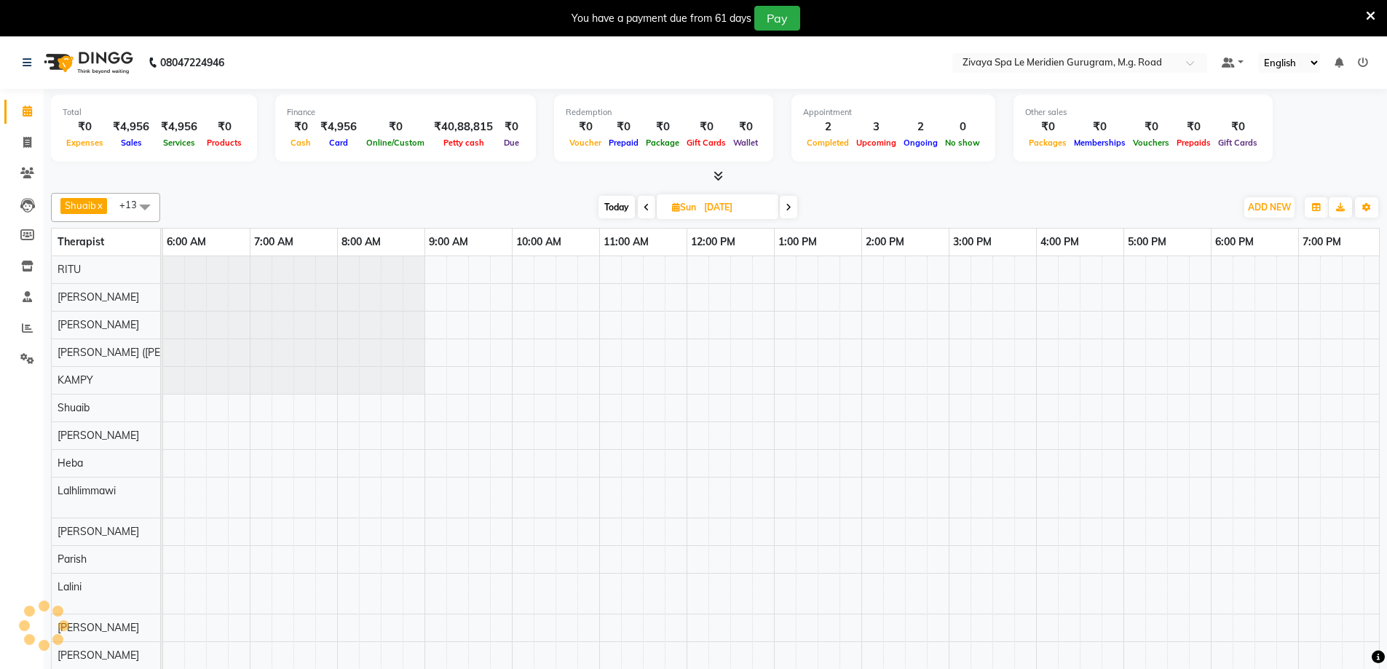
scroll to position [0, 881]
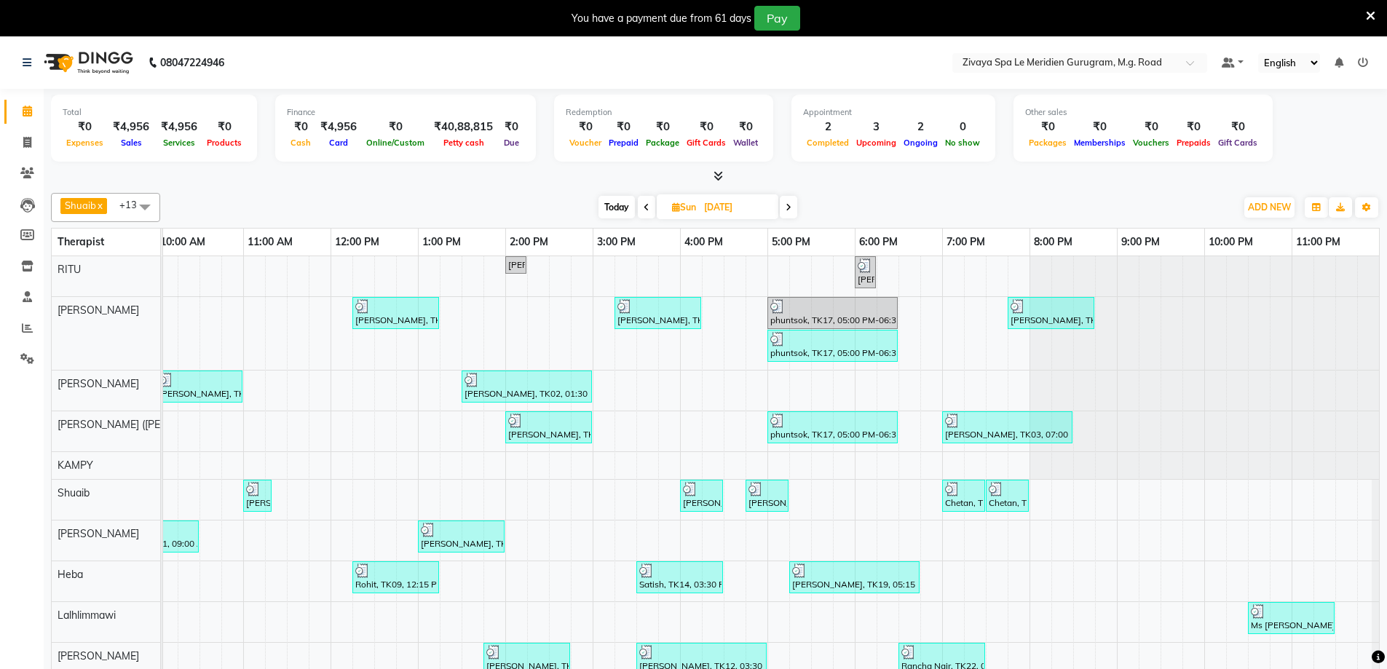
click at [727, 205] on input "31-08-2025" at bounding box center [736, 208] width 73 height 22
select select "8"
select select "2025"
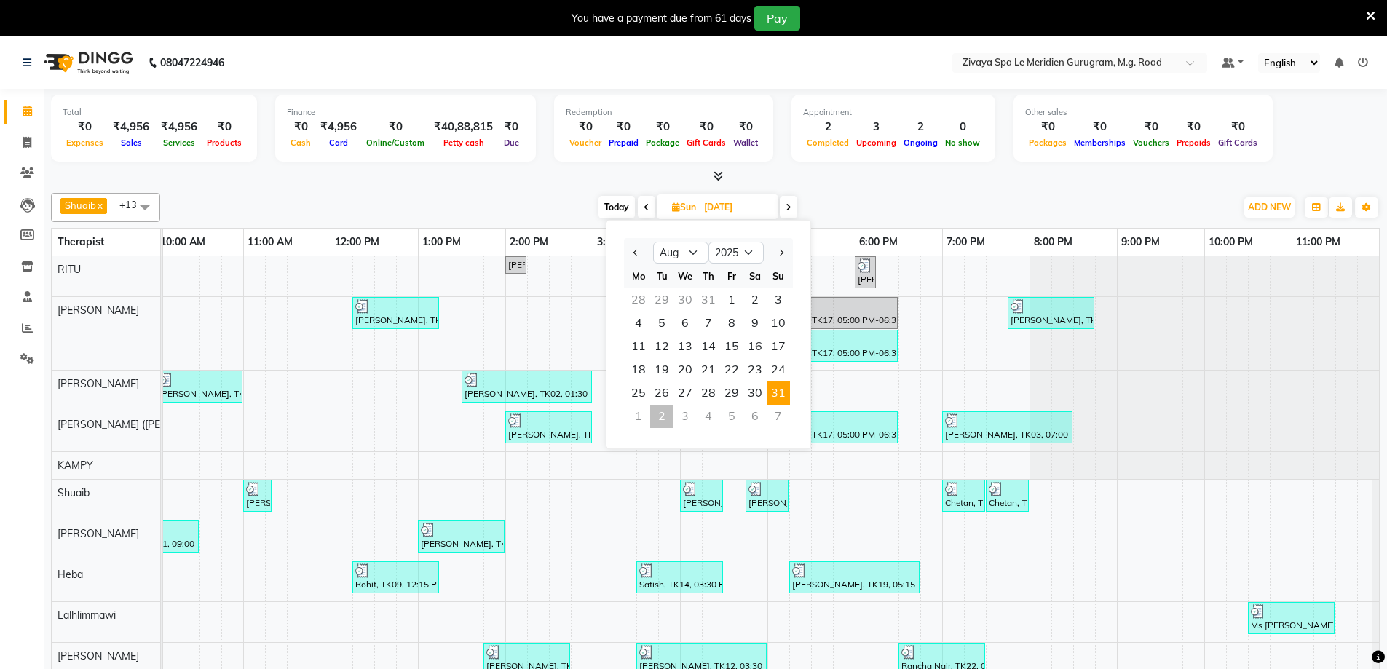
click at [668, 414] on div "2" at bounding box center [661, 416] width 23 height 23
type input "02-09-2025"
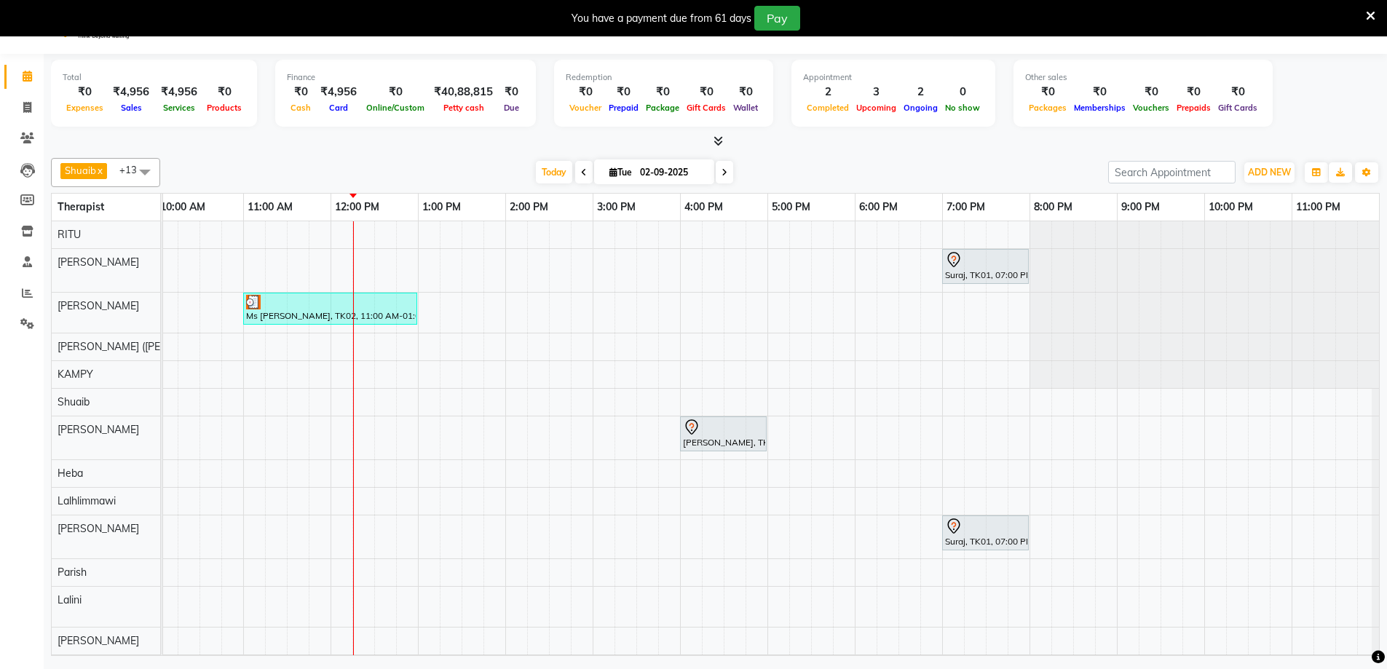
scroll to position [36, 0]
click at [301, 296] on div at bounding box center [330, 300] width 168 height 15
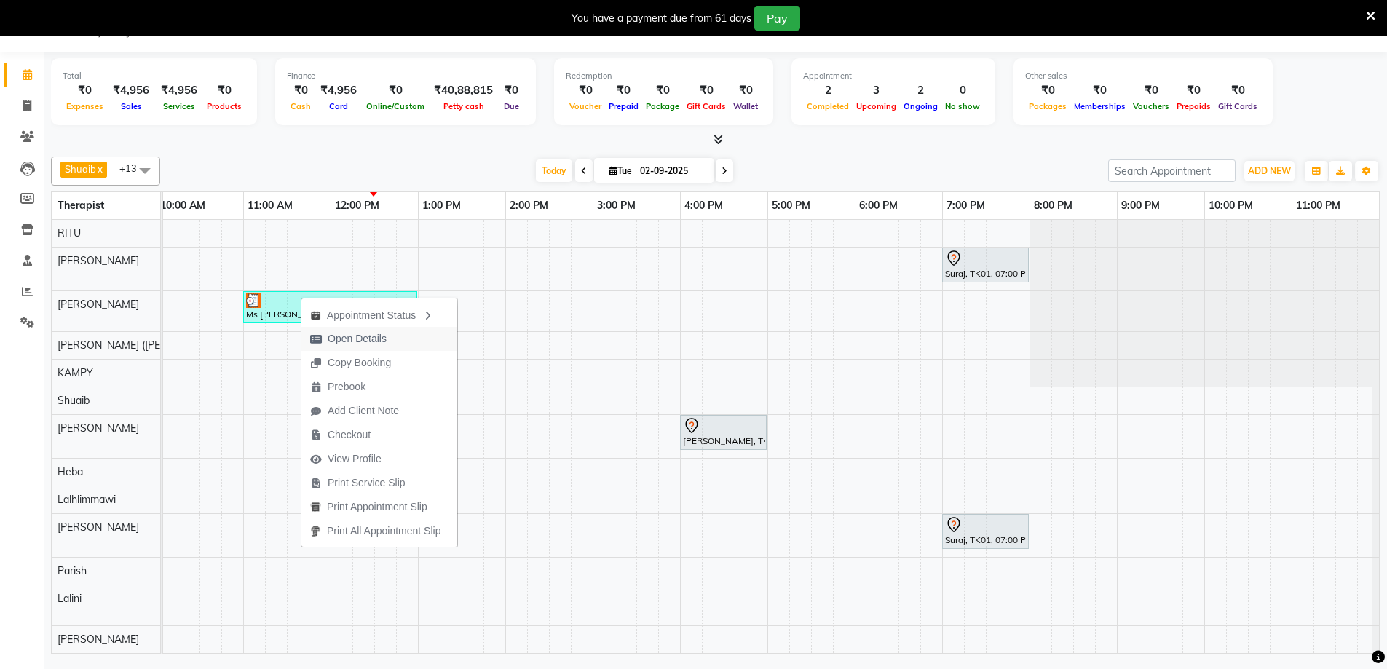
click at [368, 338] on span "Open Details" at bounding box center [357, 338] width 59 height 15
select select "3"
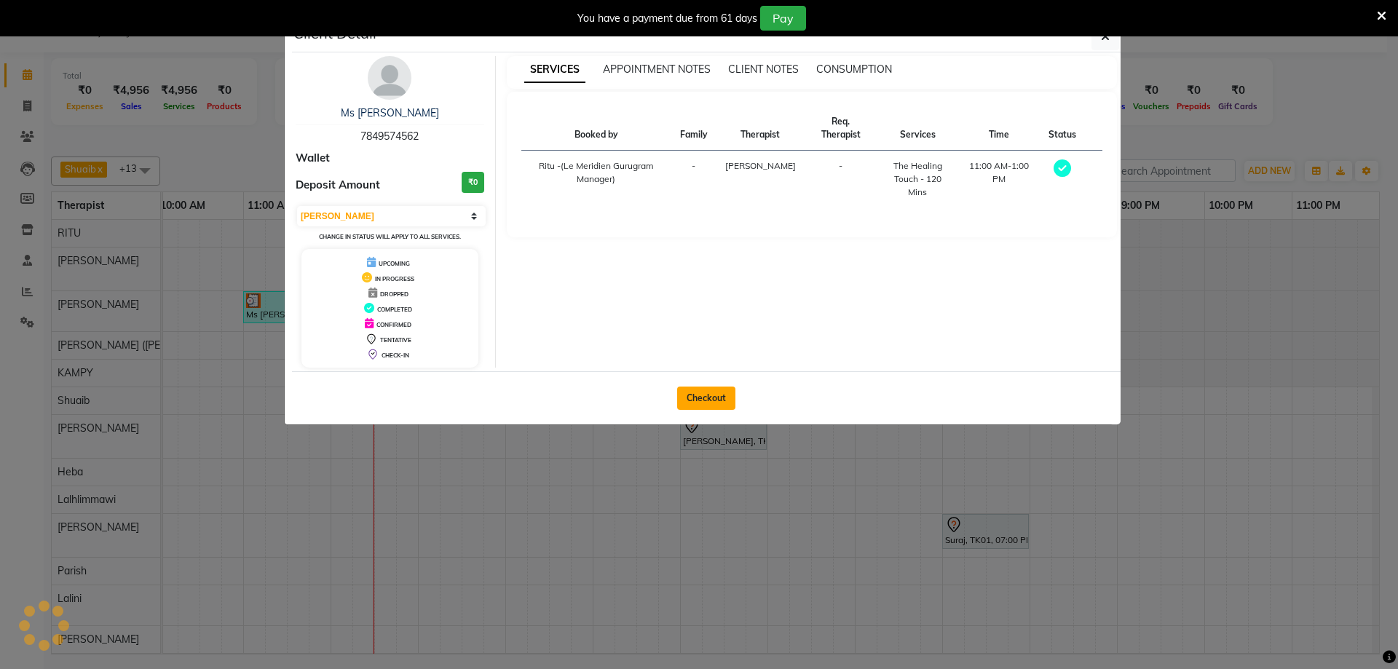
click at [691, 403] on button "Checkout" at bounding box center [706, 398] width 58 height 23
select select "6503"
select select "service"
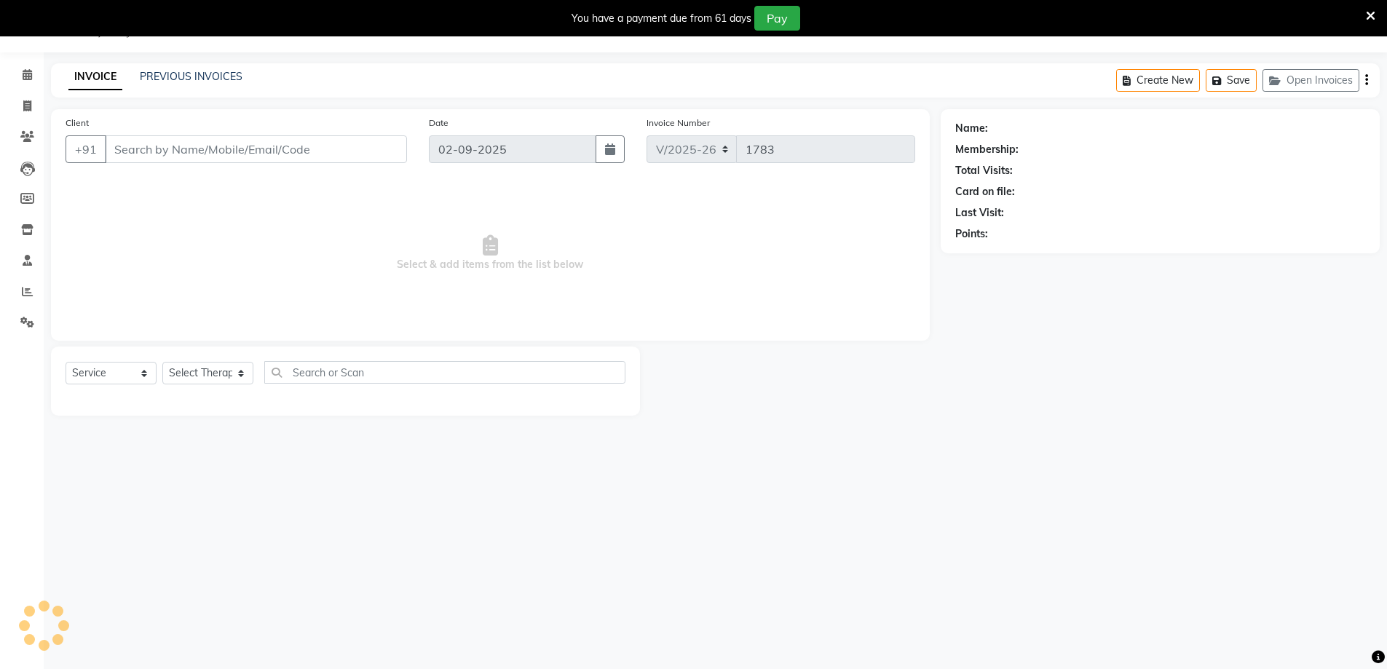
type input "7849574562"
select select "49508"
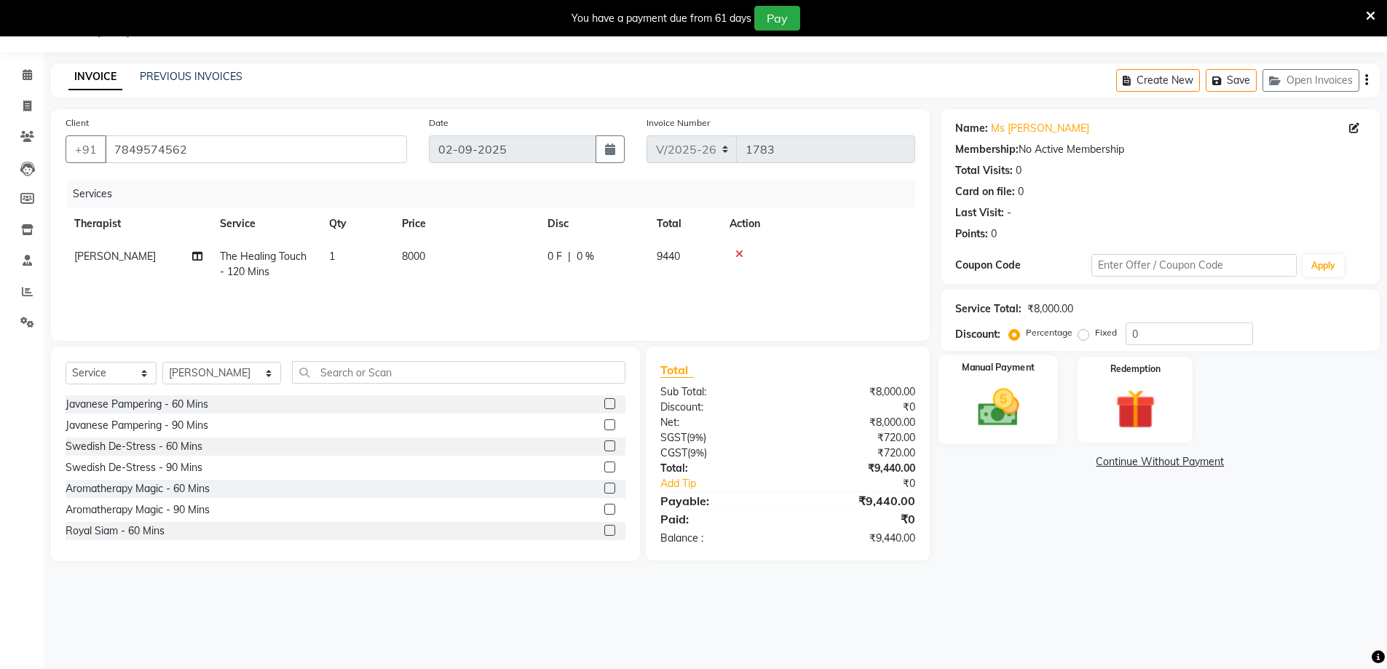
click at [1043, 395] on div "Manual Payment" at bounding box center [998, 400] width 120 height 90
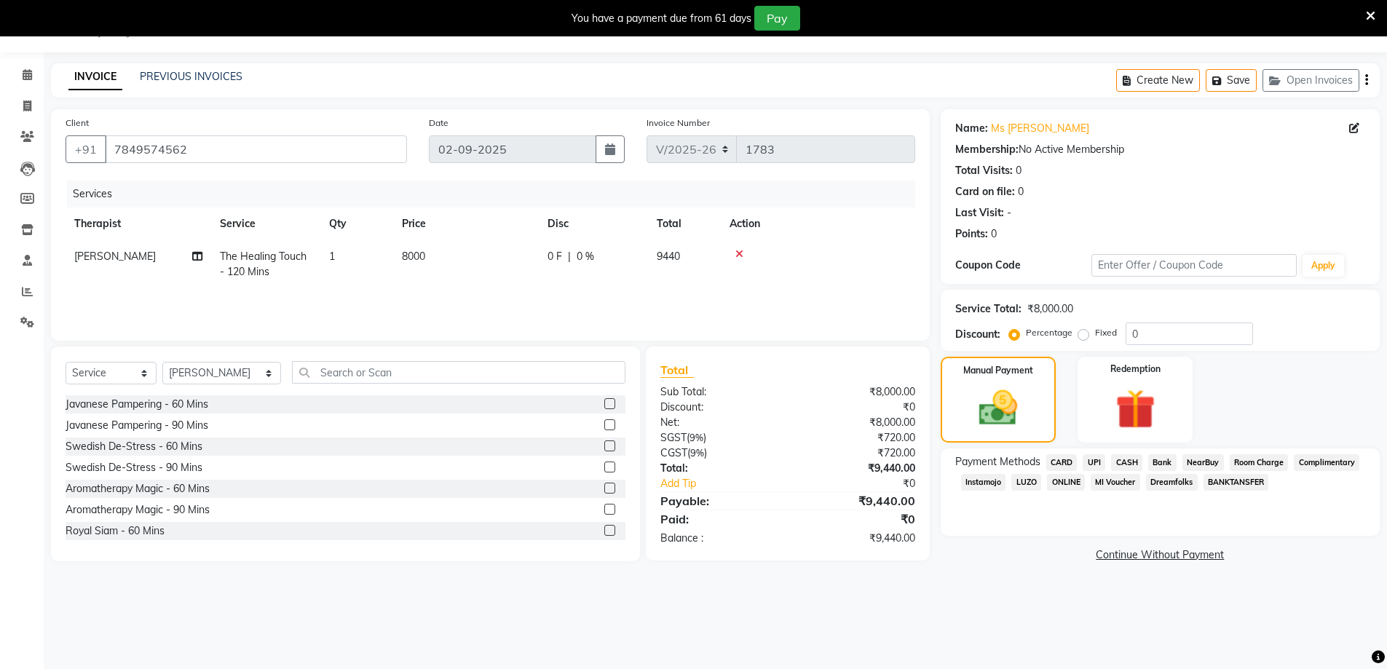
drag, startPoint x: 1060, startPoint y: 458, endPoint x: 1259, endPoint y: 560, distance: 223.3
click at [1080, 472] on div "Payment Methods CARD UPI CASH Bank NearBuy Room Charge Complimentary Instamojo …" at bounding box center [1160, 473] width 410 height 39
click at [1063, 456] on span "CARD" at bounding box center [1061, 462] width 31 height 17
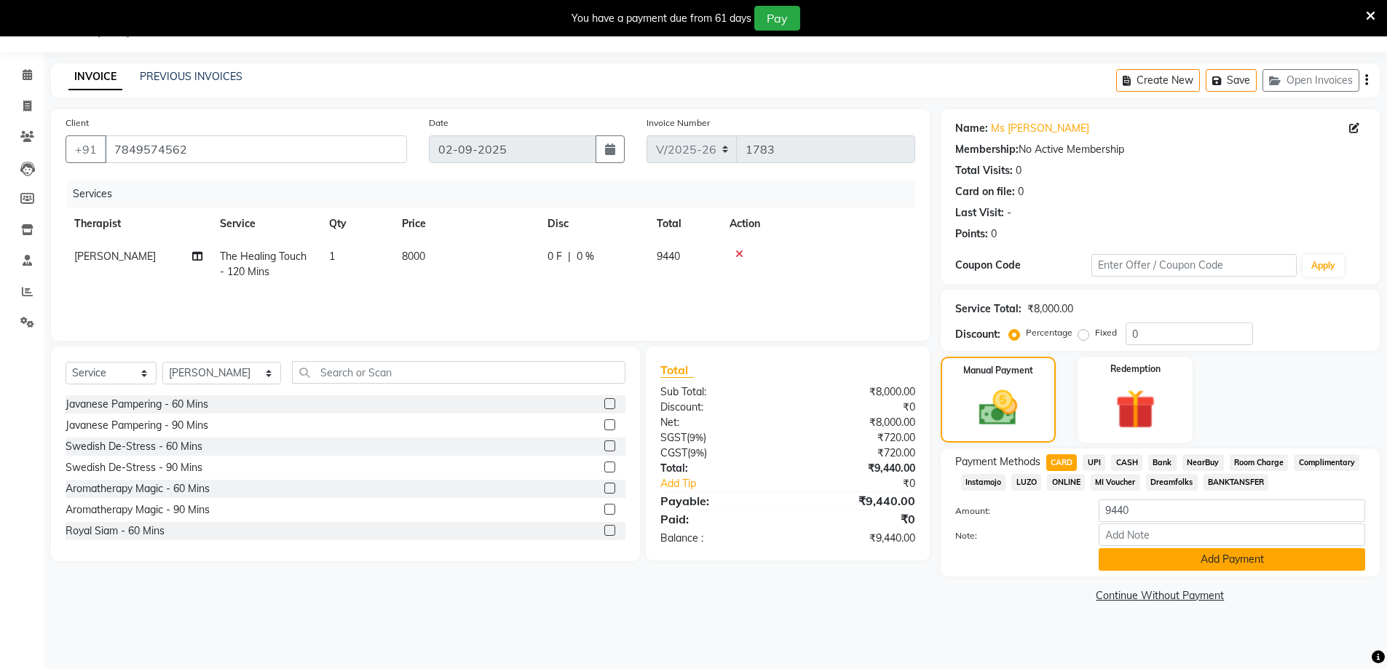
click at [1231, 563] on button "Add Payment" at bounding box center [1231, 559] width 266 height 23
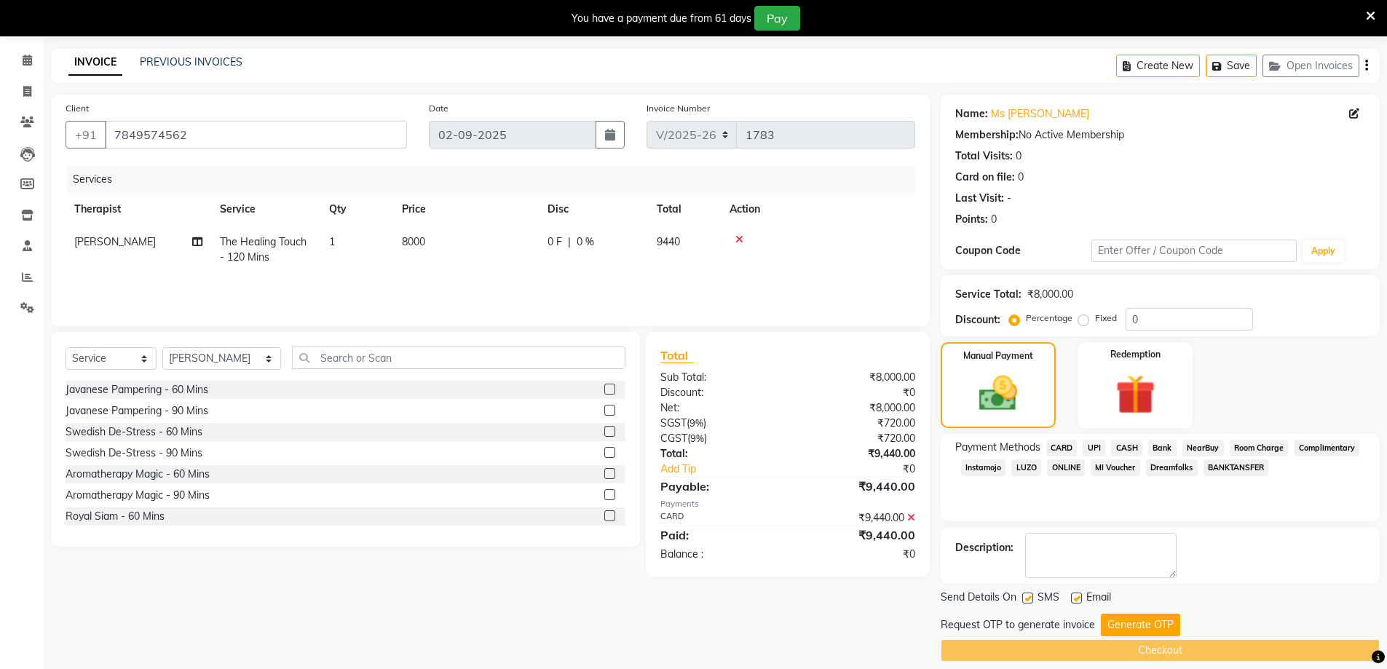
scroll to position [66, 0]
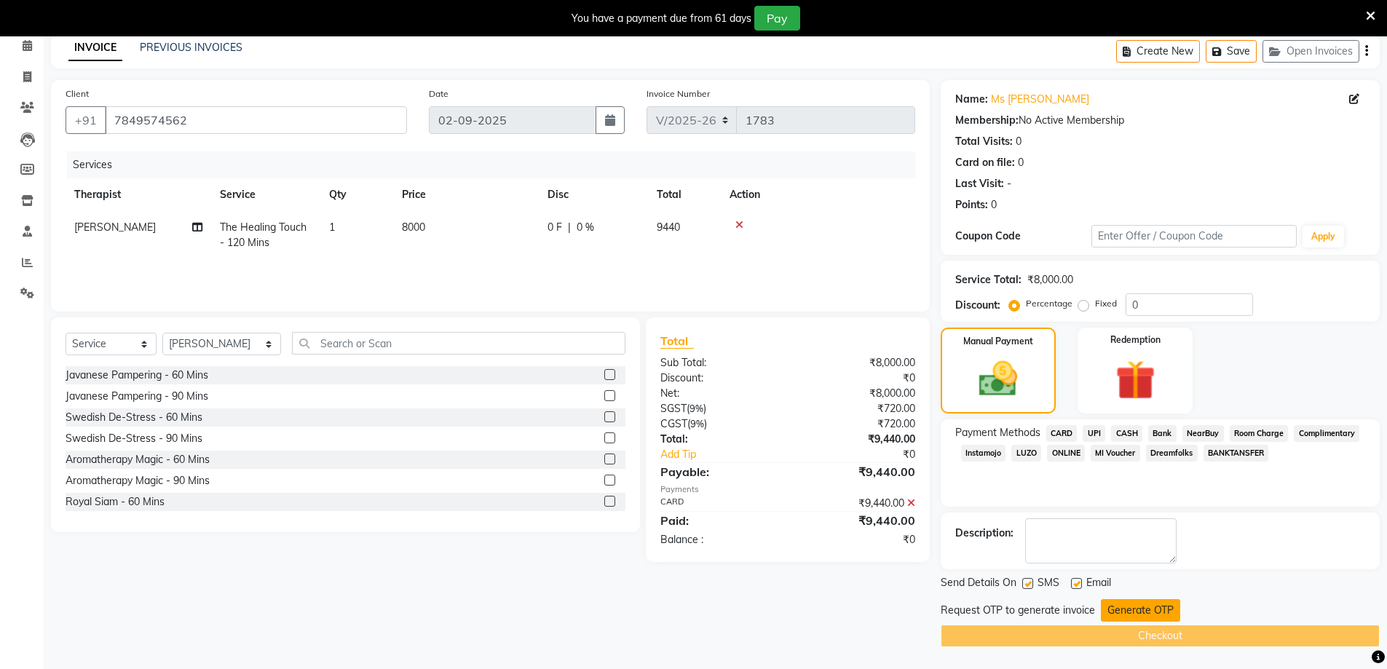
click at [1136, 612] on button "Generate OTP" at bounding box center [1140, 610] width 79 height 23
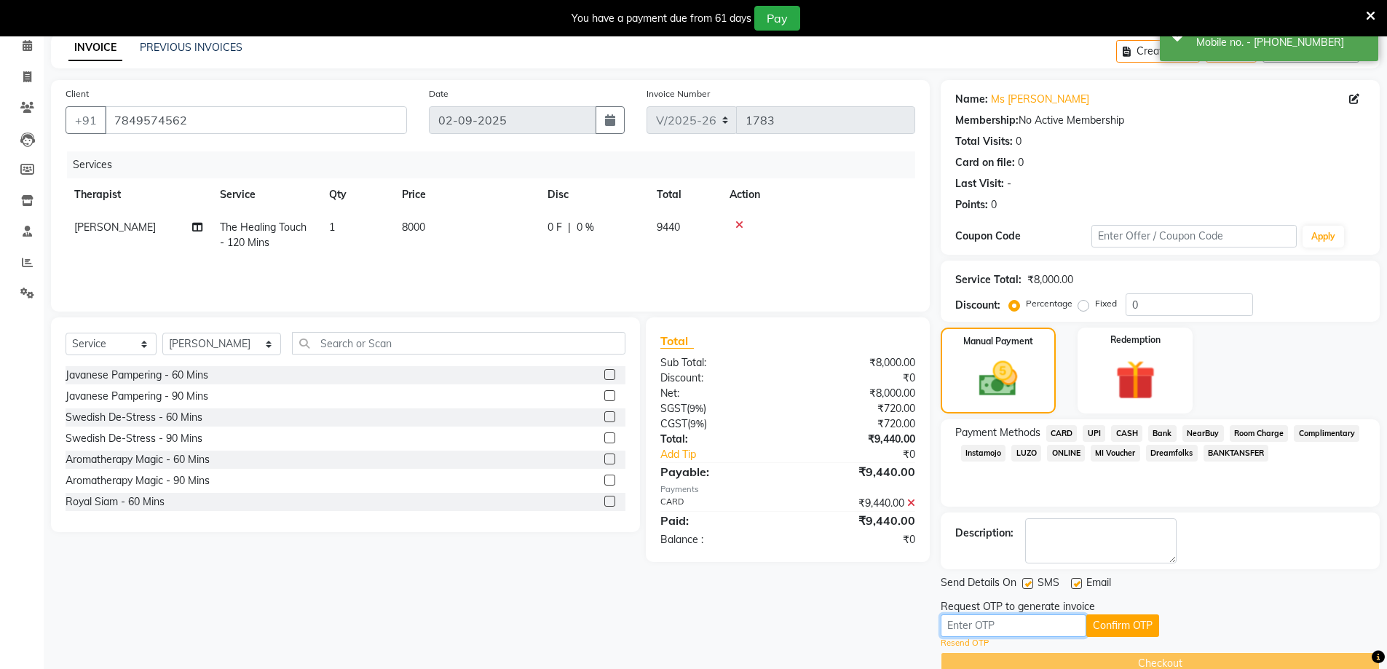
click at [1048, 629] on input "text" at bounding box center [1013, 625] width 146 height 23
click at [1128, 626] on button "Confirm OTP" at bounding box center [1122, 625] width 73 height 23
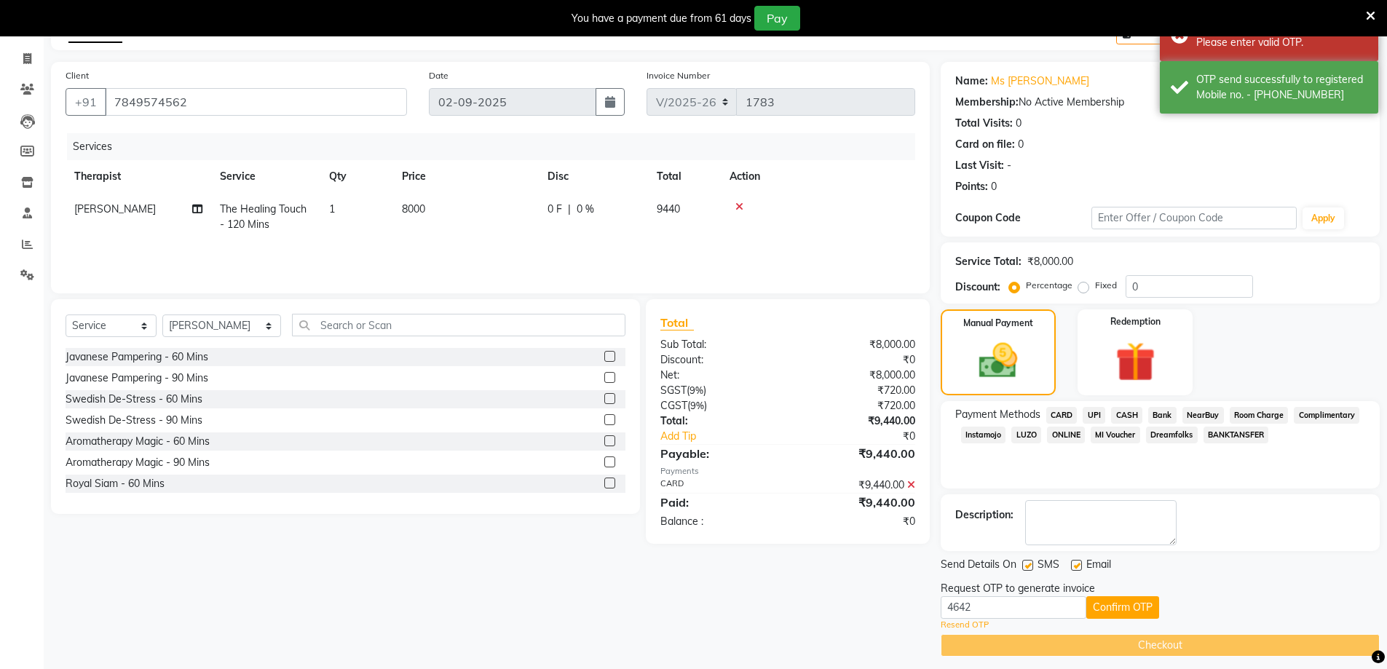
scroll to position [93, 0]
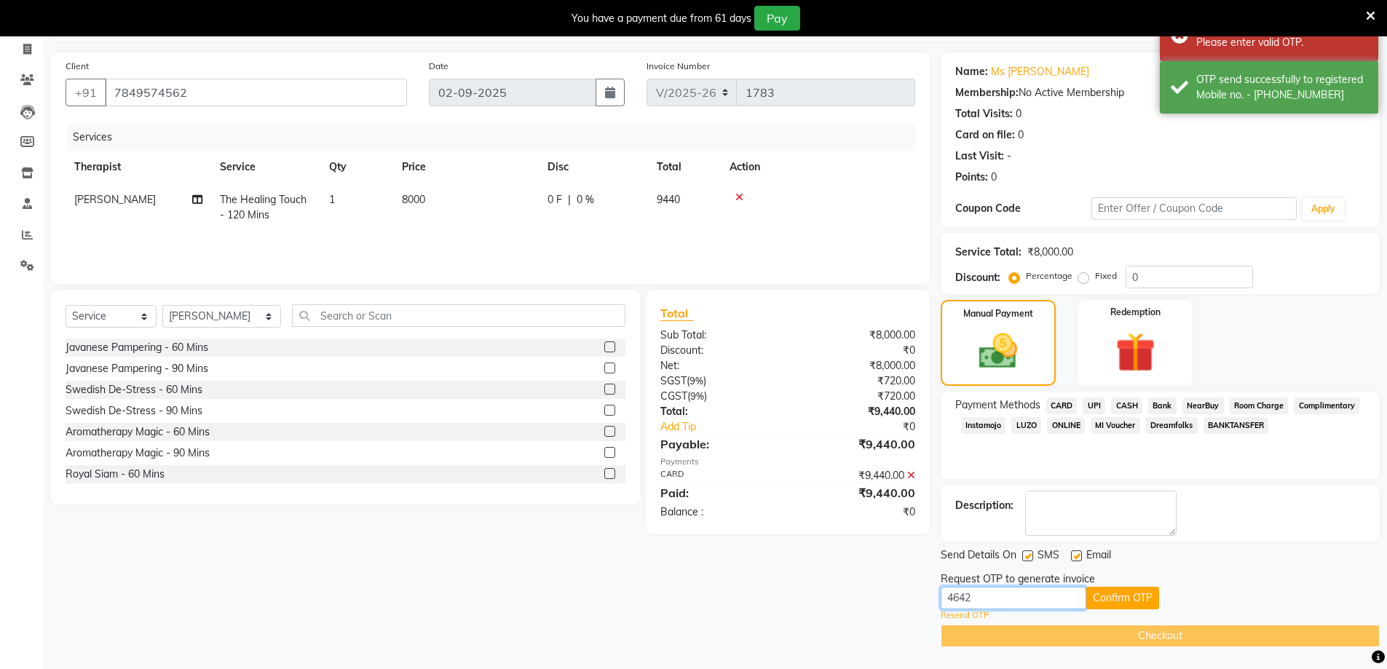
click at [984, 590] on input "4642" at bounding box center [1013, 598] width 146 height 23
type input "4"
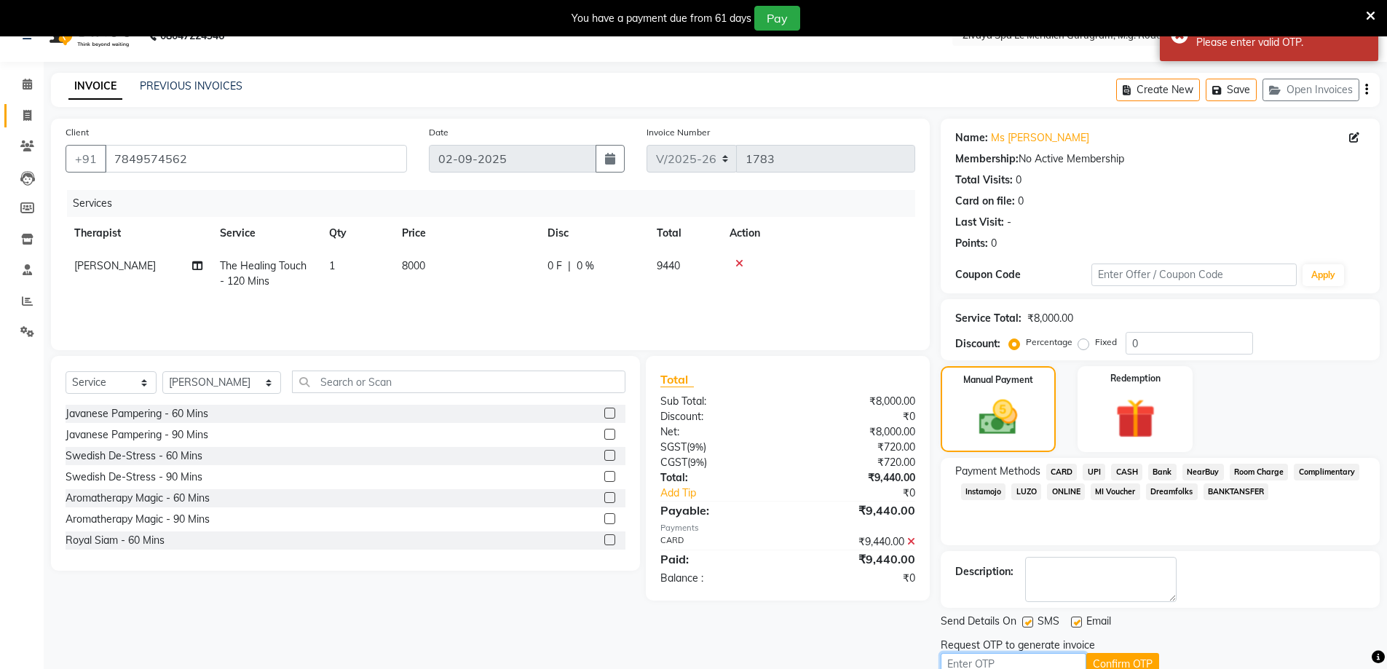
scroll to position [0, 0]
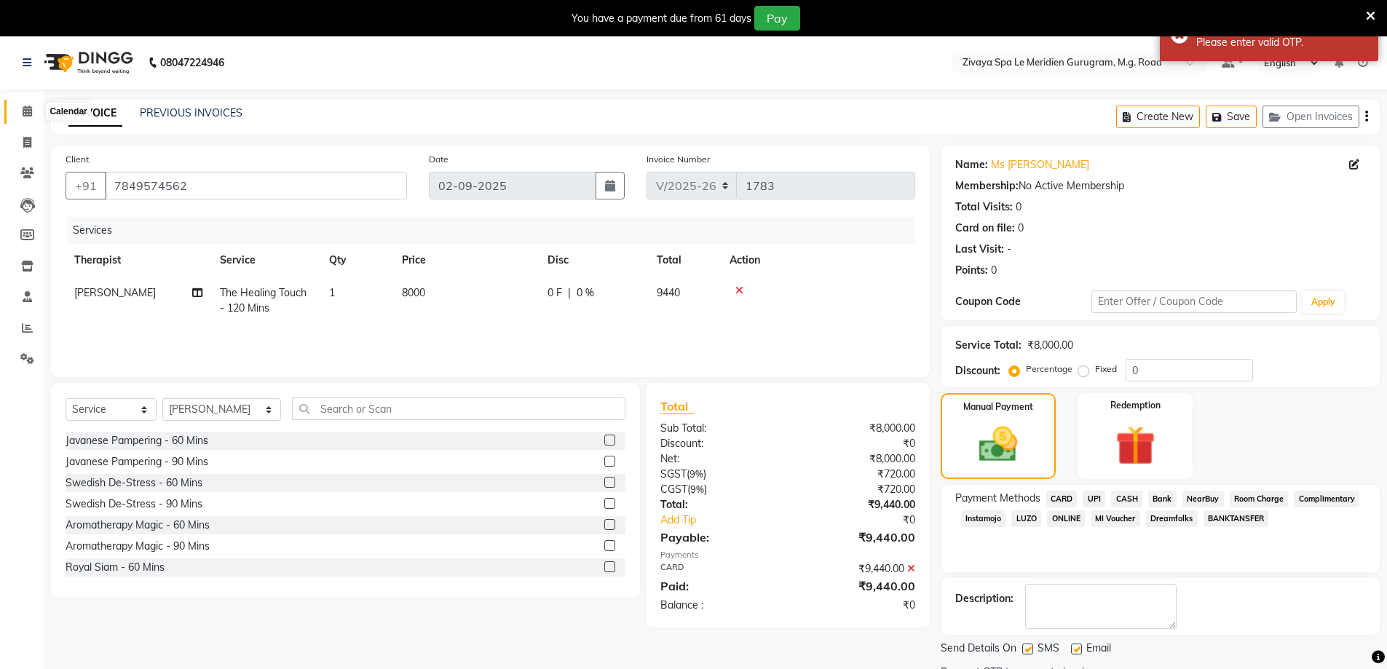
click at [29, 111] on icon at bounding box center [27, 111] width 9 height 11
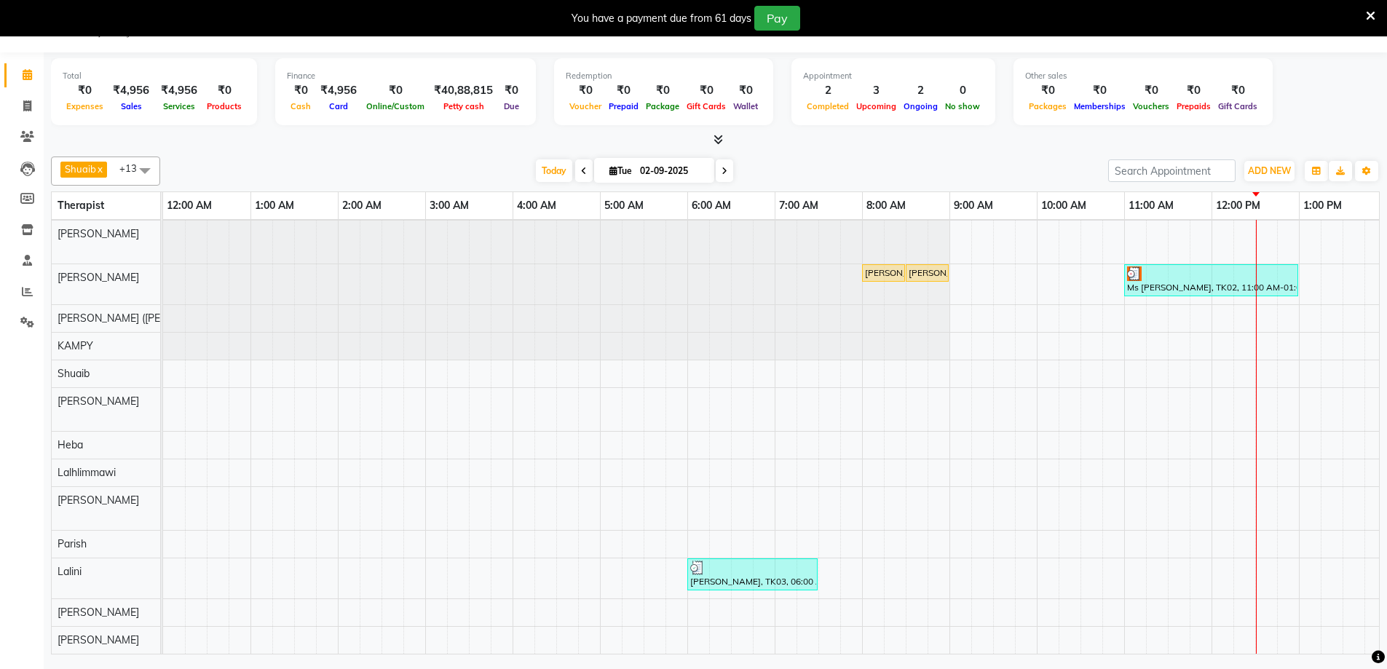
scroll to position [0, 272]
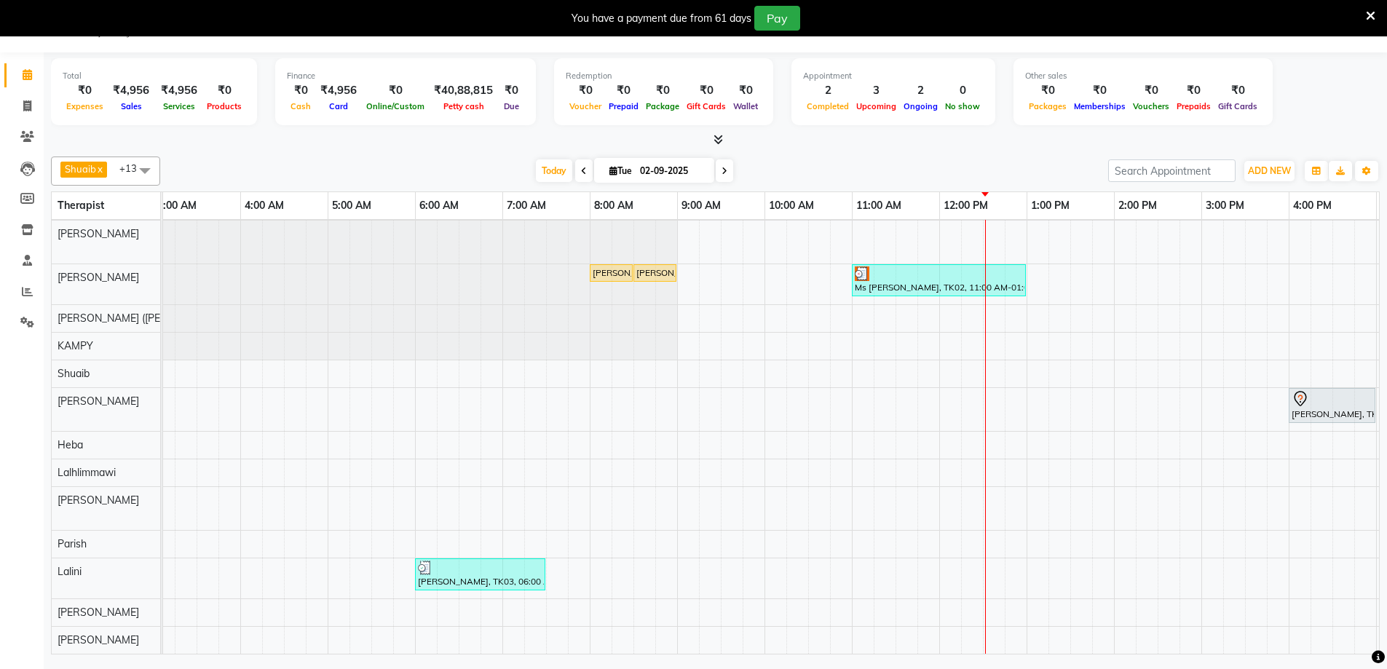
click at [874, 269] on div "Ms [PERSON_NAME], TK02, 11:00 AM-01:00 PM, The Healing Touch - 120 Mins" at bounding box center [938, 280] width 171 height 28
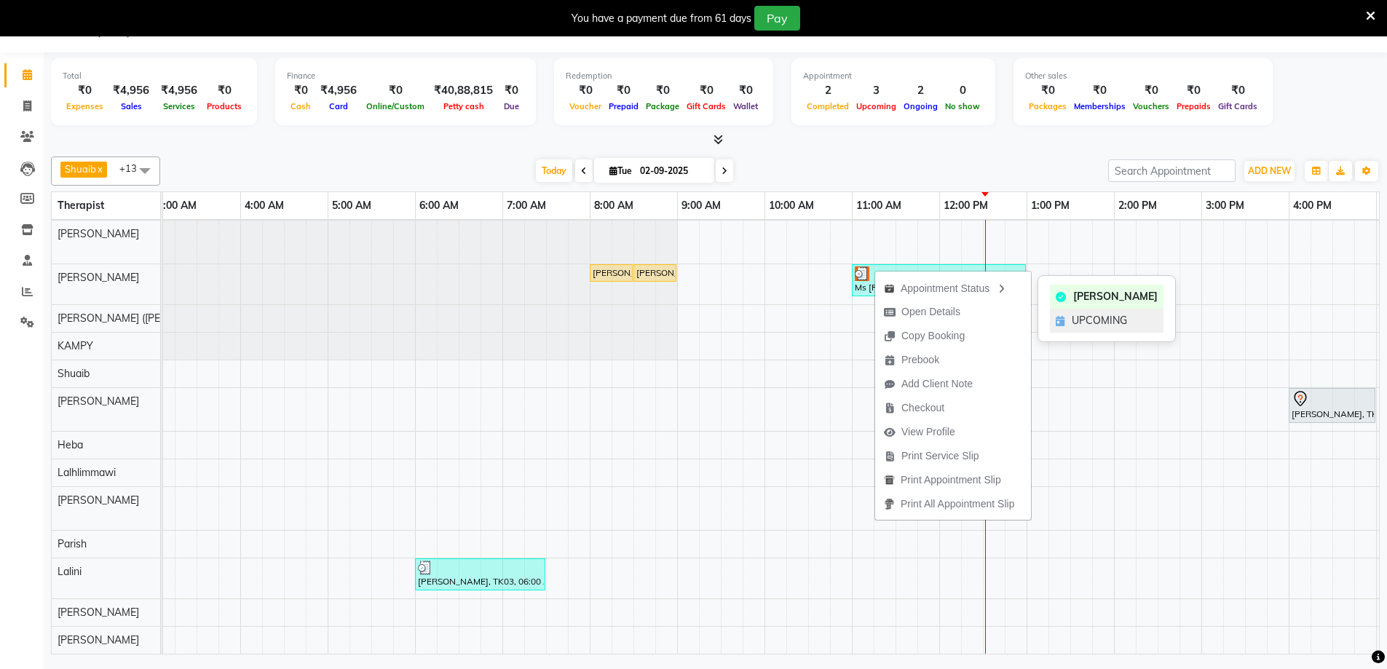
click at [1082, 318] on span "UPCOMING" at bounding box center [1099, 320] width 55 height 15
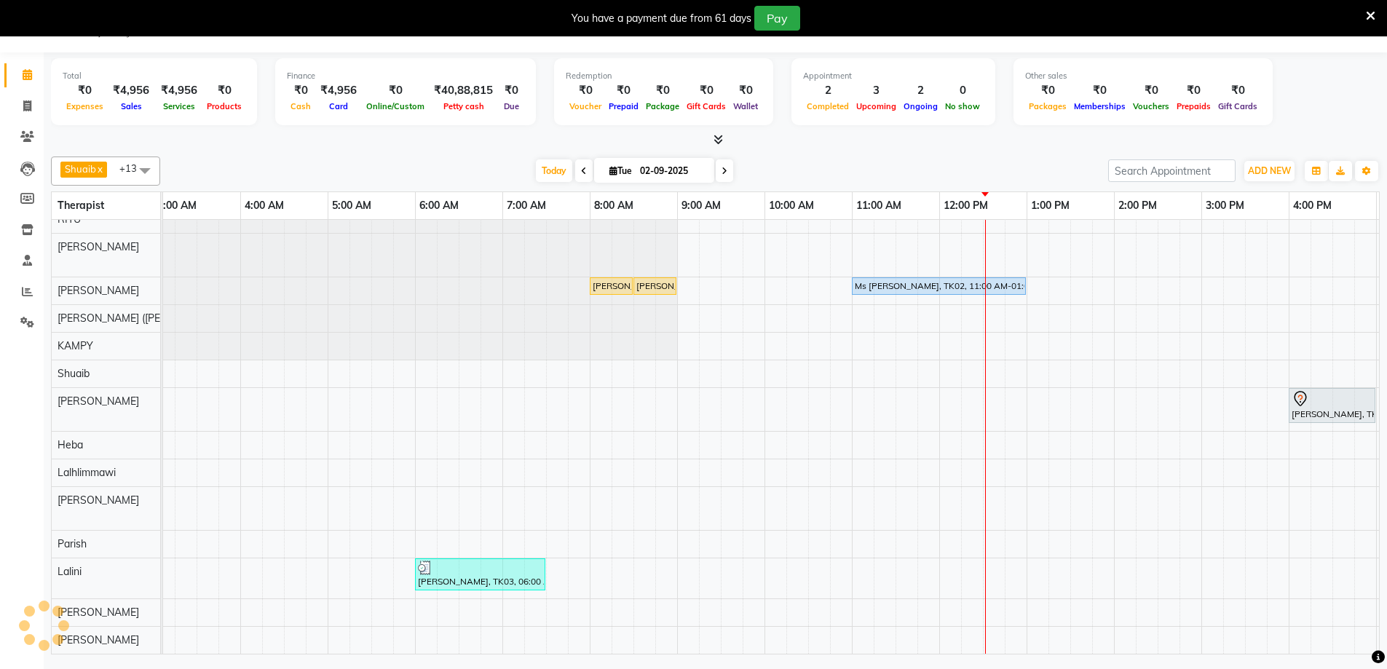
scroll to position [25, 272]
drag, startPoint x: 938, startPoint y: 276, endPoint x: 974, endPoint y: 275, distance: 35.7
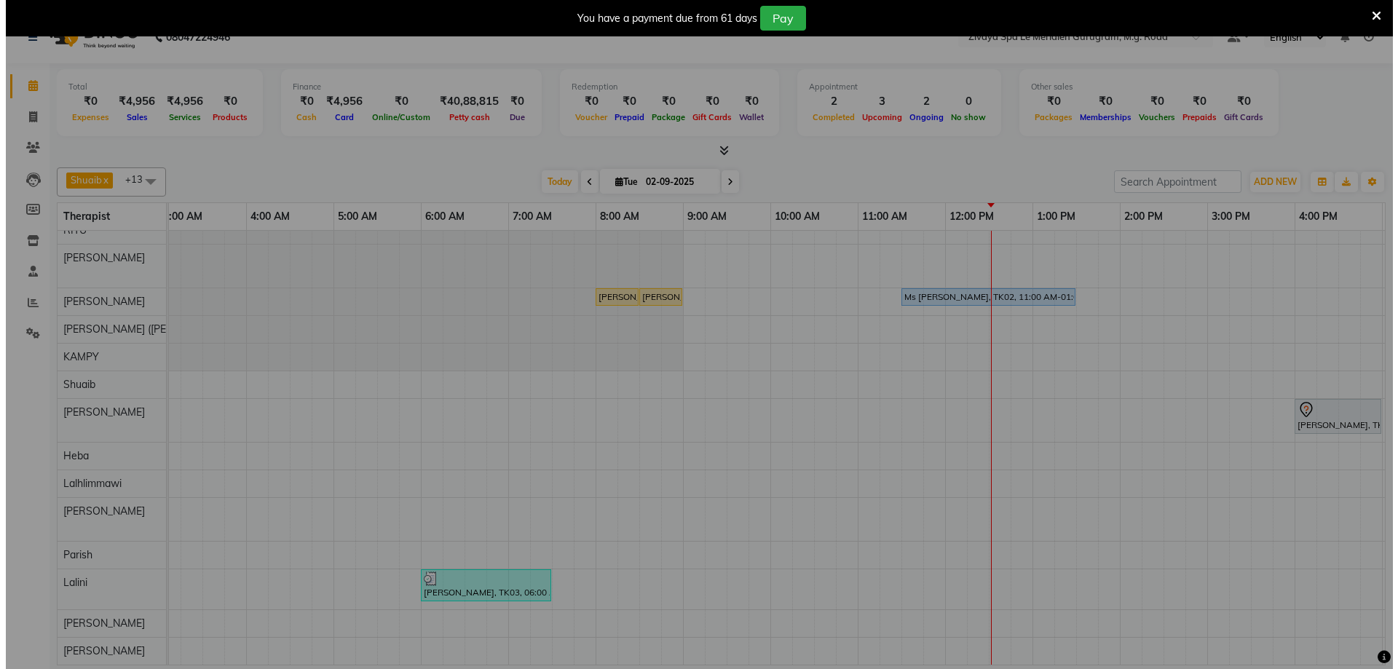
scroll to position [25, 0]
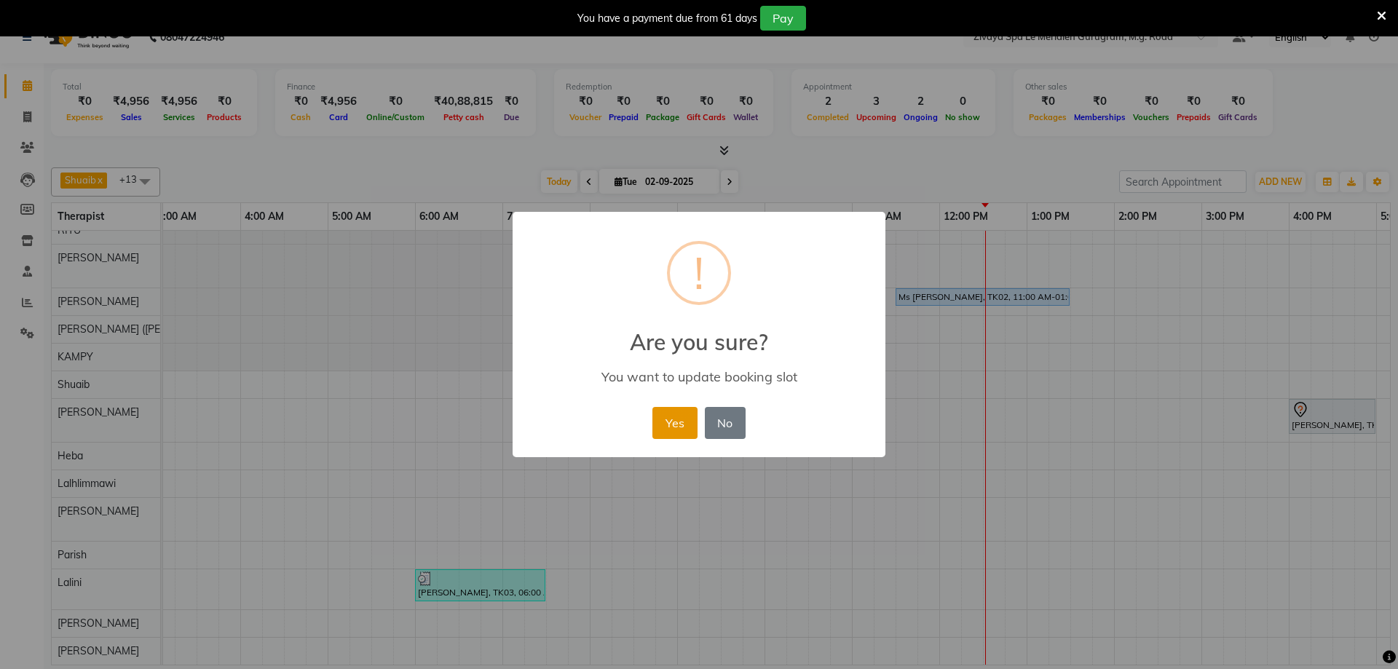
click at [680, 419] on button "Yes" at bounding box center [674, 423] width 44 height 32
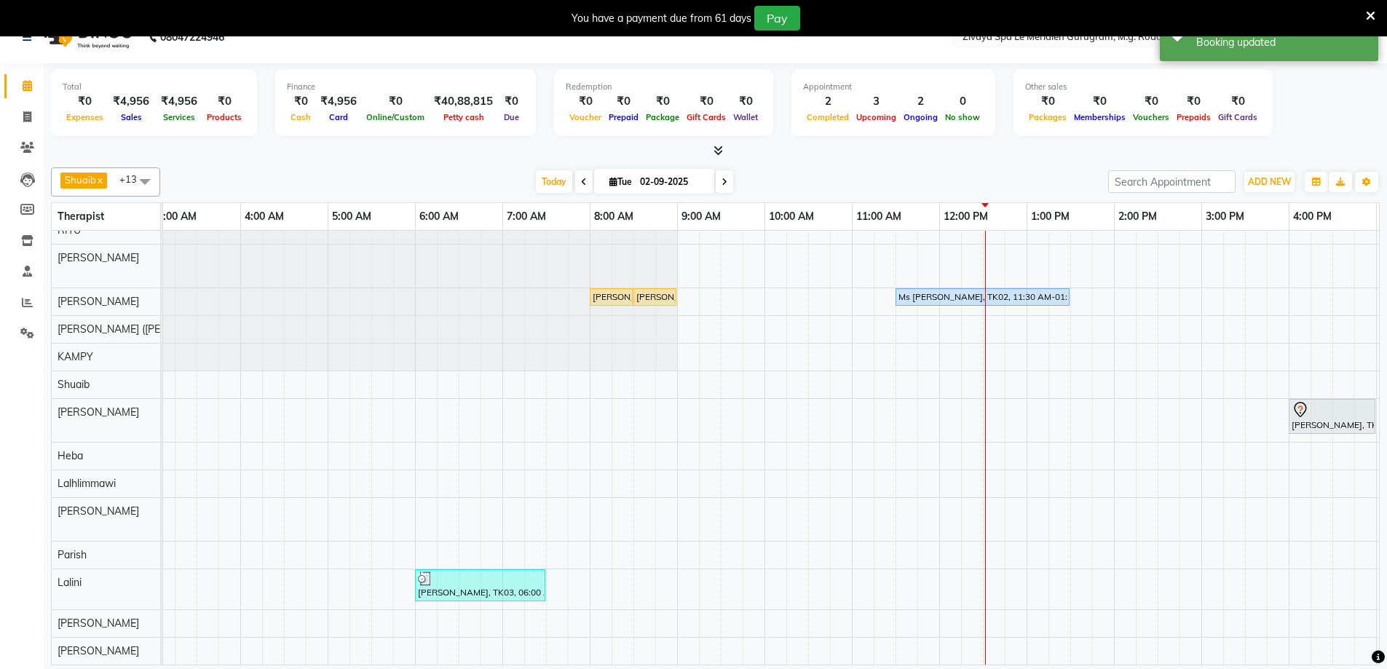
click at [942, 290] on div "Ms Richa, TK02, 11:30 AM-01:30 PM, The Healing Touch - 120 Mins" at bounding box center [982, 296] width 171 height 13
click at [999, 320] on span "Open Details" at bounding box center [998, 324] width 59 height 15
click at [1000, 293] on link "Ms Richa, TK02, 11:30 AM-01:30 PM, The Healing Touch - 120 Mins" at bounding box center [982, 296] width 174 height 17
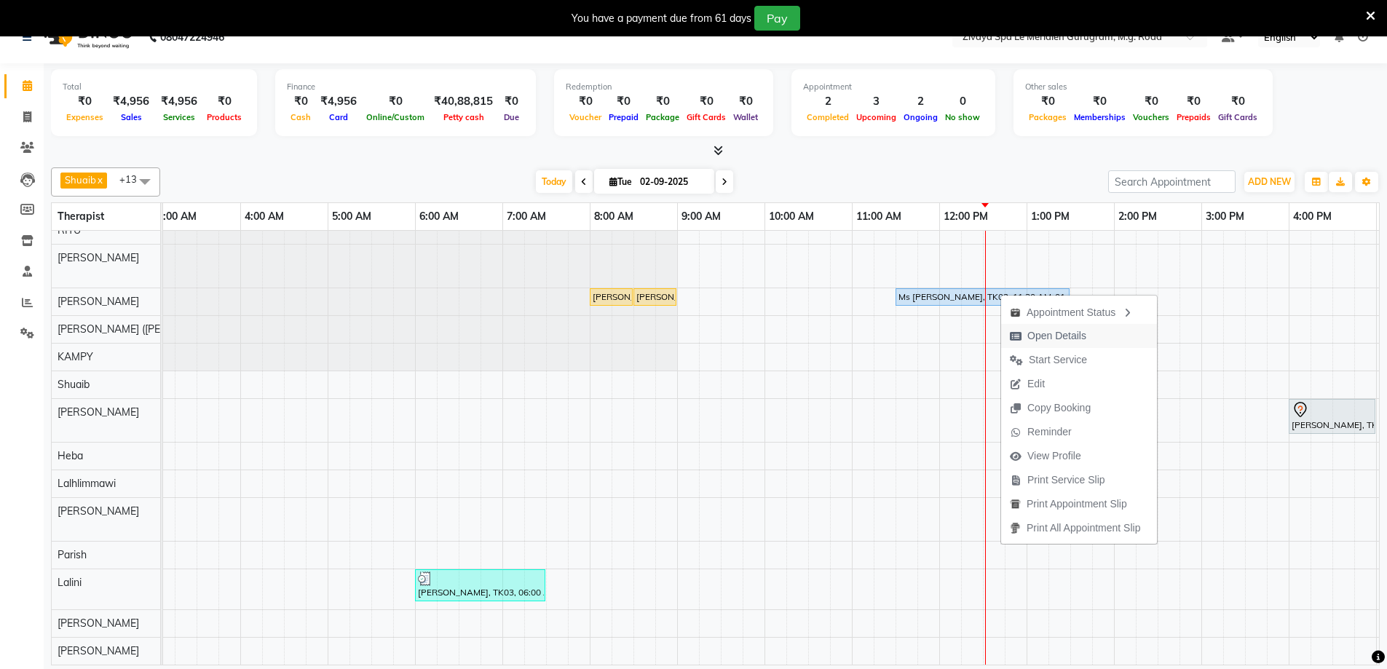
click at [1021, 339] on icon "button" at bounding box center [1016, 336] width 12 height 10
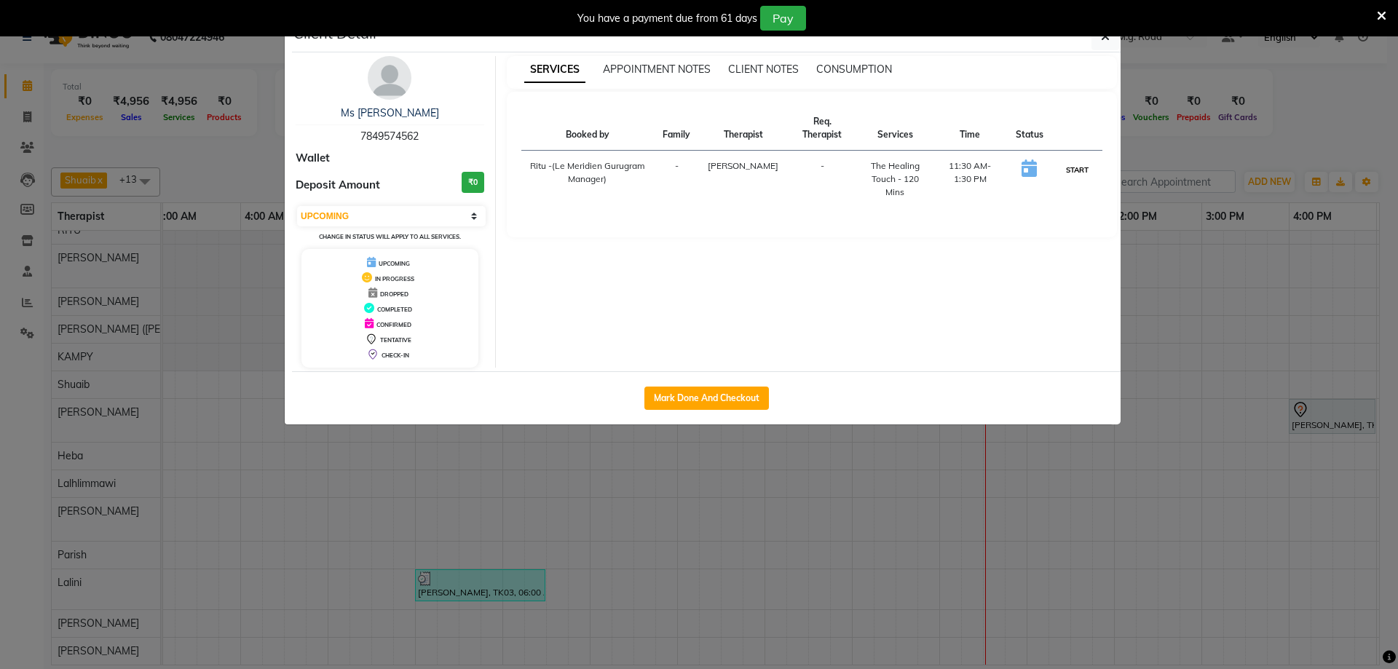
click at [1082, 174] on button "START" at bounding box center [1077, 170] width 30 height 18
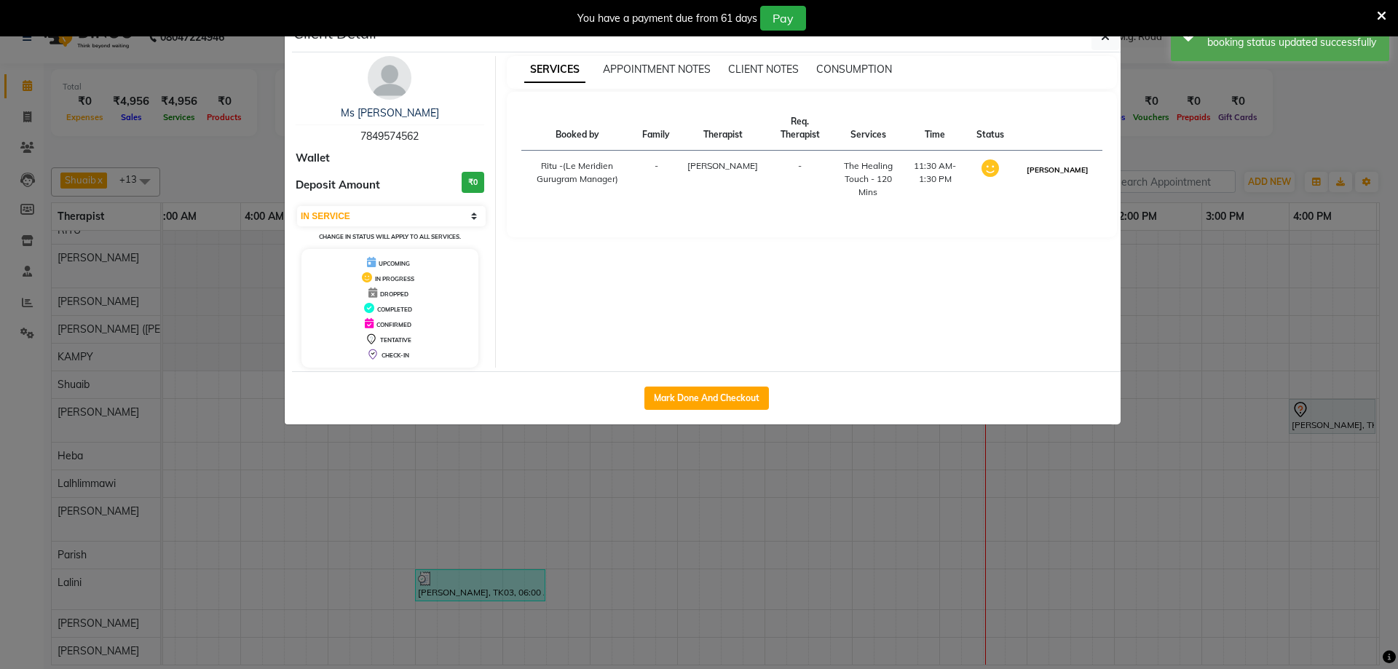
click at [1067, 178] on button "[PERSON_NAME]" at bounding box center [1057, 170] width 69 height 18
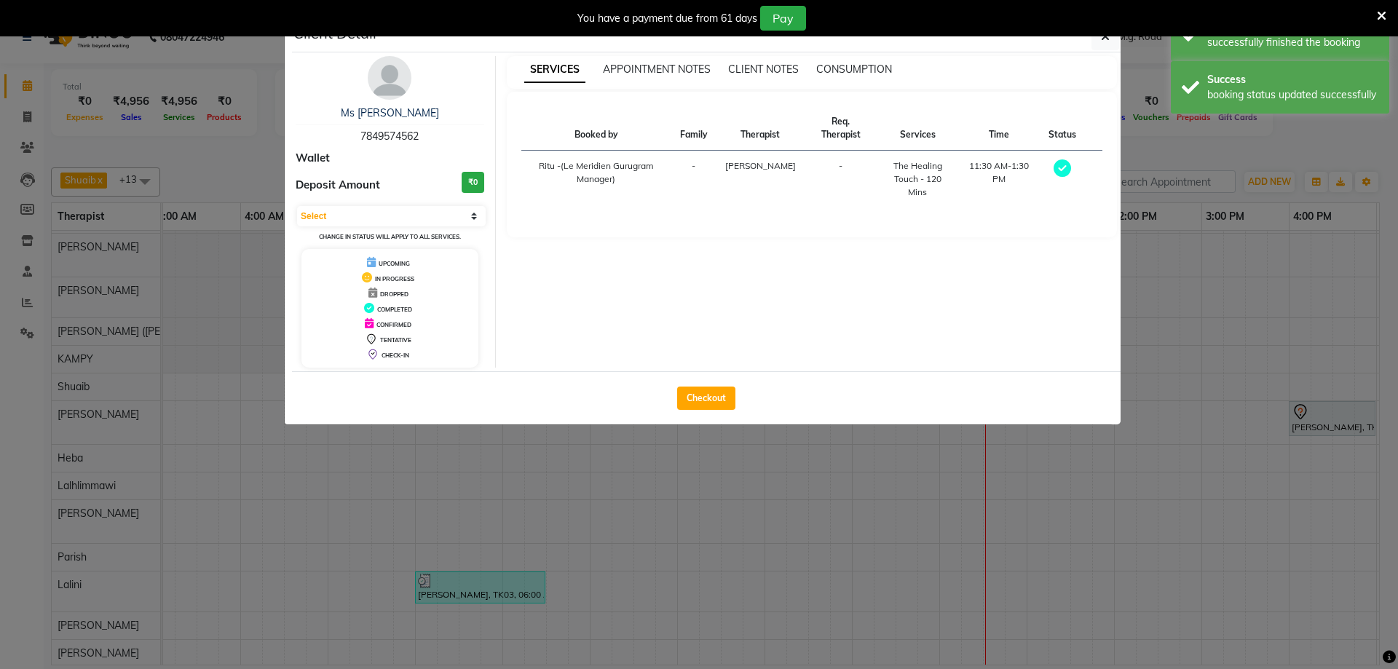
select select "3"
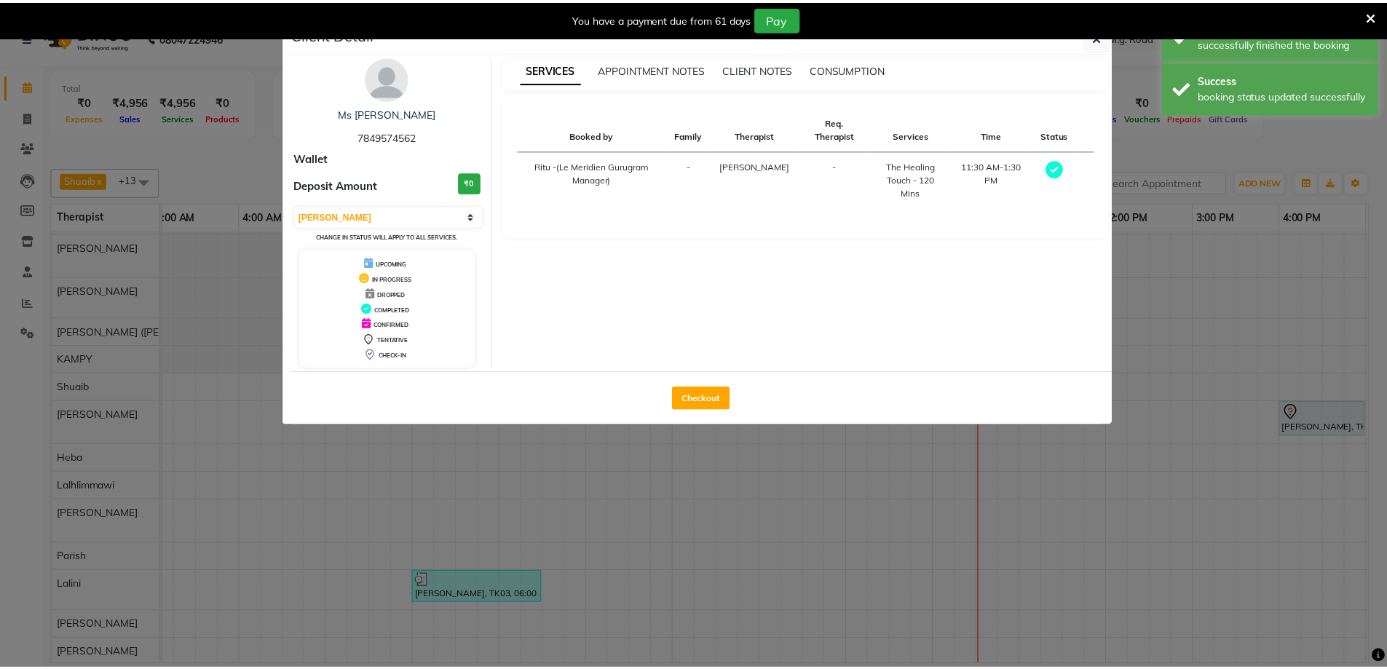
scroll to position [38, 272]
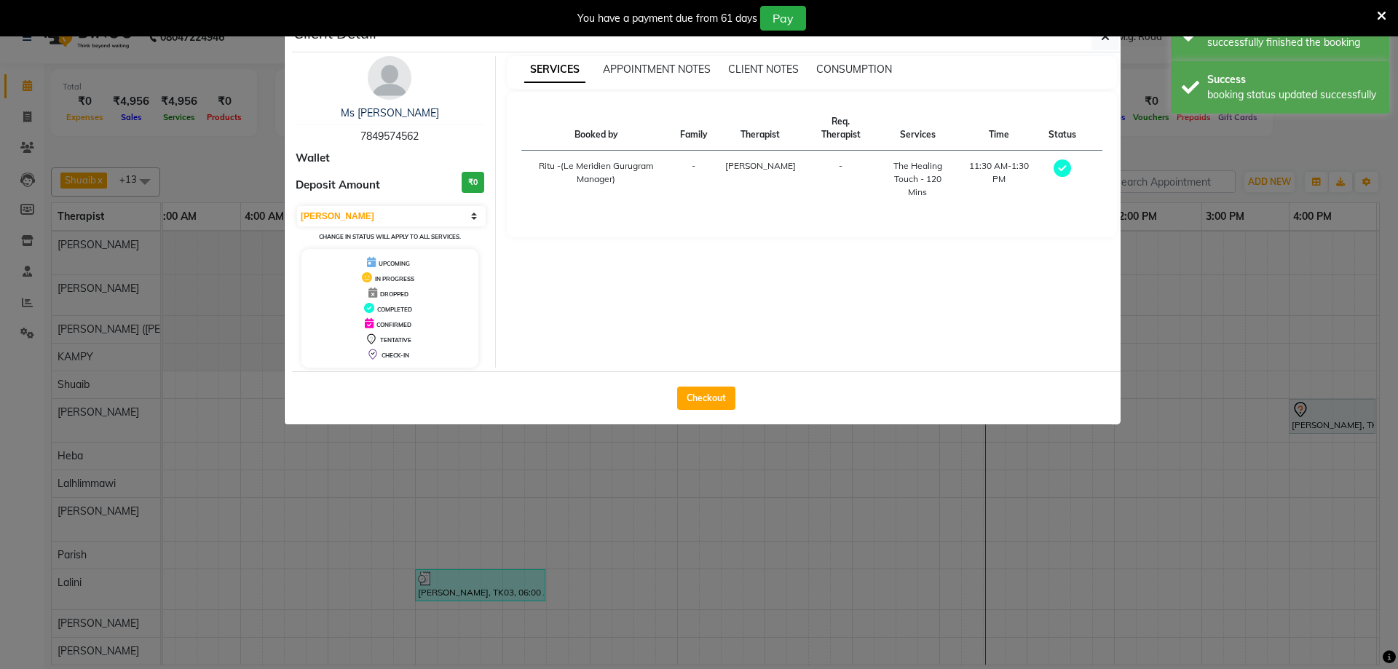
click at [149, 174] on ngb-modal-window "Client Detail Ms Richa 7849574562 Wallet Deposit Amount ₹0 Select MARK DONE UPC…" at bounding box center [699, 334] width 1398 height 669
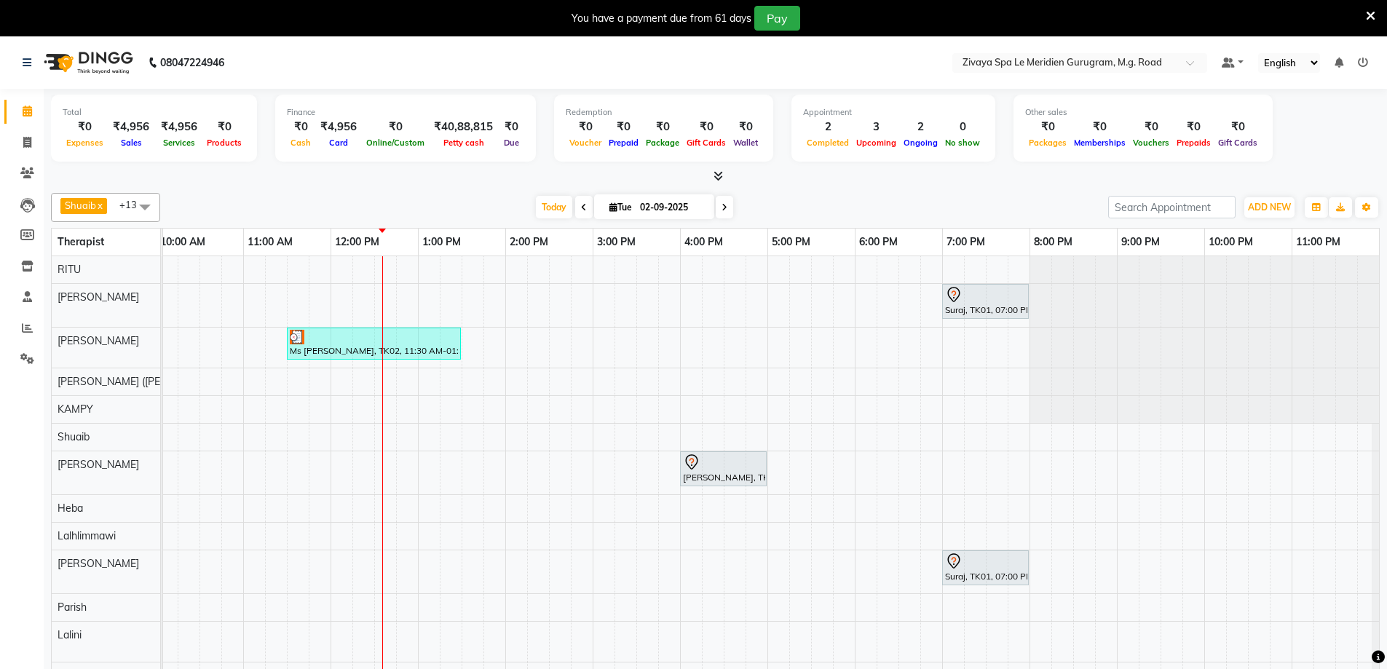
scroll to position [38, 0]
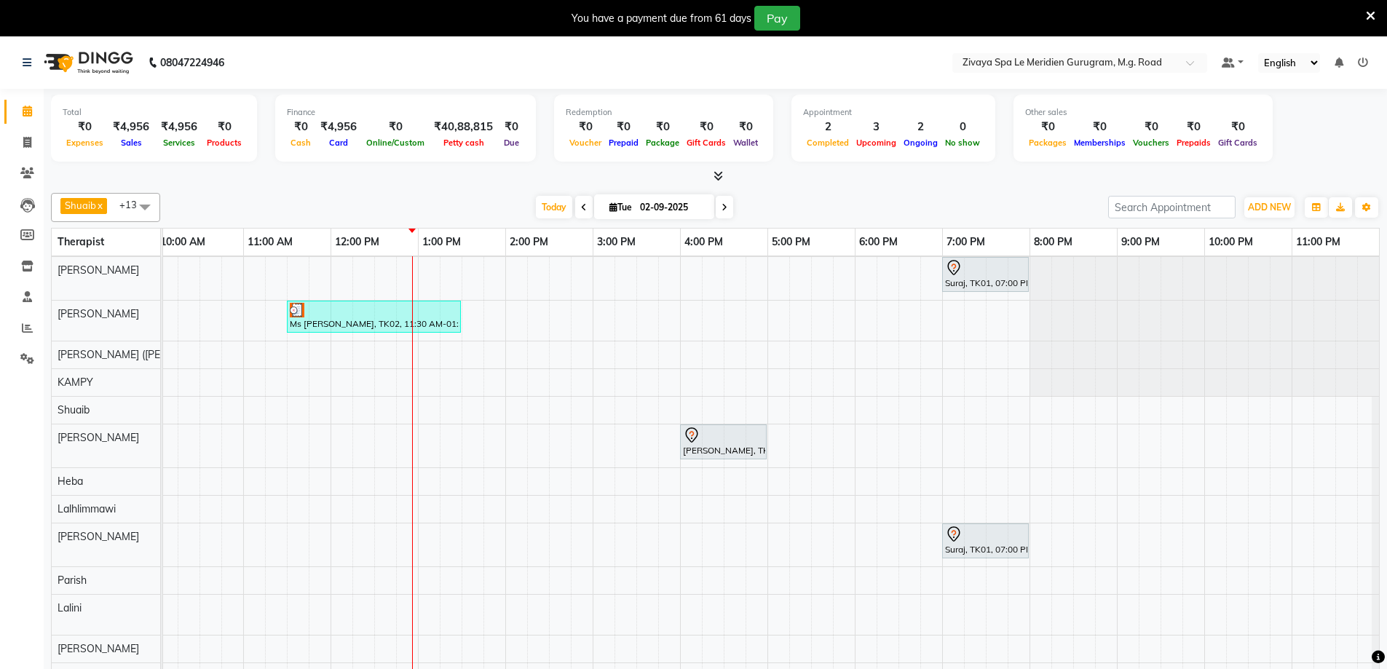
click at [665, 205] on input "02-09-2025" at bounding box center [671, 208] width 73 height 22
select select "9"
select select "2025"
click at [541, 211] on span "Today" at bounding box center [554, 207] width 36 height 23
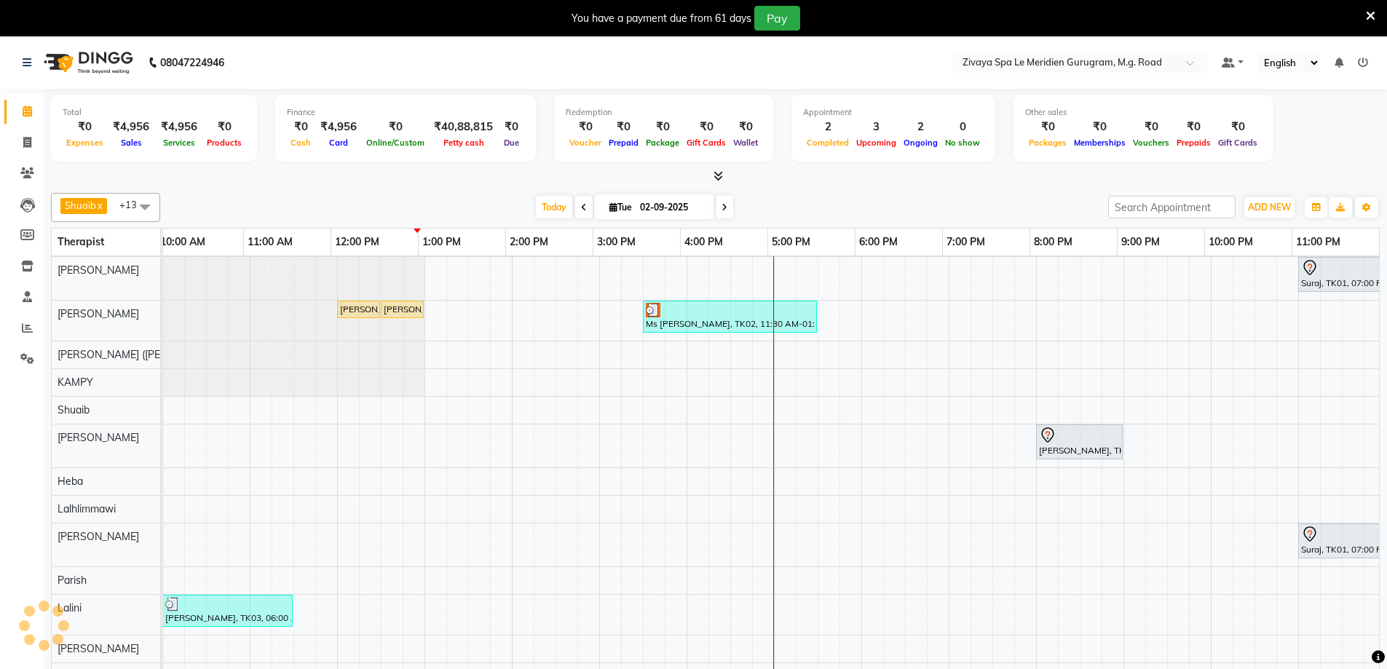
scroll to position [38, 881]
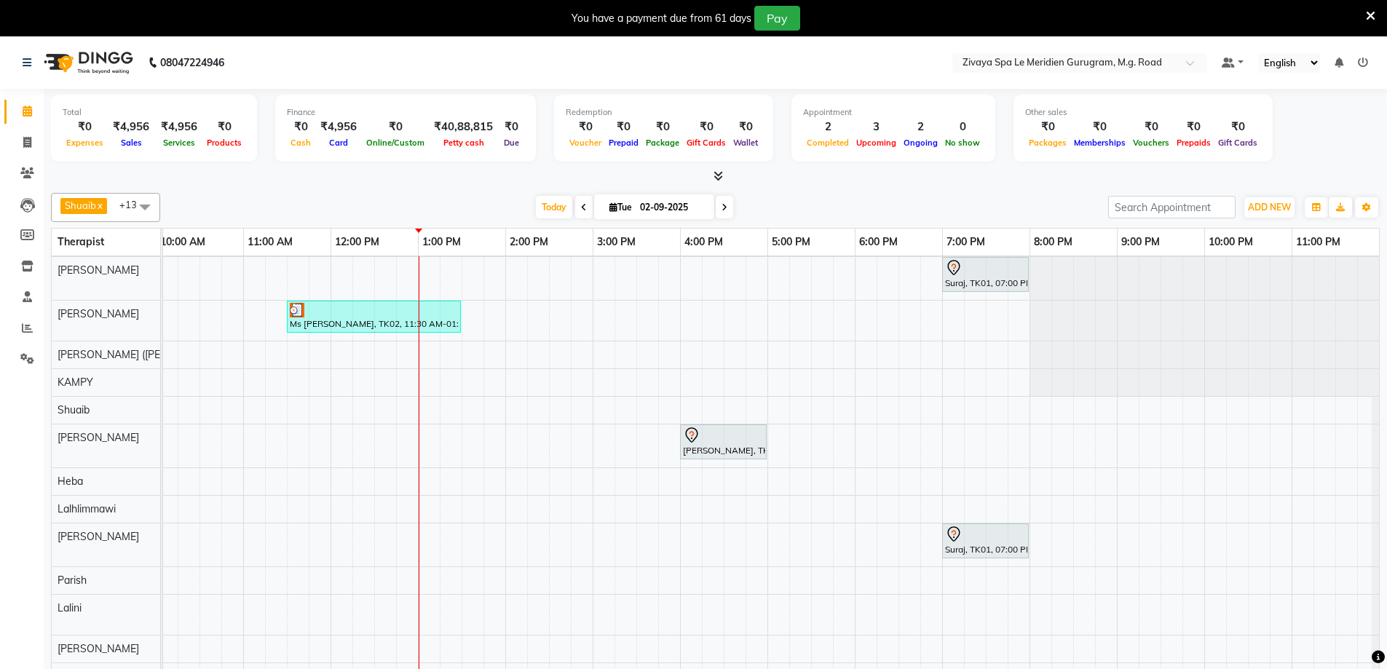
click at [943, 400] on div "Suraj, TK01, 07:00 PM-08:00 PM, Swedish De-Stress - 60 Mins Mr Avik, TK04, 08:0…" at bounding box center [330, 459] width 2096 height 461
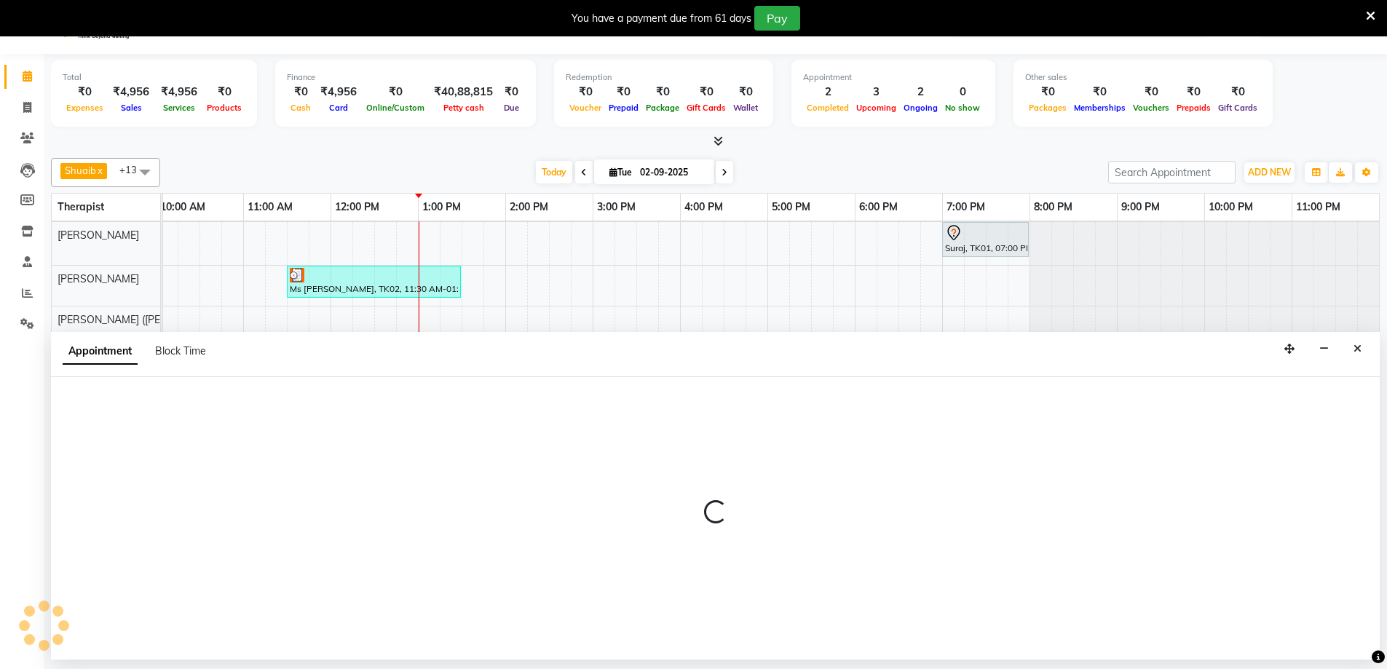
scroll to position [36, 0]
select select "52628"
select select "1140"
select select "tentative"
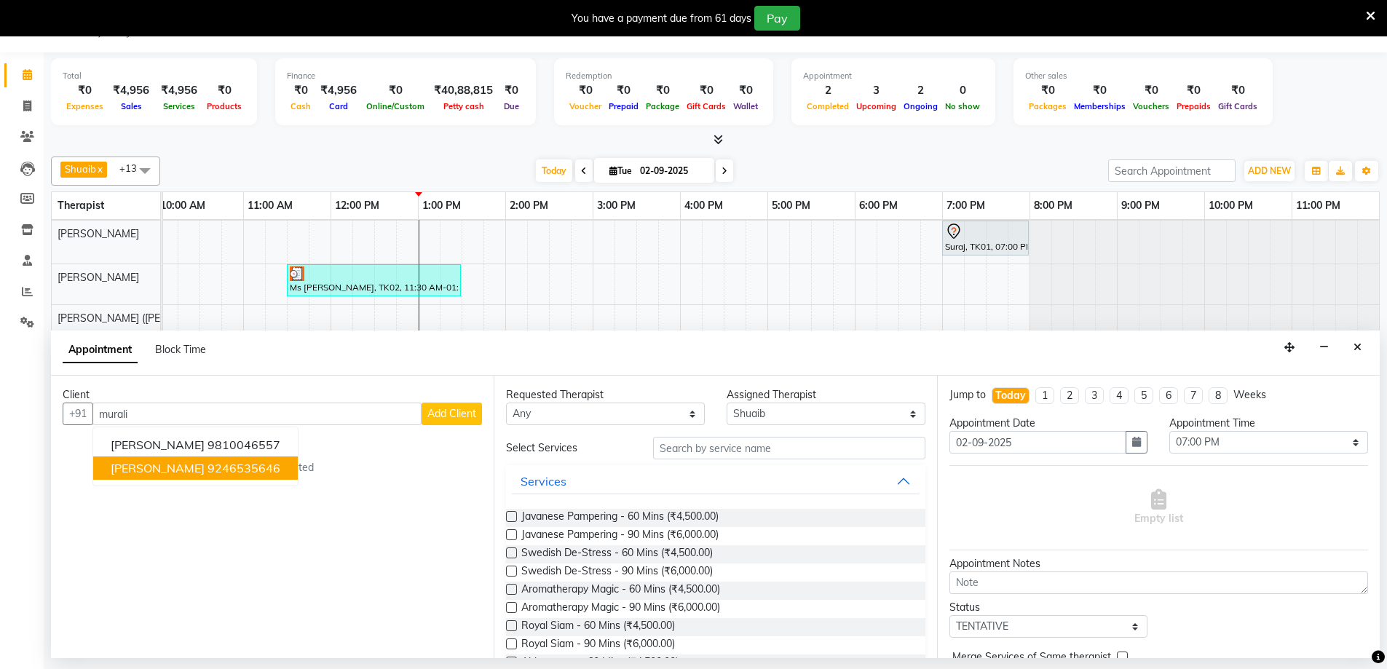
type input "murali"
click at [443, 414] on span "Add Client" at bounding box center [451, 413] width 49 height 13
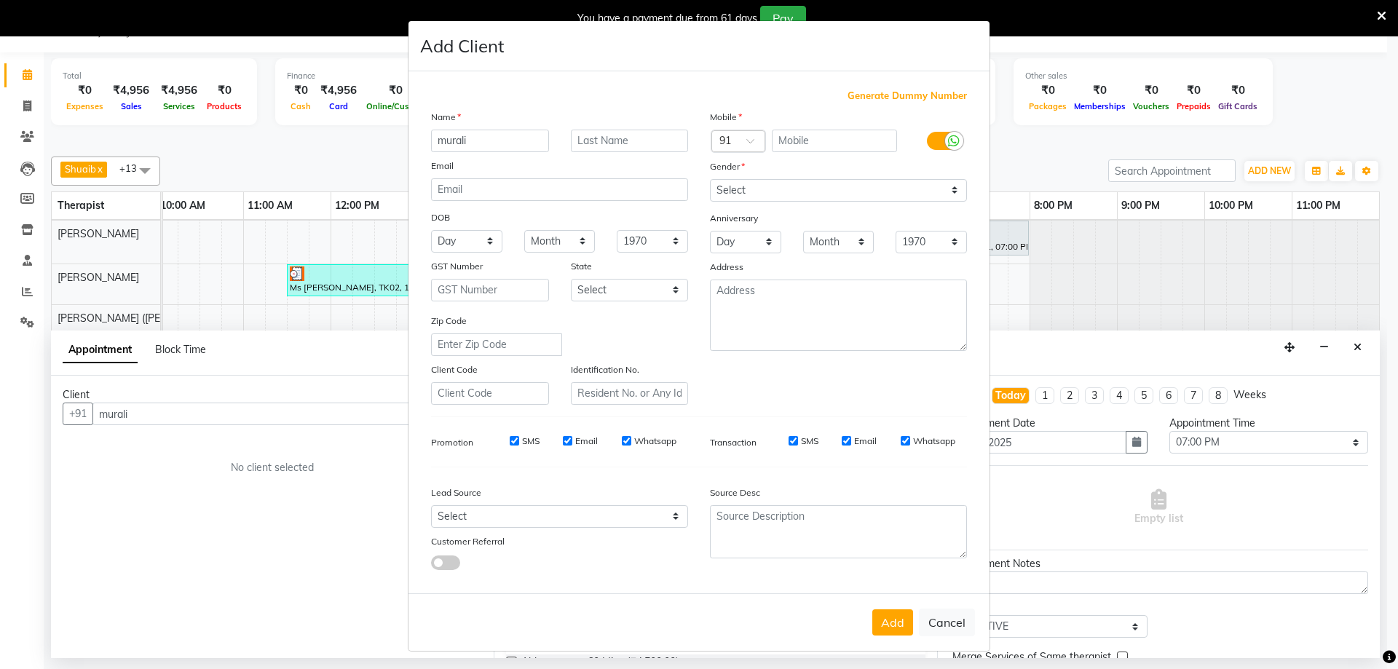
click at [911, 92] on span "Generate Dummy Number" at bounding box center [906, 96] width 119 height 15
type input "1284900001100"
checkbox input "false"
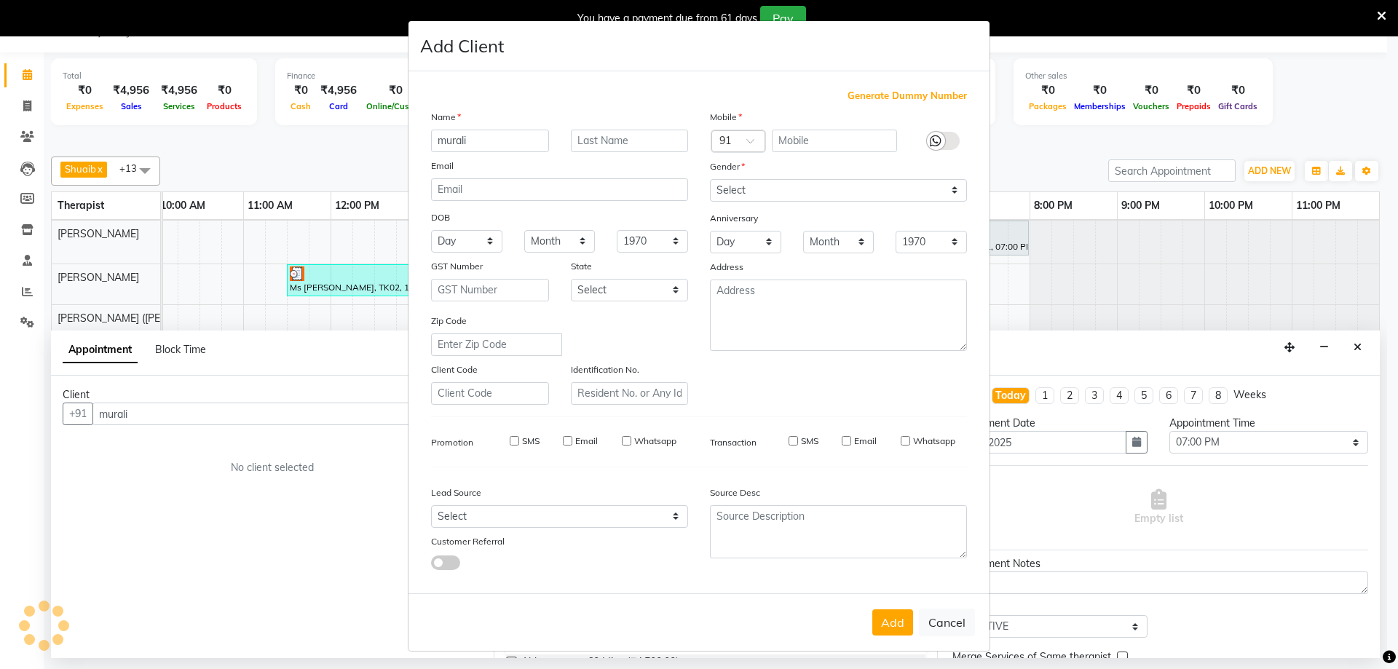
checkbox input "false"
click at [877, 624] on button "Add" at bounding box center [892, 622] width 41 height 26
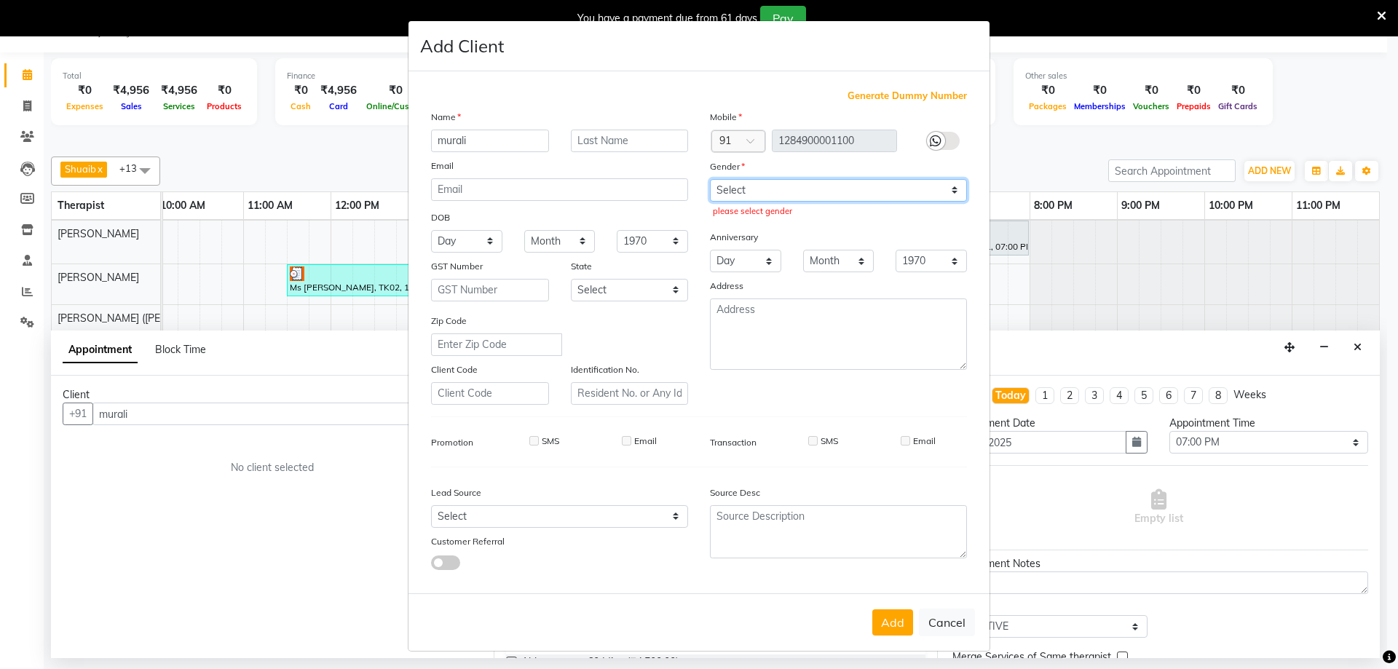
click at [799, 188] on select "Select Male Female Other Prefer Not To Say" at bounding box center [838, 190] width 257 height 23
select select "male"
click at [710, 179] on select "Select Male Female Other Prefer Not To Say" at bounding box center [838, 190] width 257 height 23
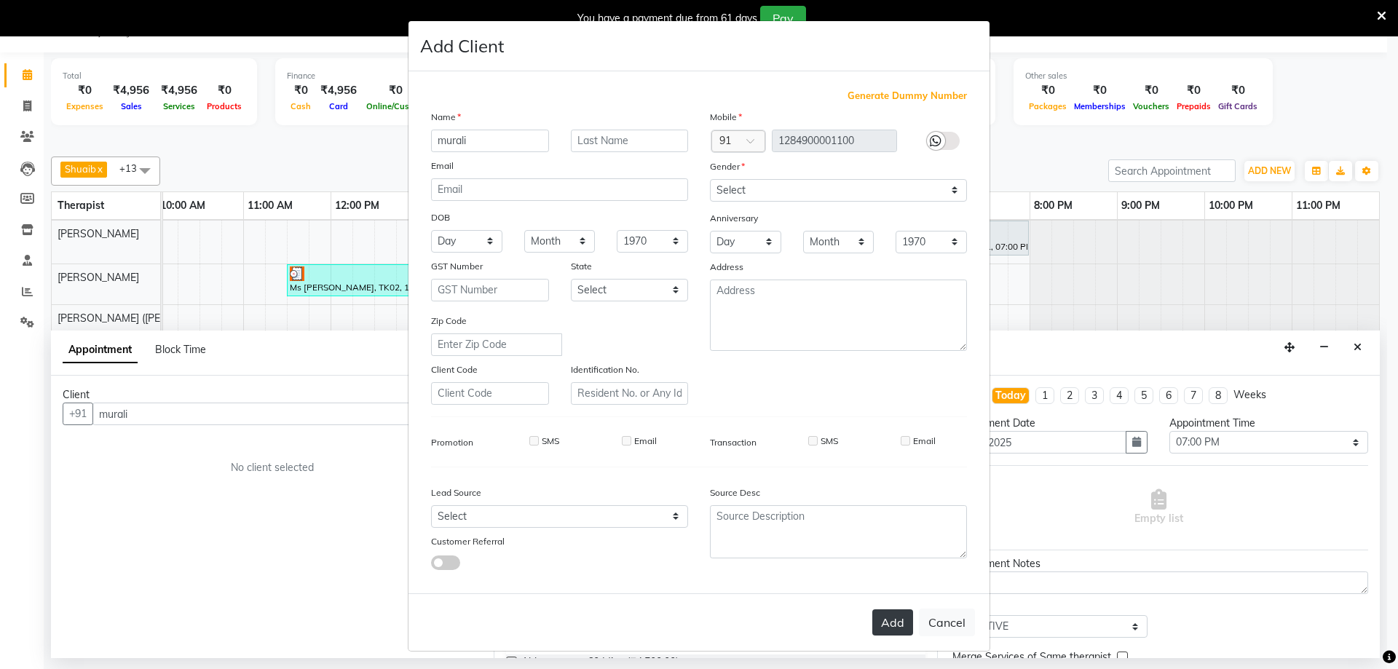
click at [892, 629] on button "Add" at bounding box center [892, 622] width 41 height 26
type input "1284900001100"
select select
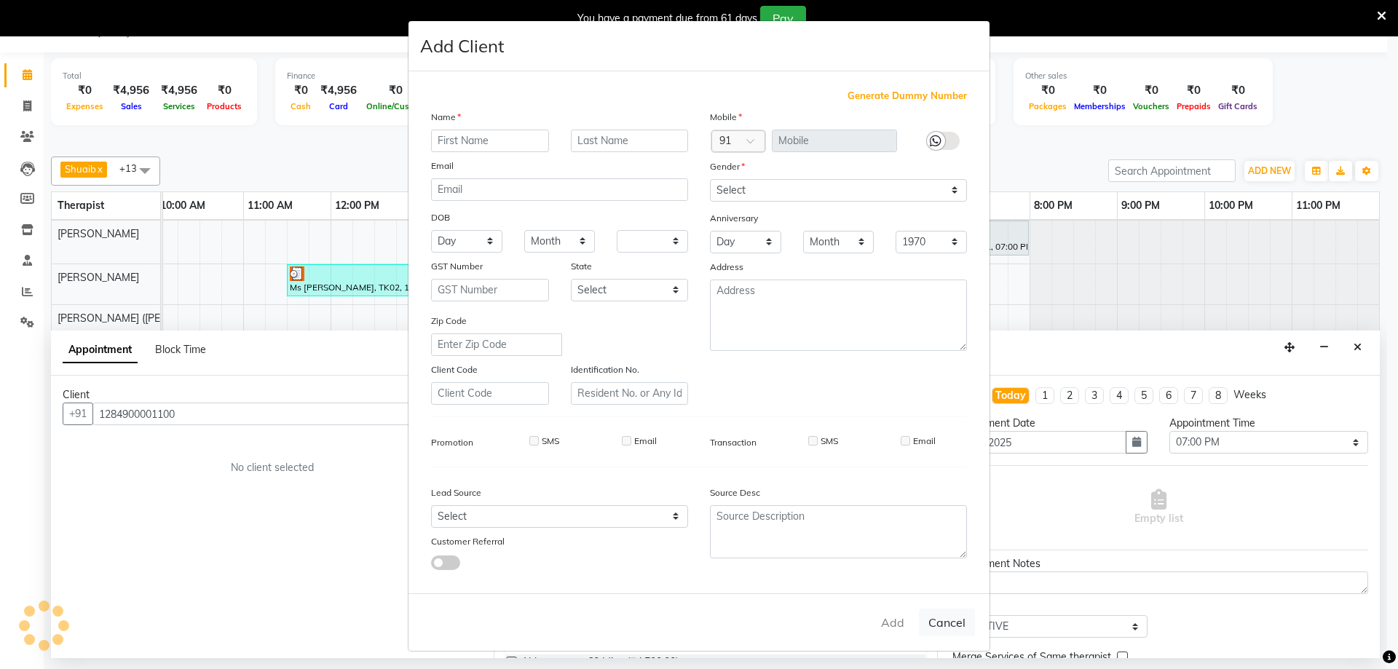
select select
checkbox input "false"
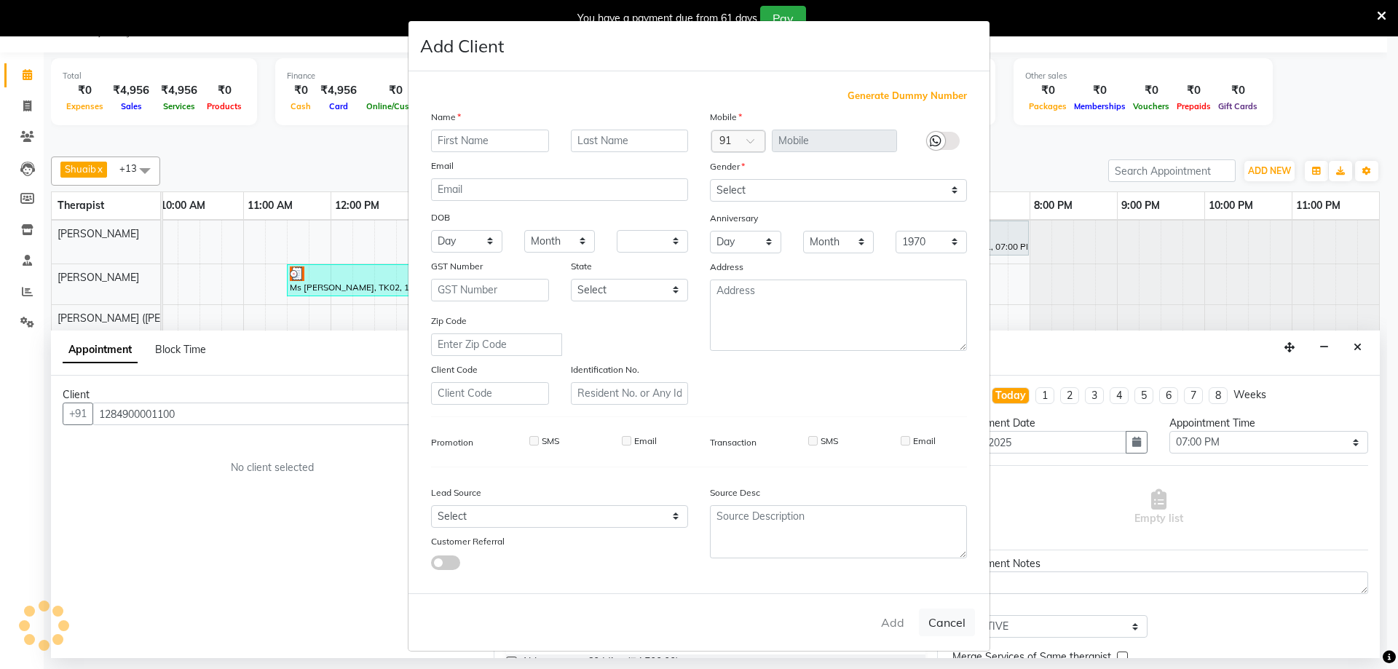
checkbox input "false"
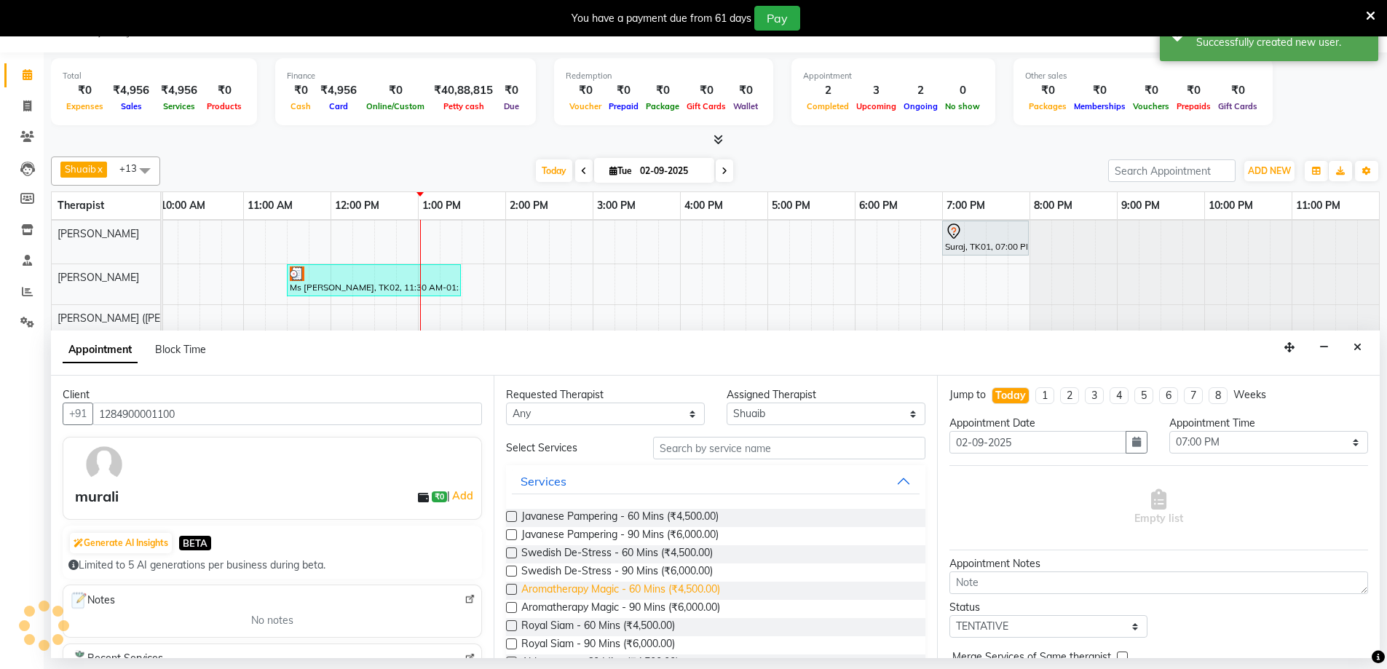
scroll to position [38, 870]
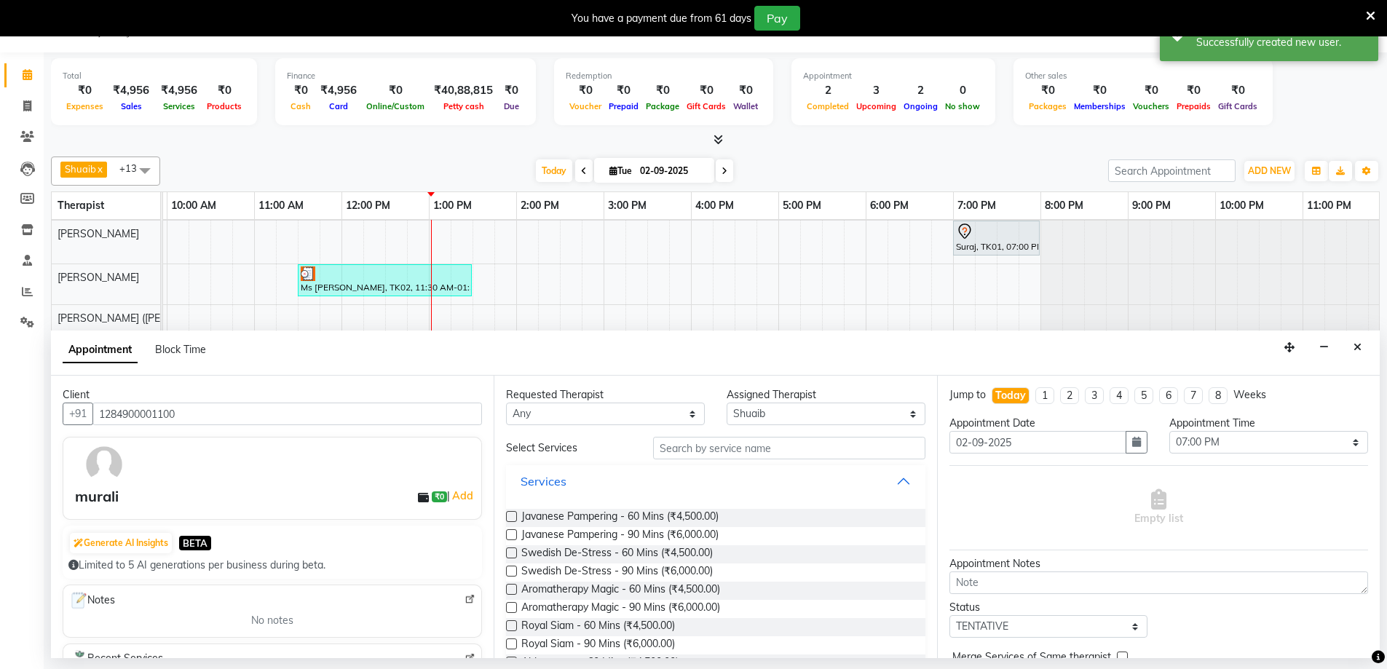
click at [632, 484] on button "Services" at bounding box center [715, 481] width 407 height 26
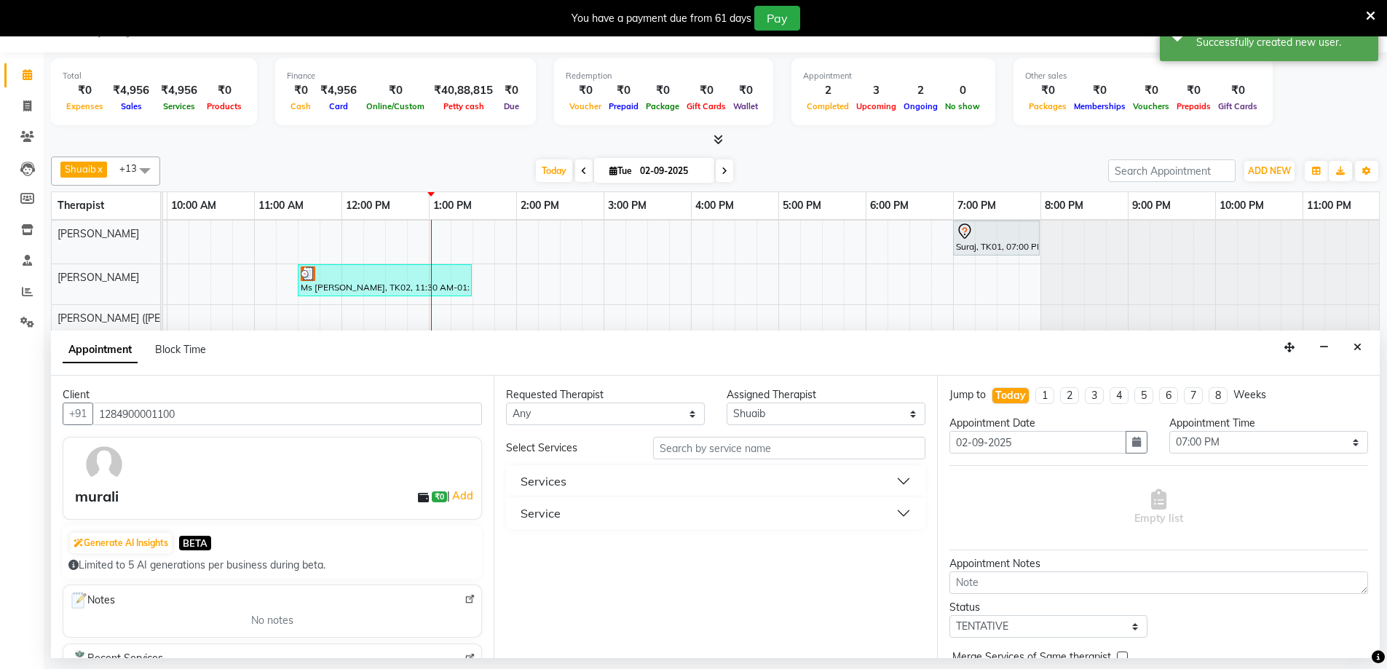
click at [617, 526] on div "Service" at bounding box center [715, 513] width 419 height 32
click at [568, 504] on button "Service" at bounding box center [715, 513] width 407 height 26
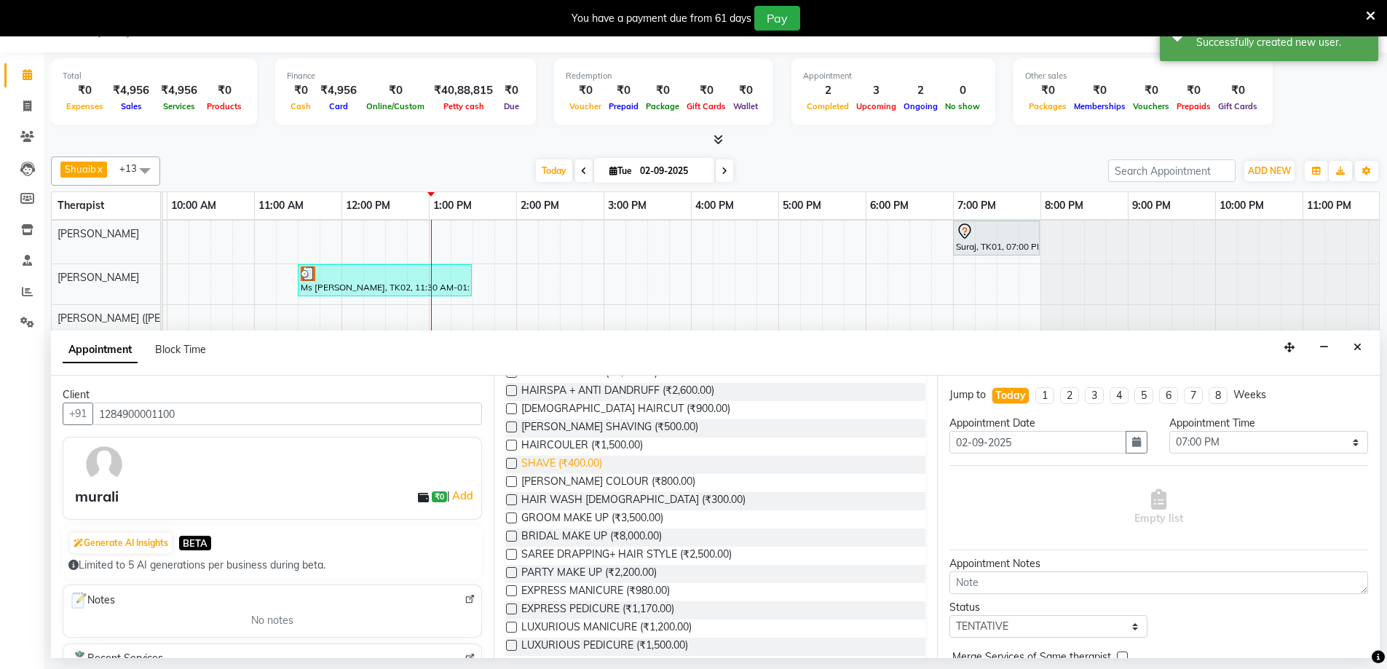
scroll to position [742, 0]
click at [592, 421] on span "BEARD SHAVING (₹500.00)" at bounding box center [609, 427] width 177 height 18
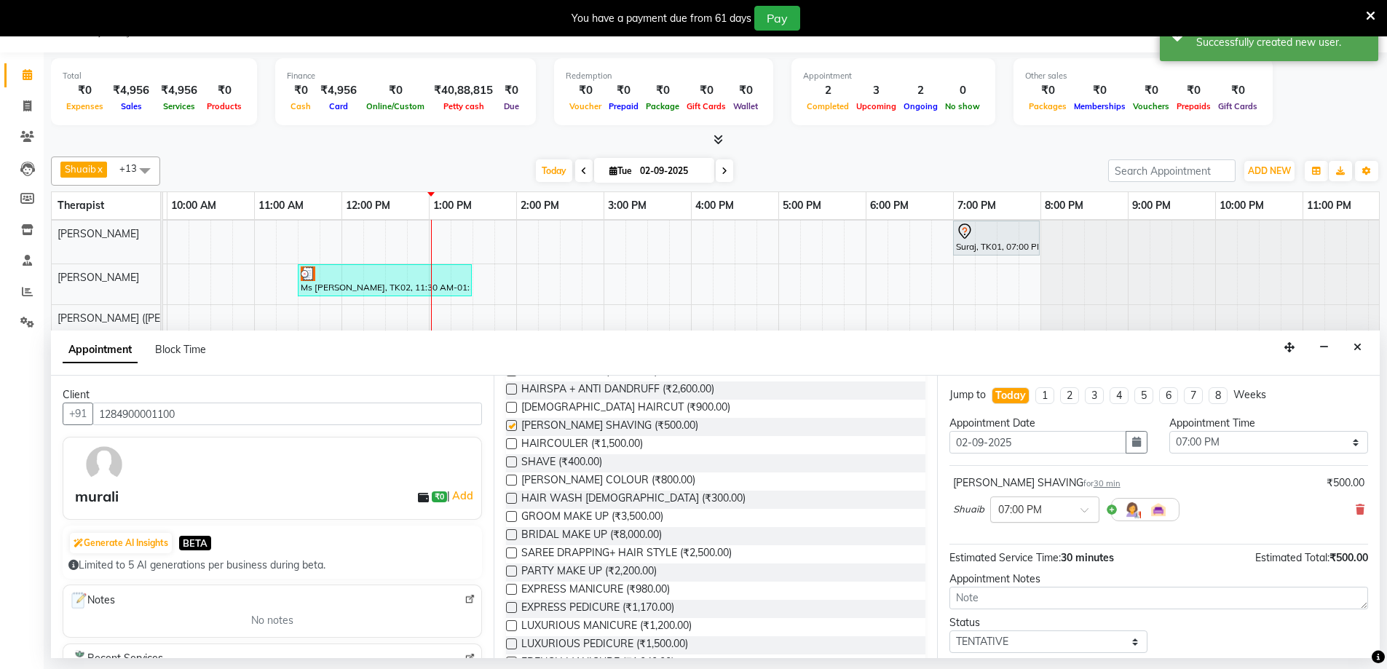
checkbox input "false"
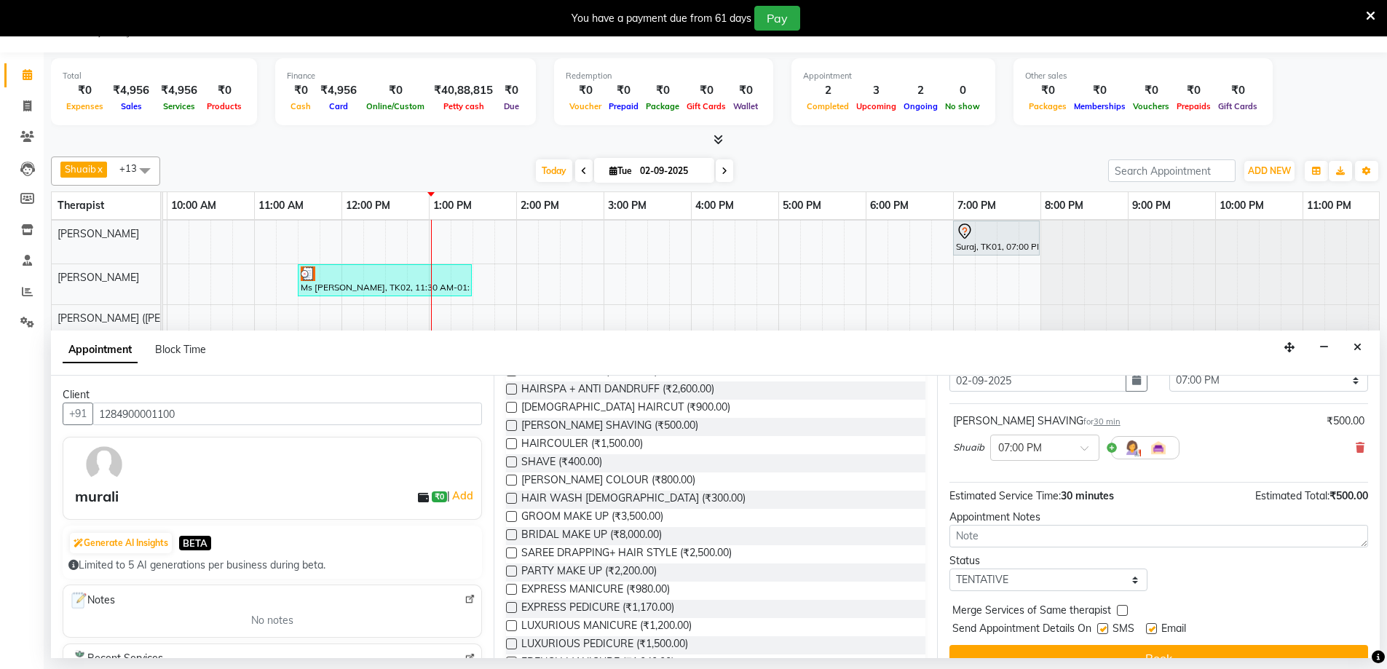
scroll to position [87, 0]
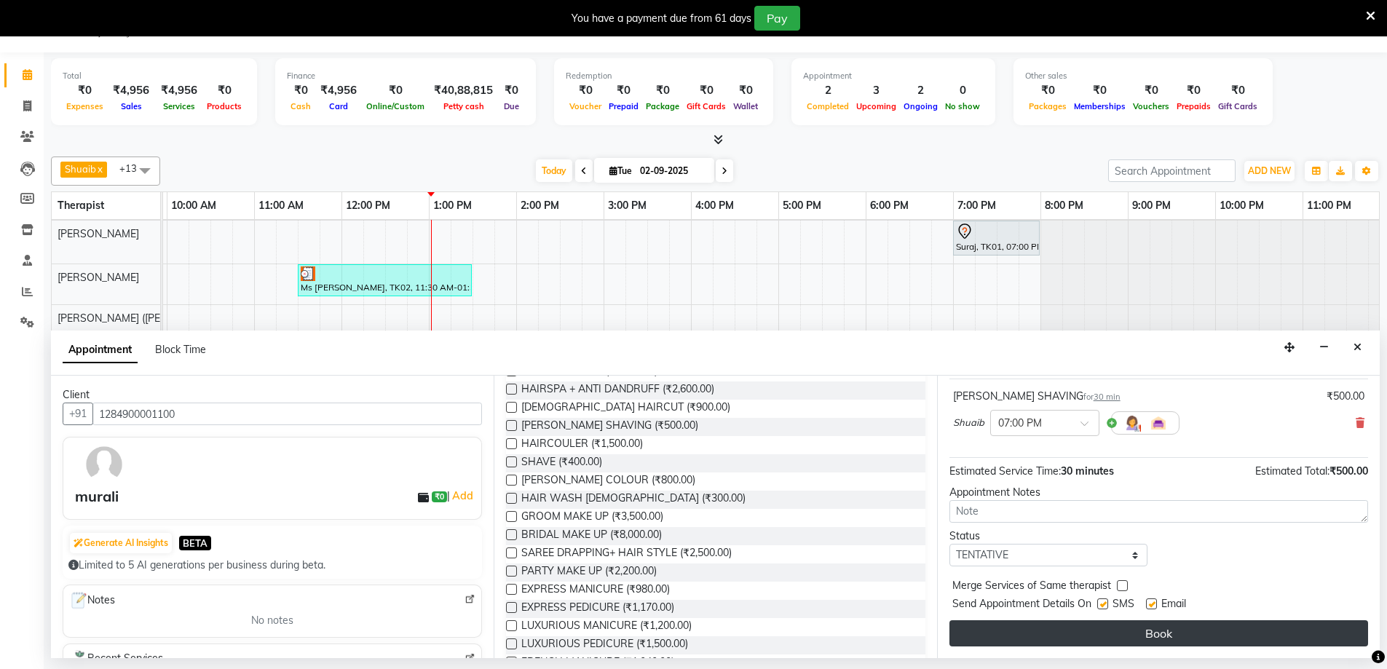
click at [1193, 636] on button "Book" at bounding box center [1158, 633] width 419 height 26
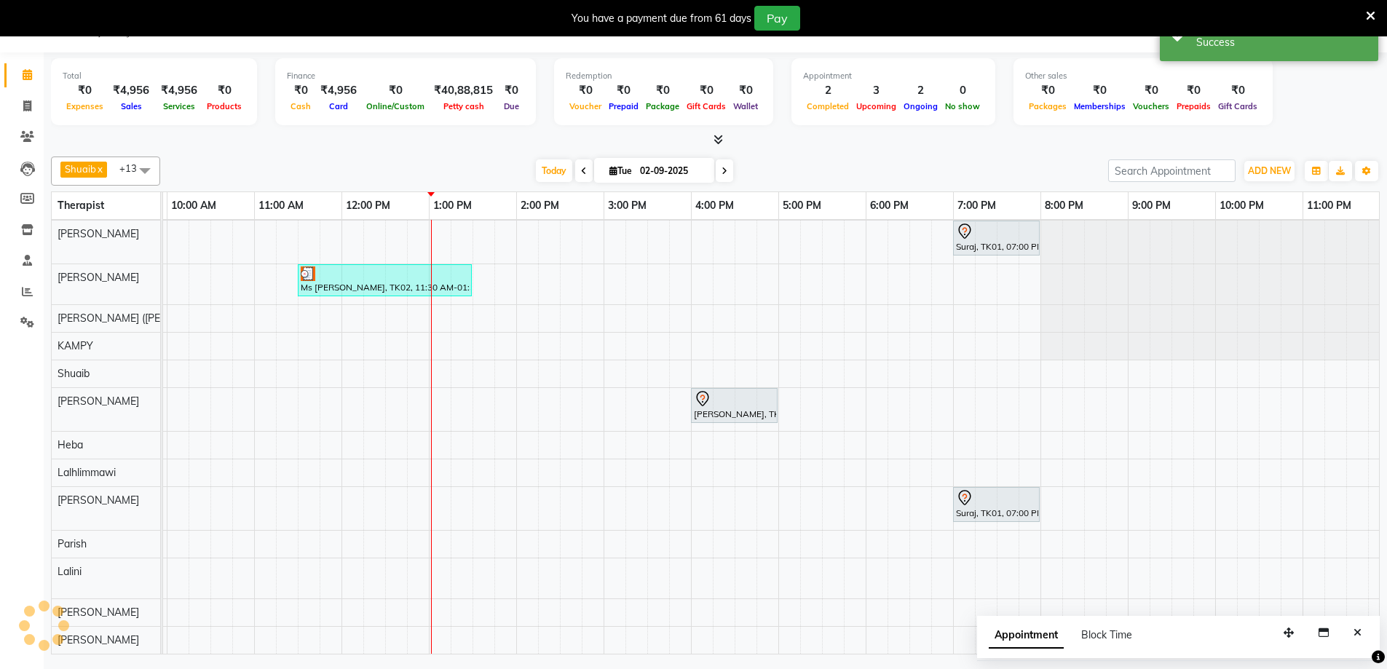
scroll to position [0, 0]
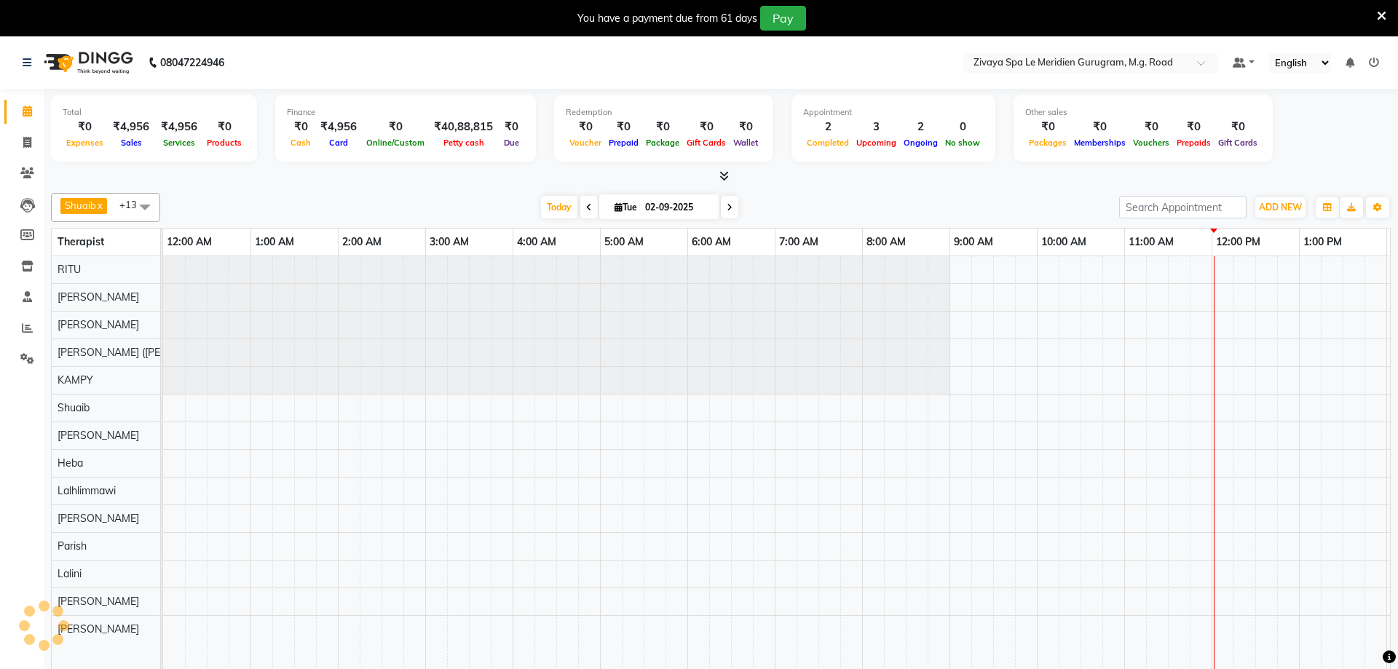
click at [657, 206] on input "02-09-2025" at bounding box center [677, 208] width 73 height 22
select select "9"
select select "2025"
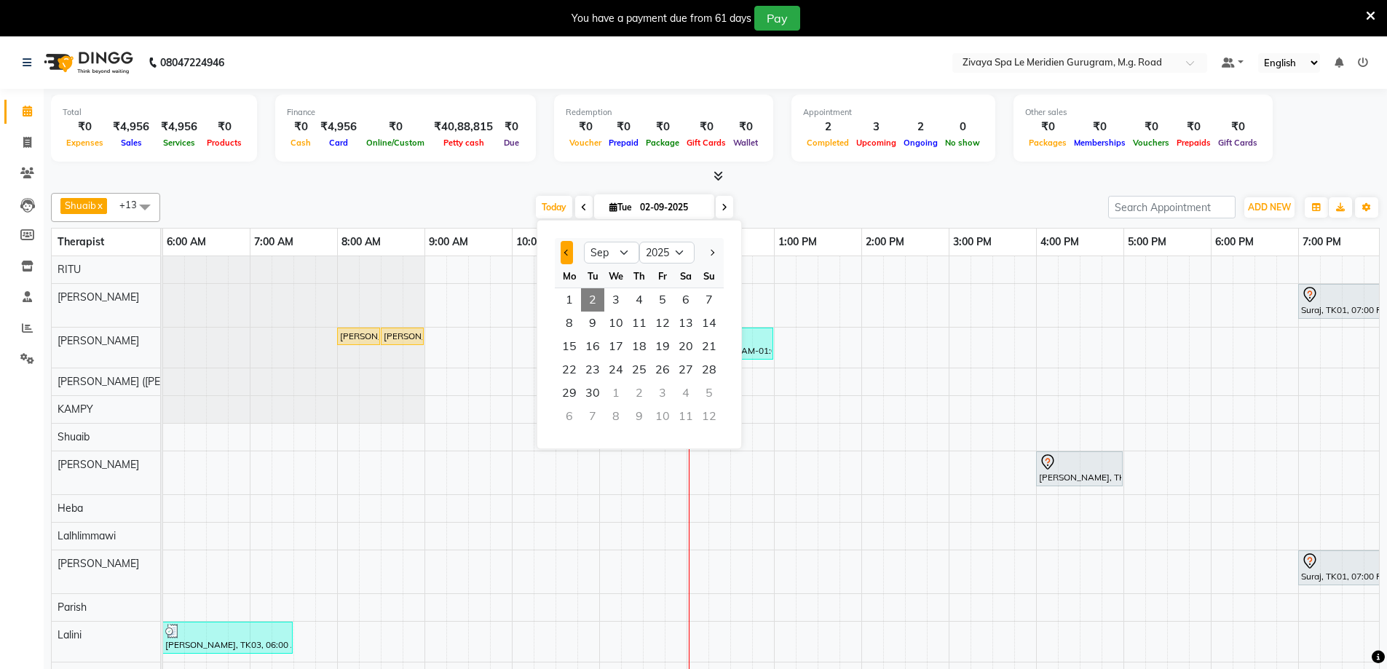
click at [566, 254] on span "Previous month" at bounding box center [567, 253] width 6 height 6
select select "8"
click at [692, 393] on span "30" at bounding box center [685, 392] width 23 height 23
type input "[DATE]"
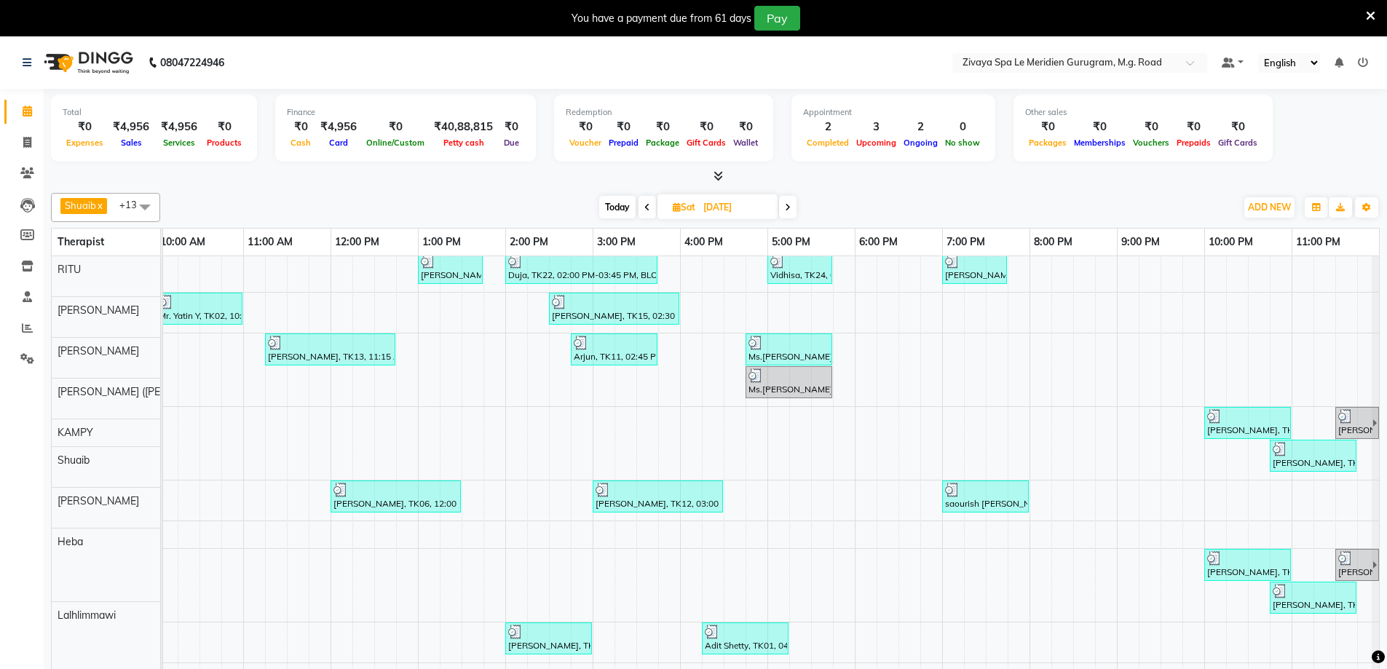
scroll to position [206, 0]
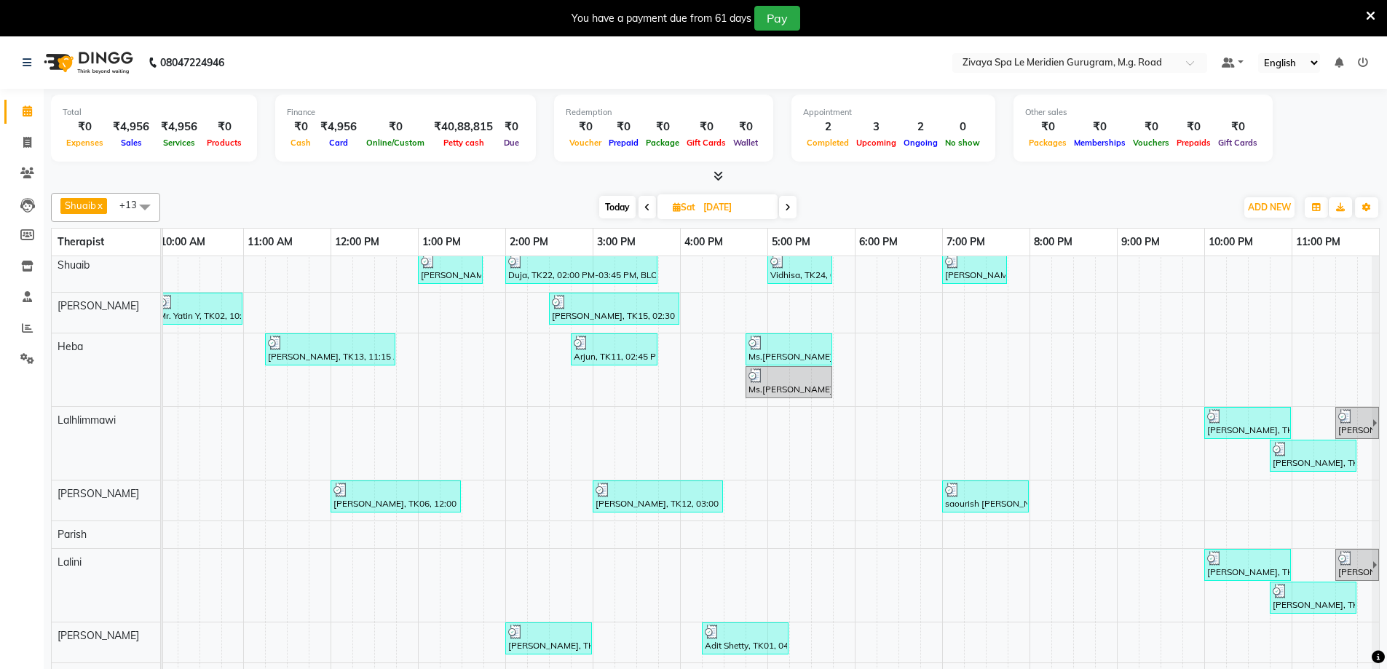
click at [740, 630] on div "Adit Shetty, TK01, 04:15 PM-05:15 PM, Swedish De-Stress - 60 Mins" at bounding box center [745, 639] width 84 height 28
click at [800, 424] on span "Open Details" at bounding box center [796, 420] width 59 height 15
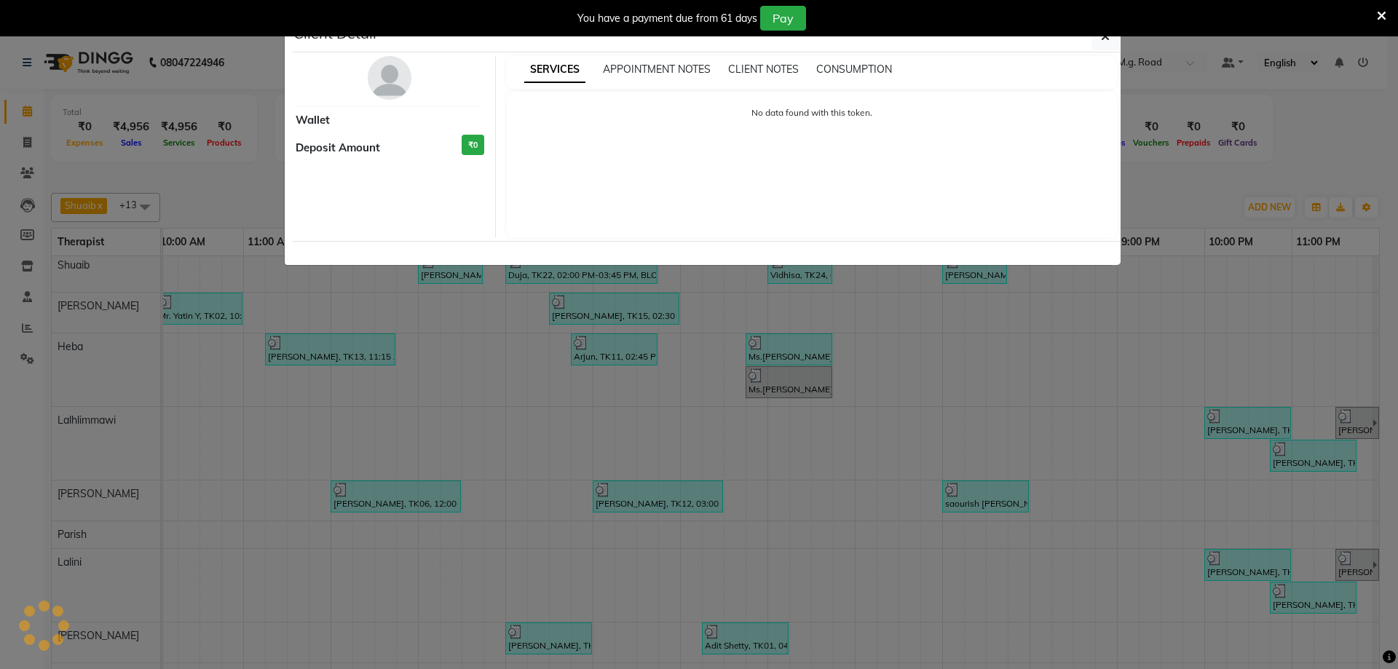
select select "3"
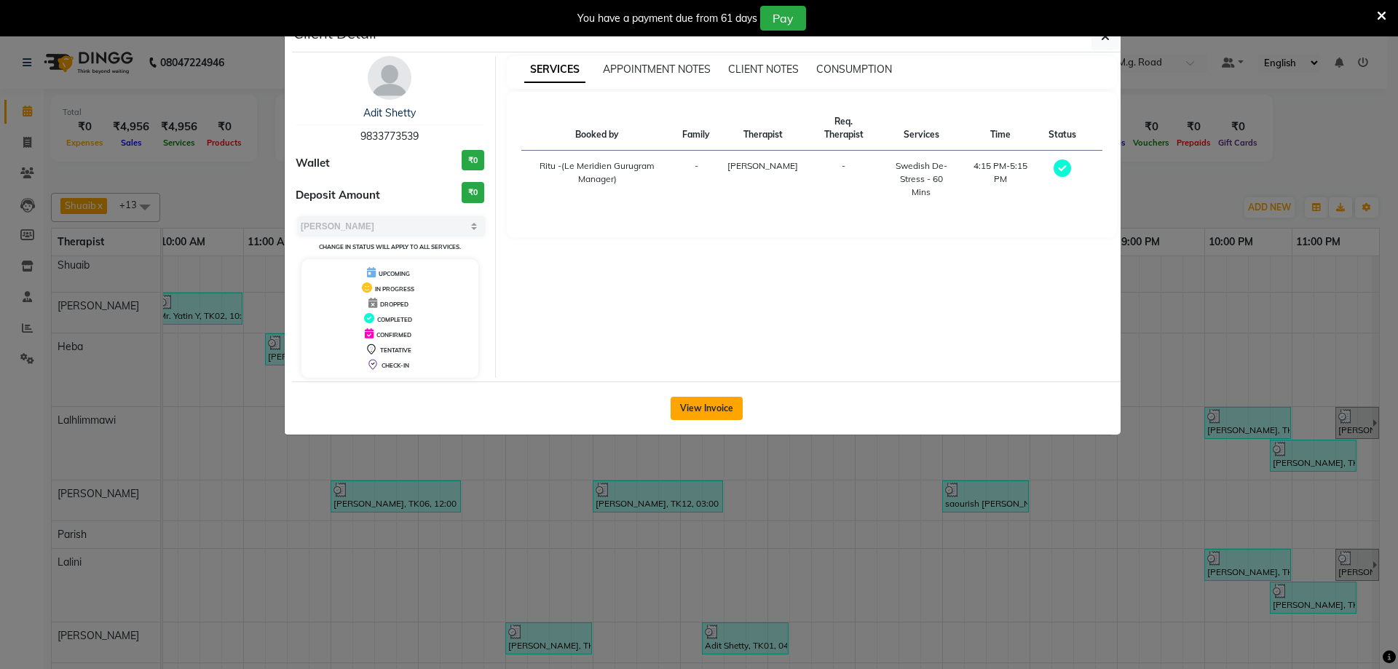
click at [710, 408] on button "View Invoice" at bounding box center [706, 408] width 72 height 23
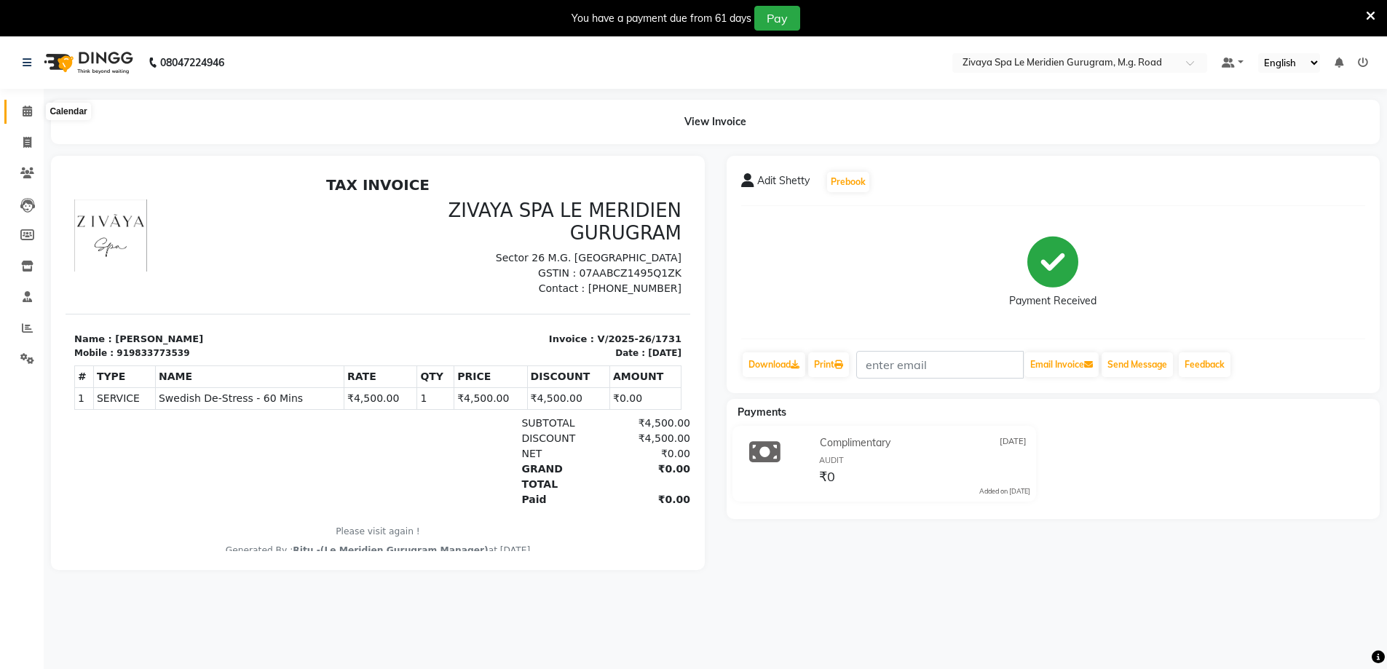
click at [30, 116] on span at bounding box center [27, 111] width 25 height 17
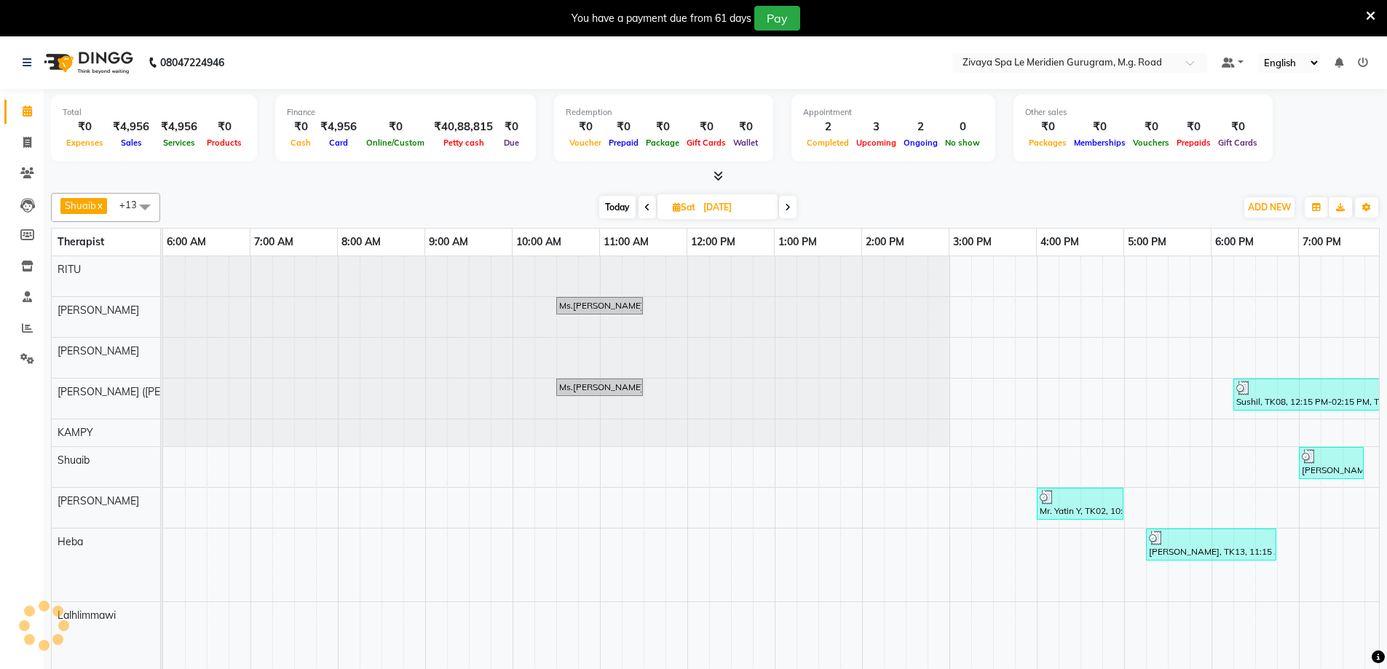
scroll to position [0, 525]
